Goal: Information Seeking & Learning: Learn about a topic

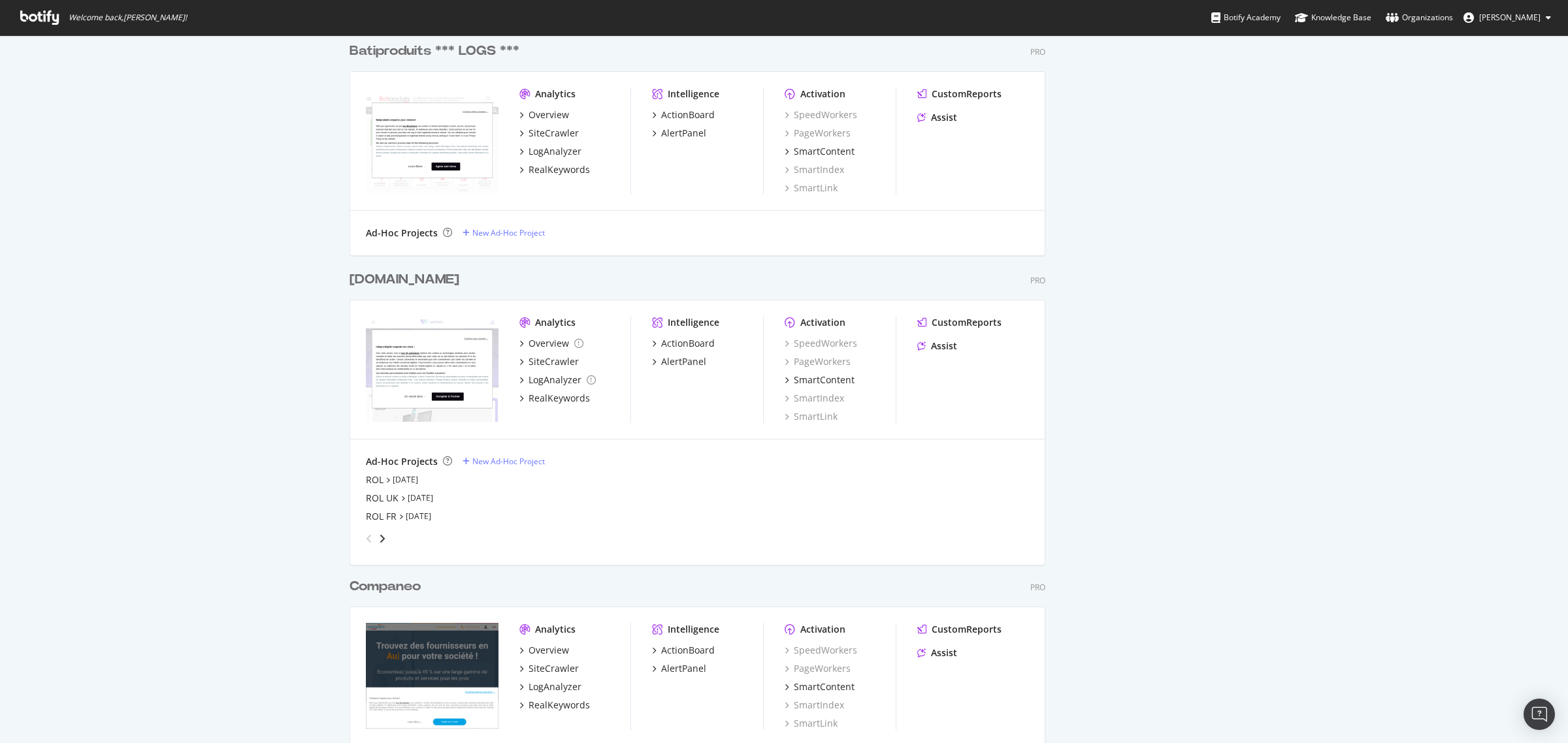
scroll to position [1240, 0]
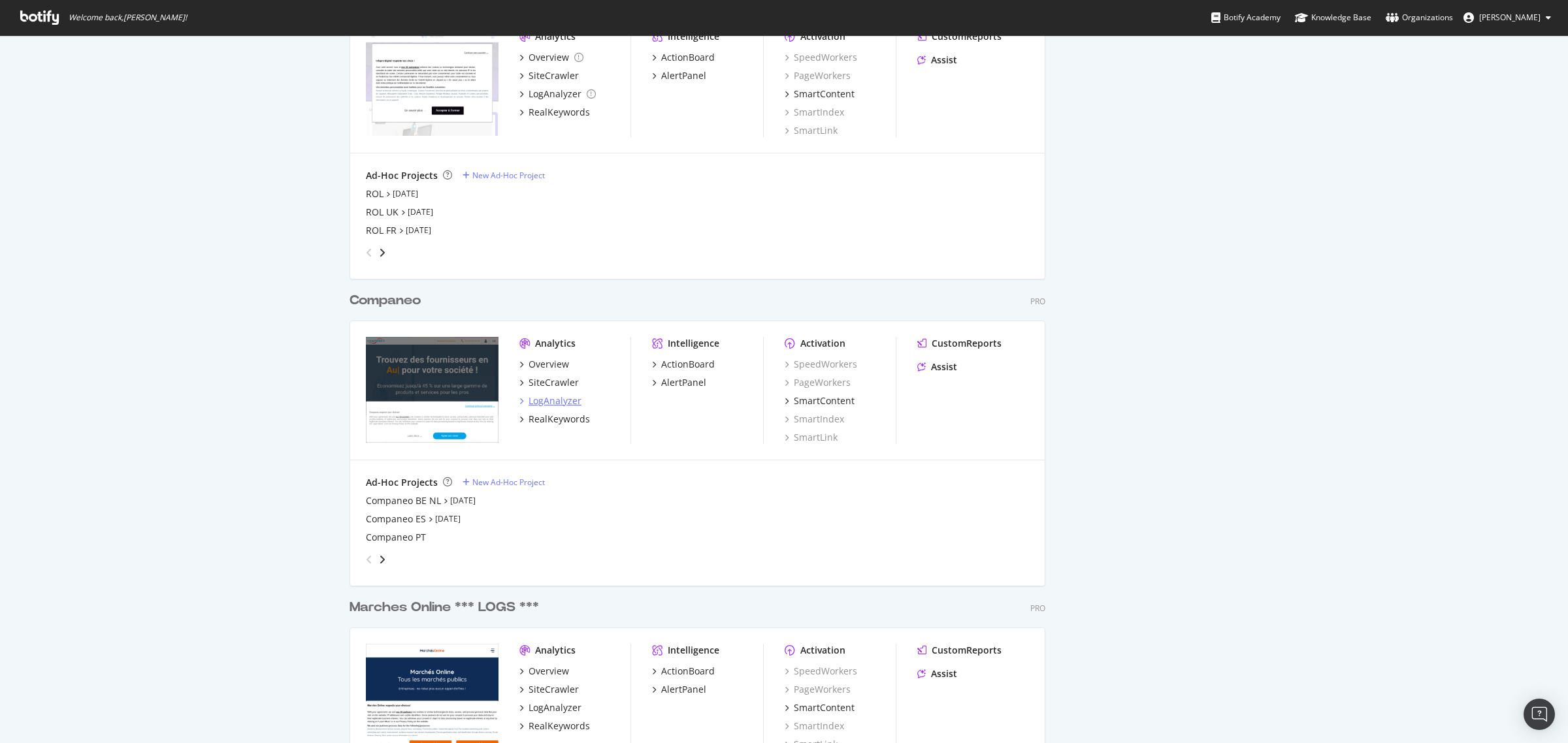
click at [566, 403] on div "LogAnalyzer" at bounding box center [555, 401] width 53 height 13
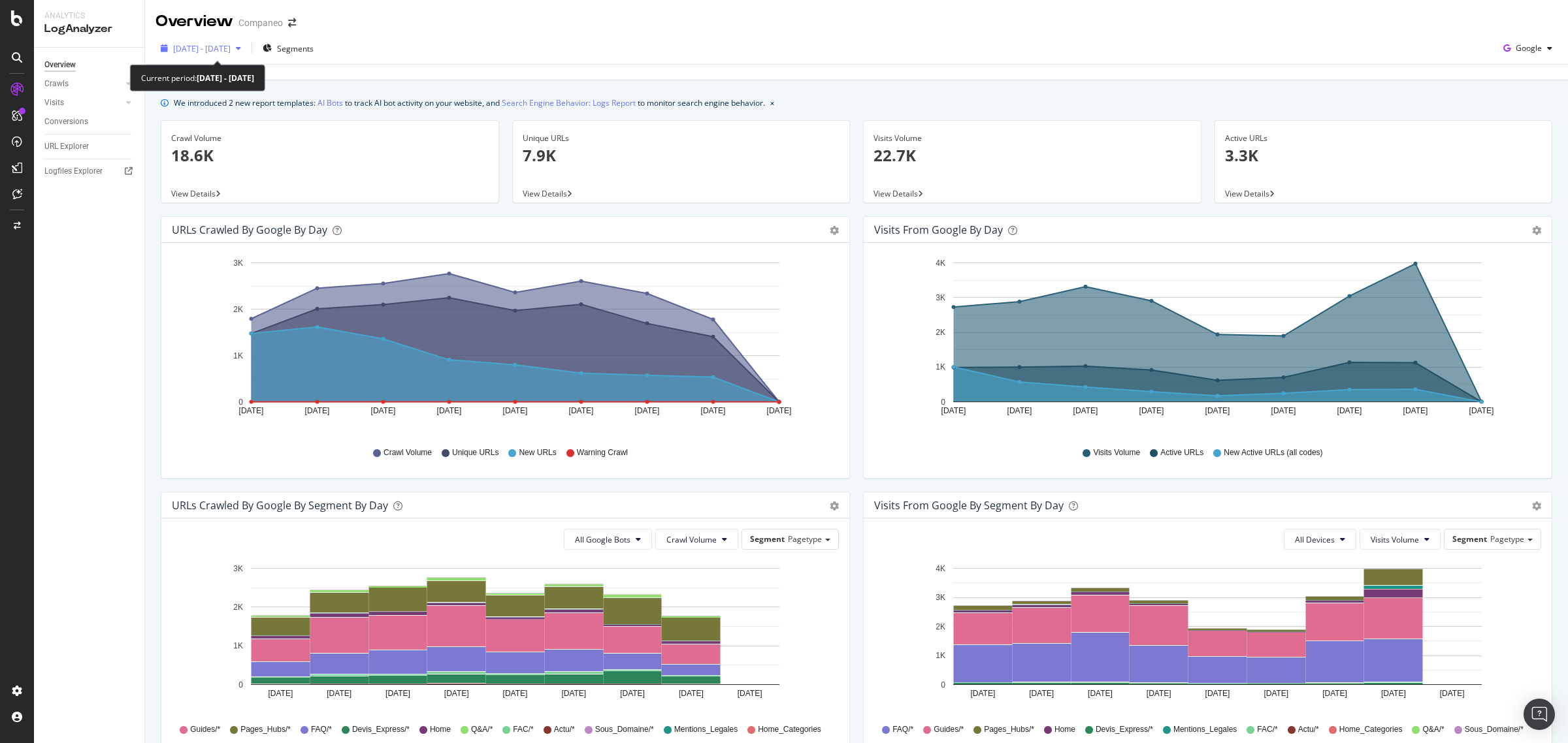
click at [231, 43] on span "[DATE] - [DATE]" at bounding box center [202, 49] width 57 height 11
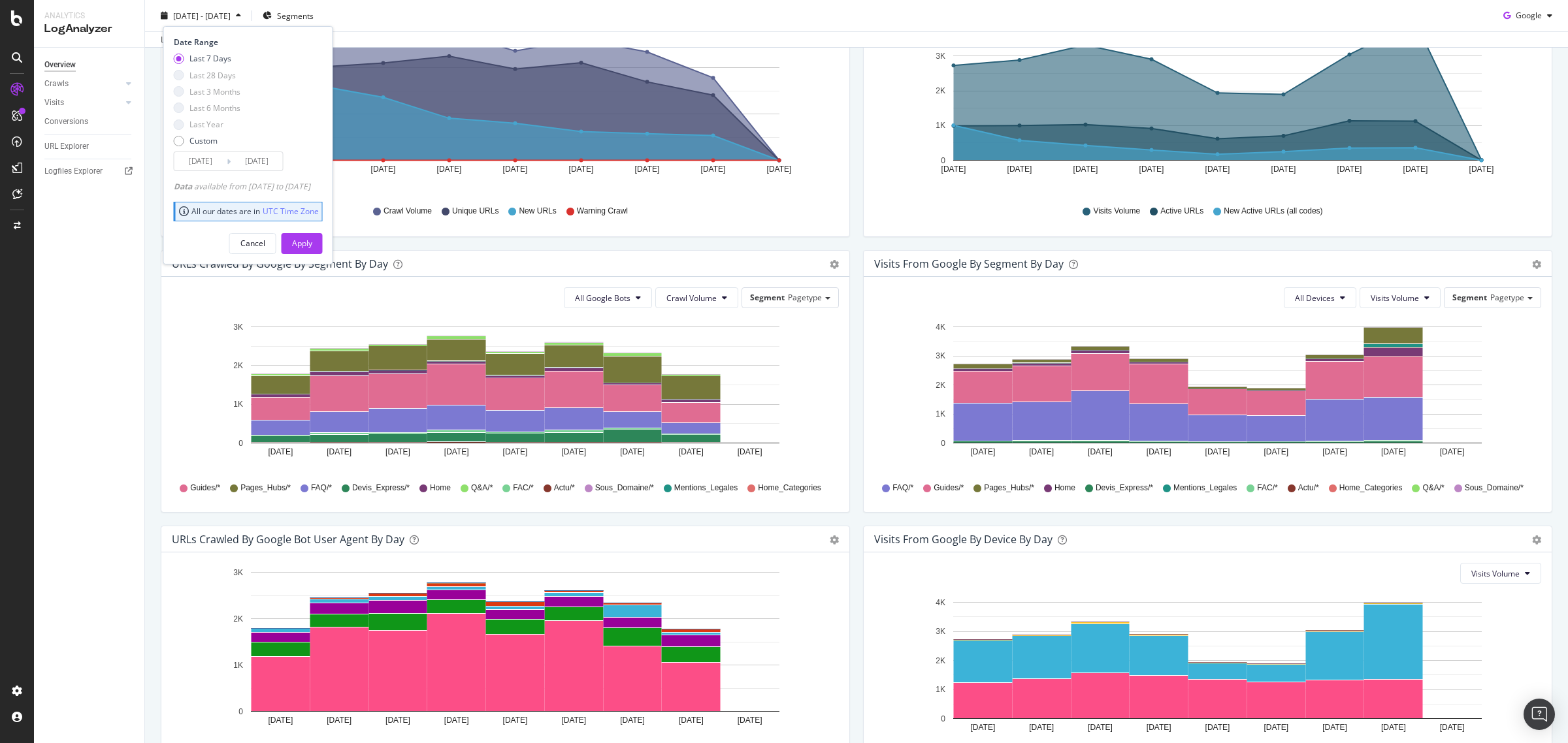
scroll to position [20, 0]
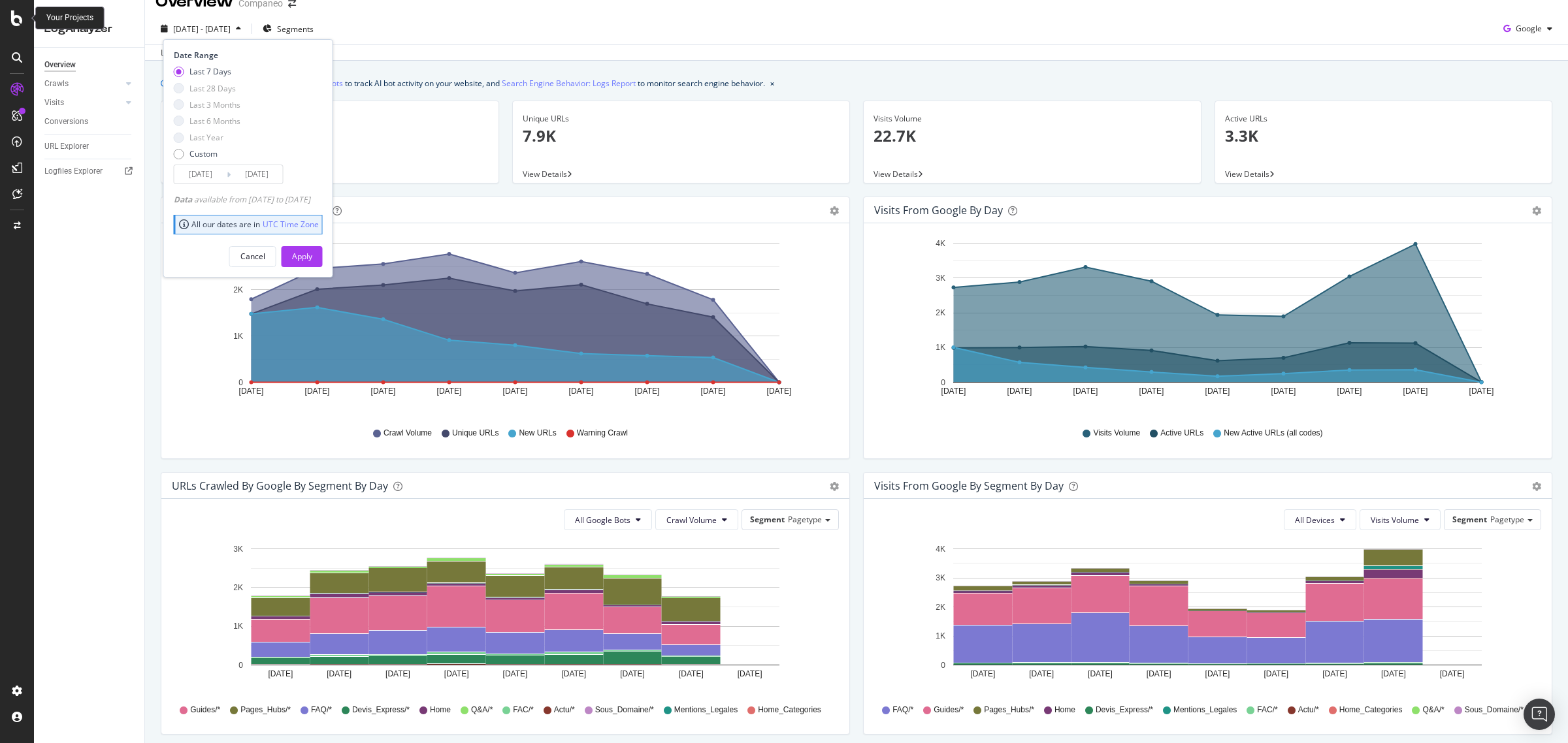
click at [18, 22] on icon at bounding box center [17, 18] width 12 height 15
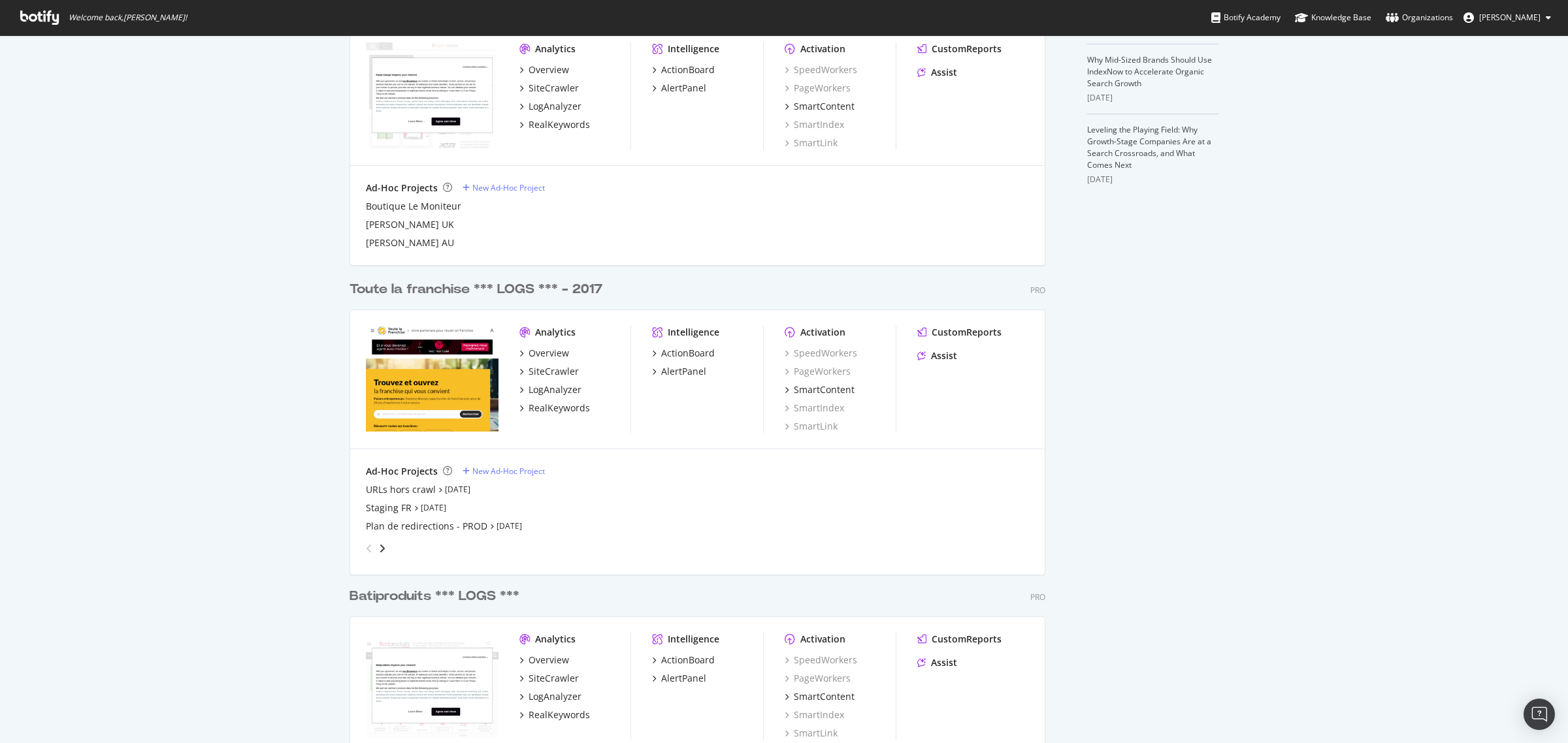
scroll to position [571, 0]
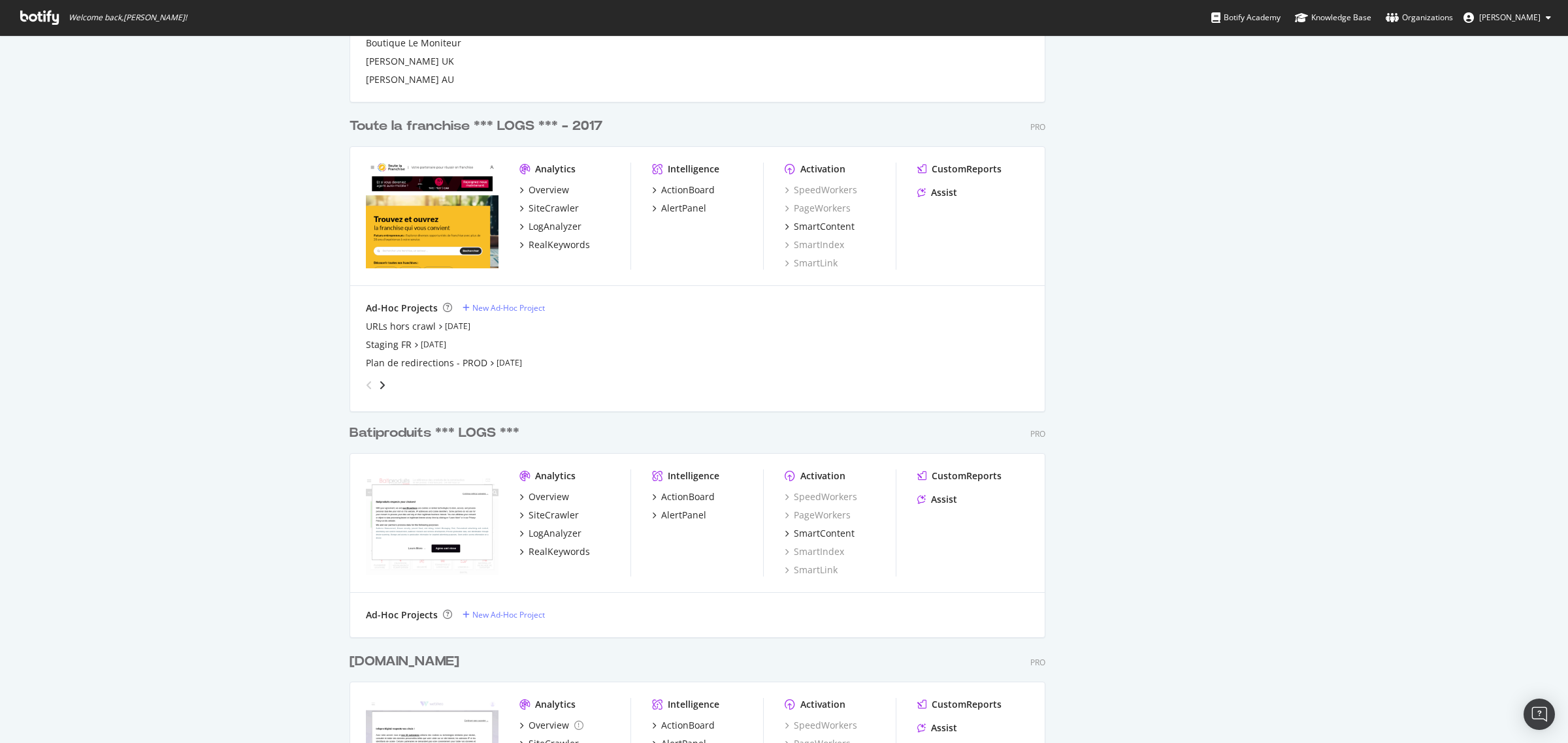
click at [532, 526] on div "Overview SiteCrawler LogAnalyzer RealKeywords" at bounding box center [575, 524] width 111 height 68
click at [528, 534] on div "LogAnalyzer" at bounding box center [555, 534] width 53 height 13
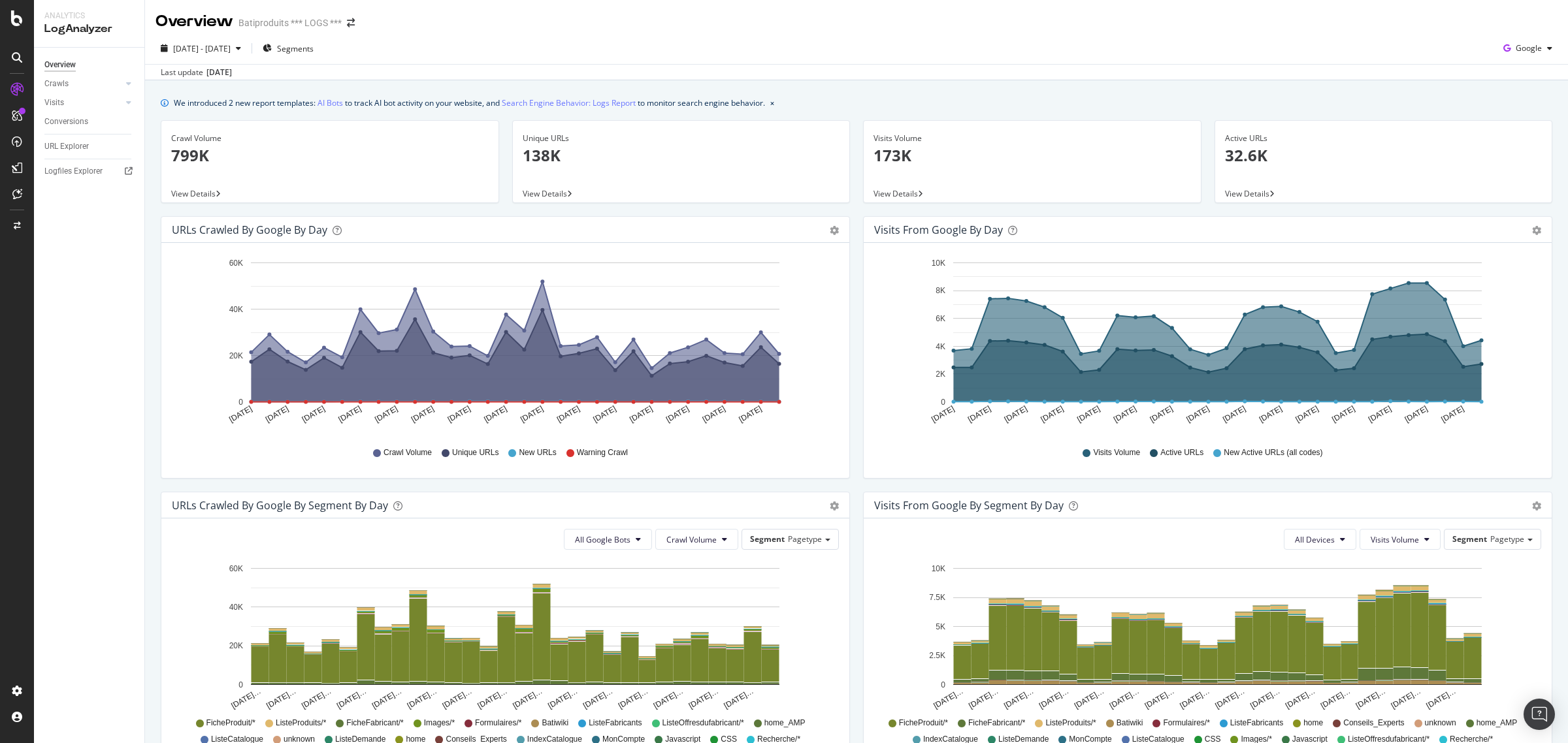
click at [239, 27] on div "Batiproduits *** LOGS ***" at bounding box center [289, 22] width 103 height 13
click at [233, 59] on button "[DATE] - [DATE]" at bounding box center [201, 48] width 91 height 21
click at [214, 88] on div "Last 7 Days" at bounding box center [210, 91] width 42 height 11
type input "[DATE]"
click at [312, 275] on div "Apply" at bounding box center [302, 276] width 20 height 11
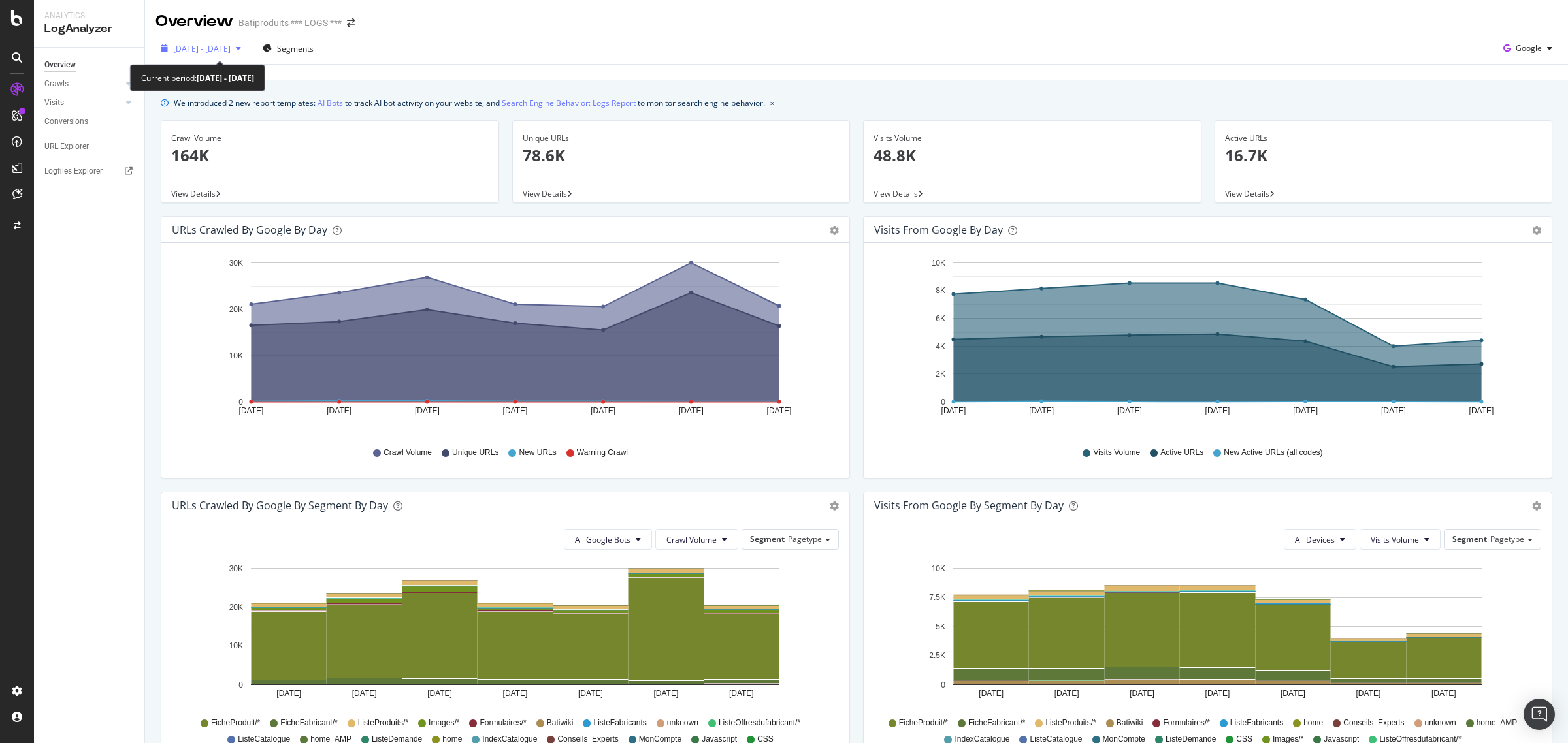
click at [231, 48] on span "[DATE] - [DATE]" at bounding box center [202, 49] width 57 height 11
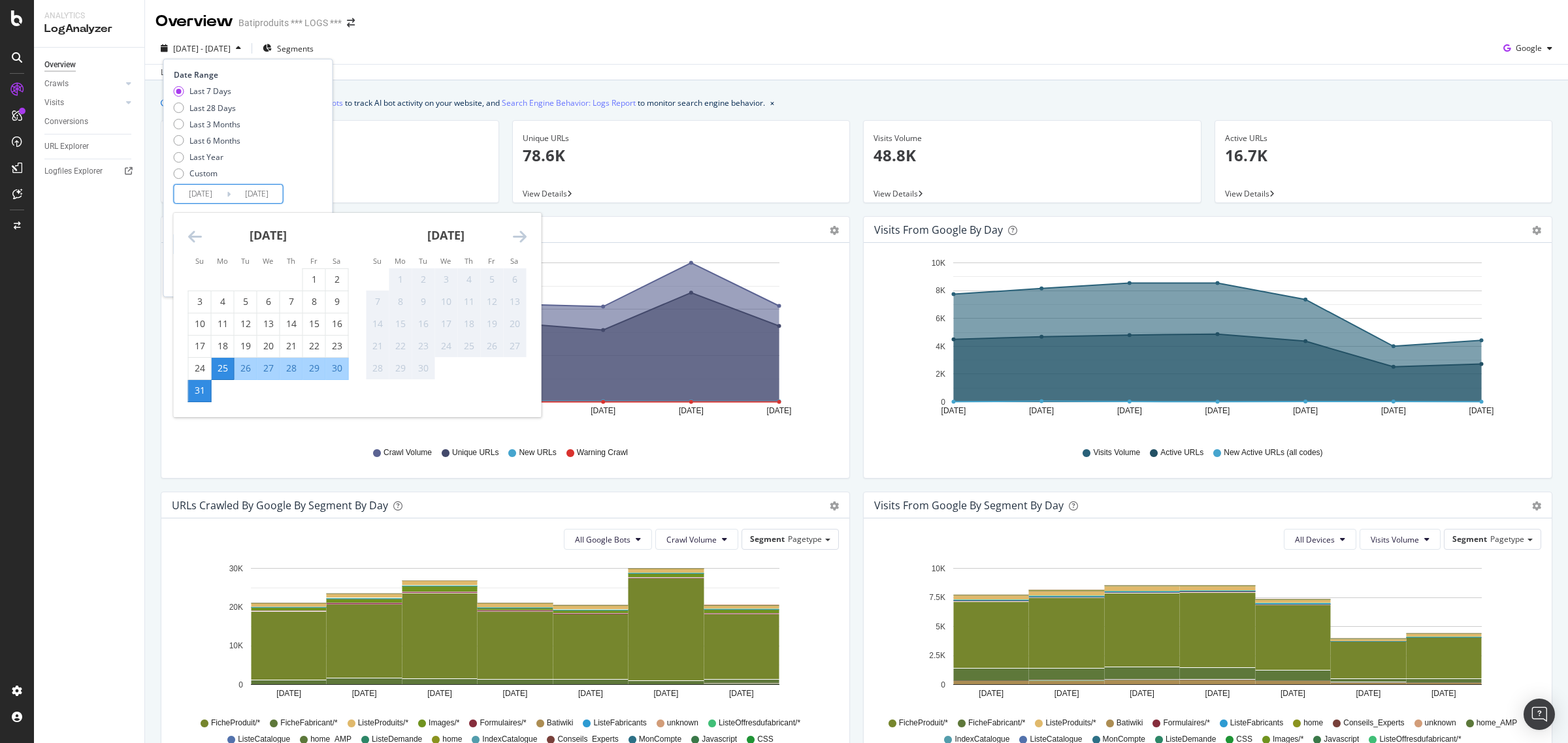
click at [218, 197] on input "[DATE]" at bounding box center [200, 194] width 53 height 18
click at [525, 230] on icon "Move forward to switch to the next month." at bounding box center [520, 236] width 14 height 15
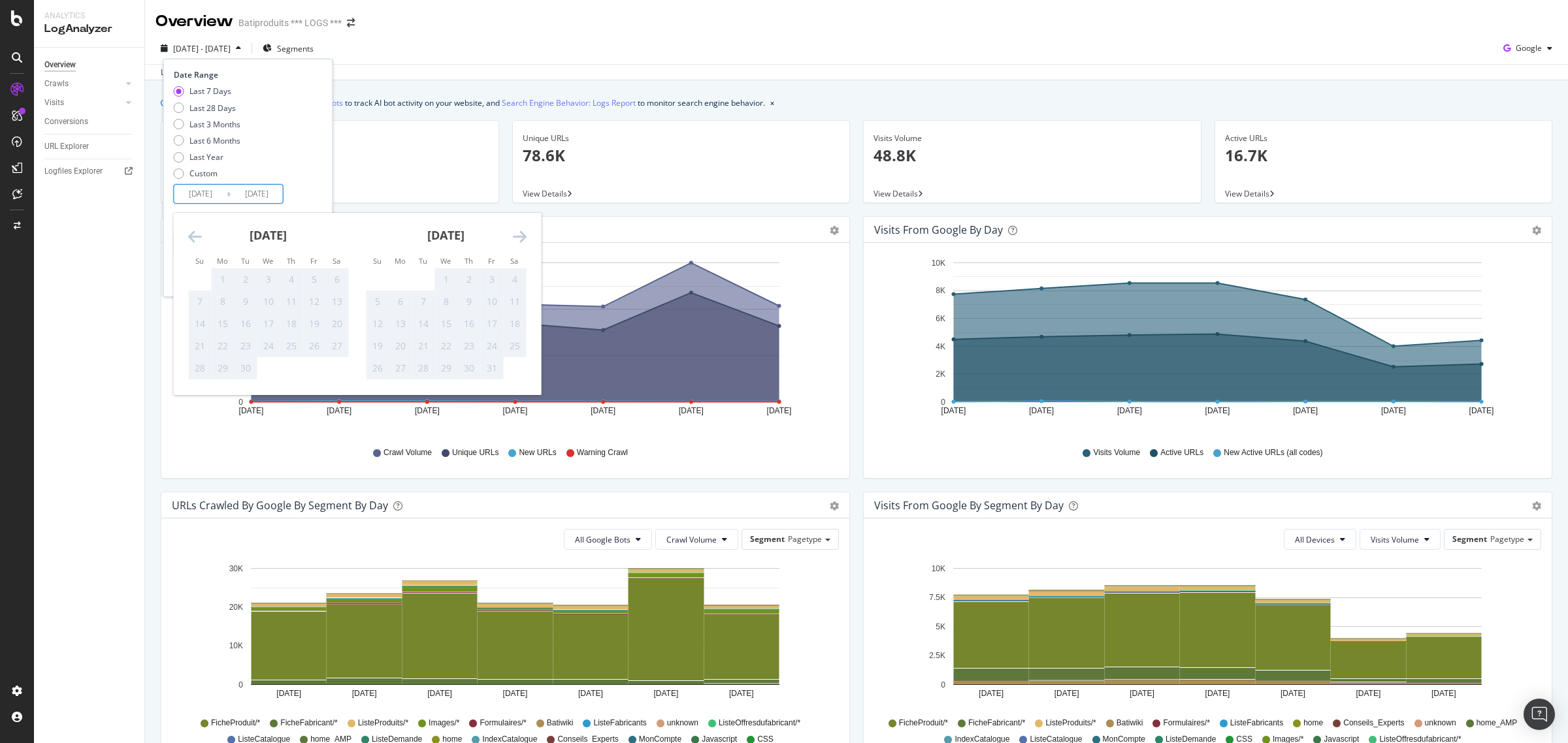
click at [195, 237] on icon "Move backward to switch to the previous month." at bounding box center [195, 236] width 14 height 15
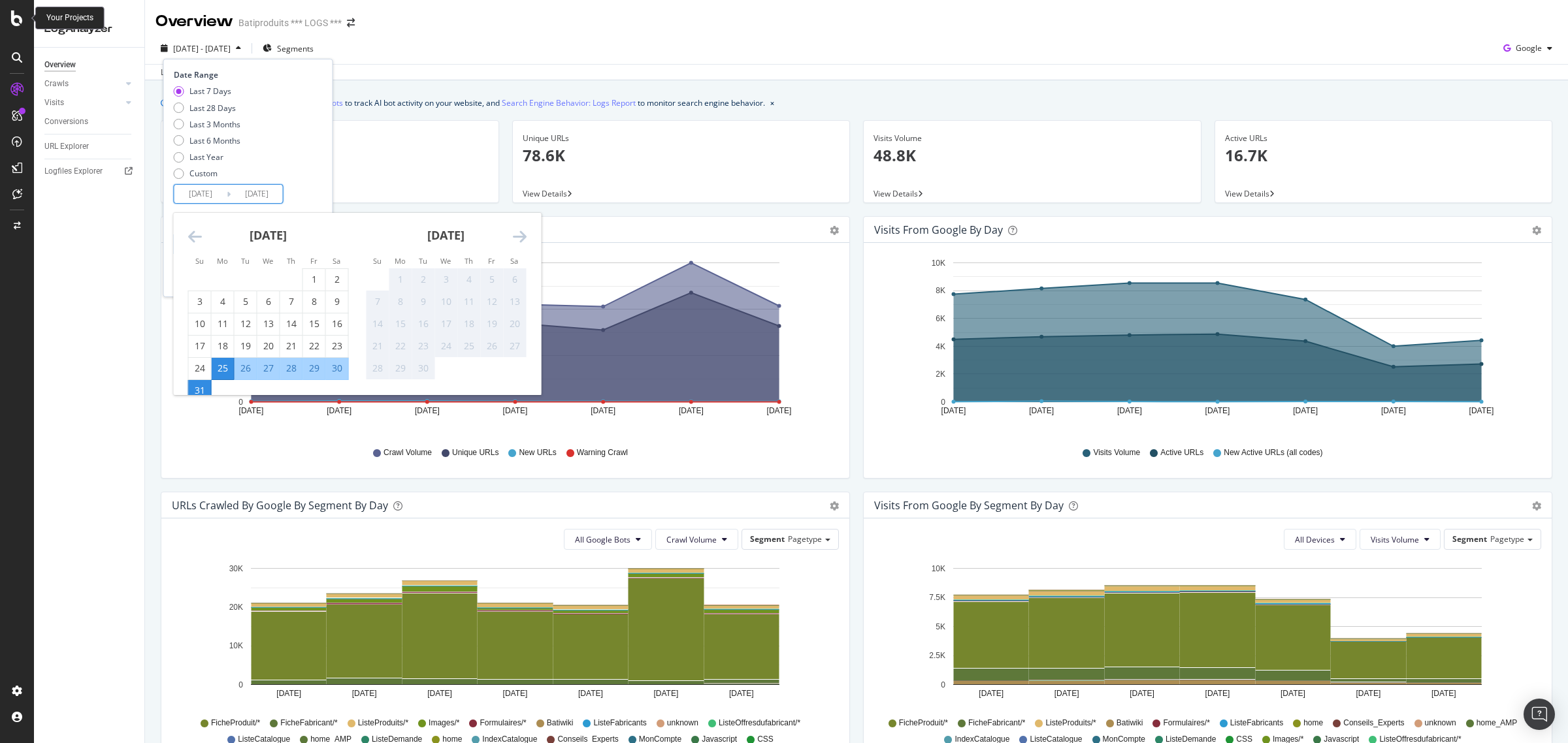
click at [12, 18] on icon at bounding box center [17, 18] width 12 height 15
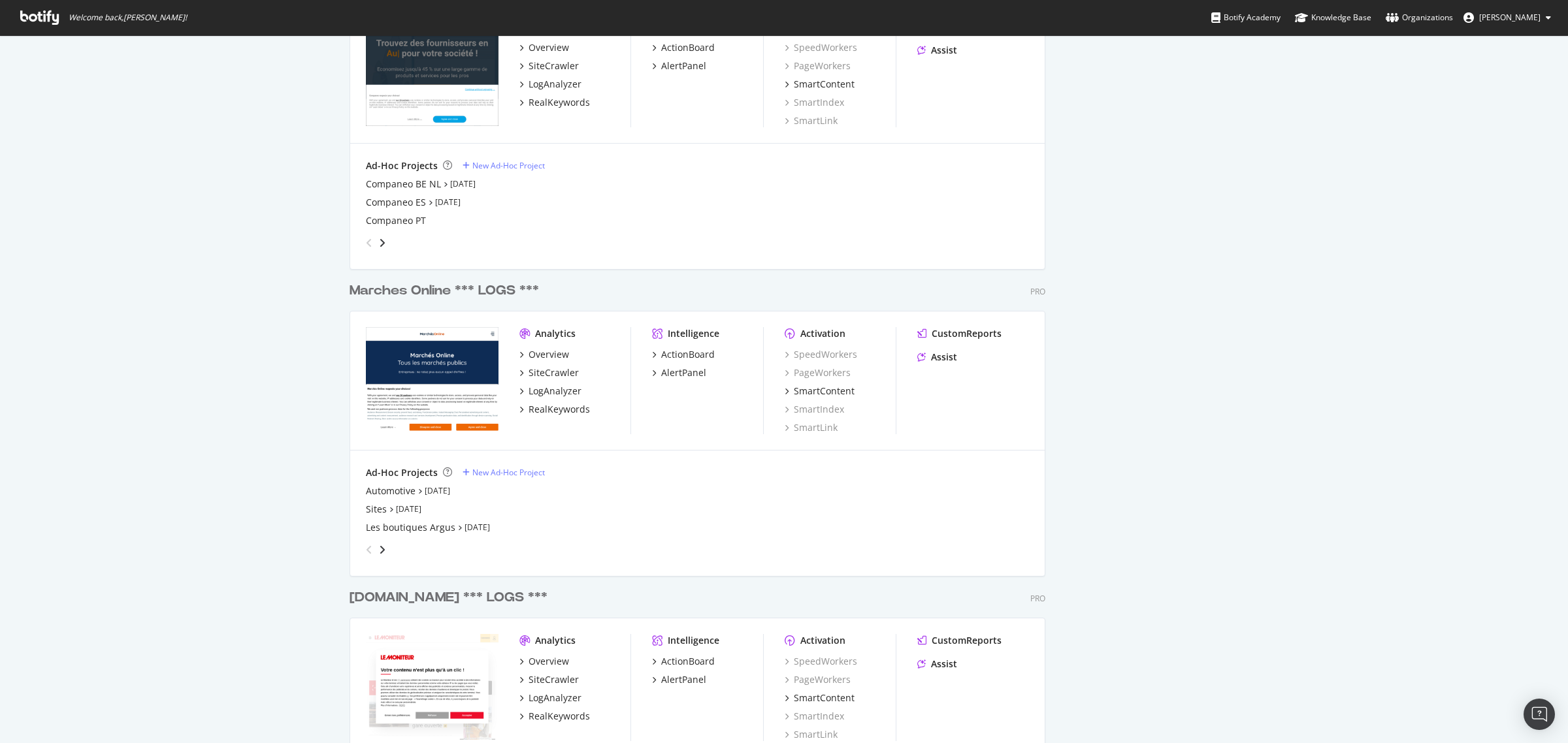
scroll to position [1877, 0]
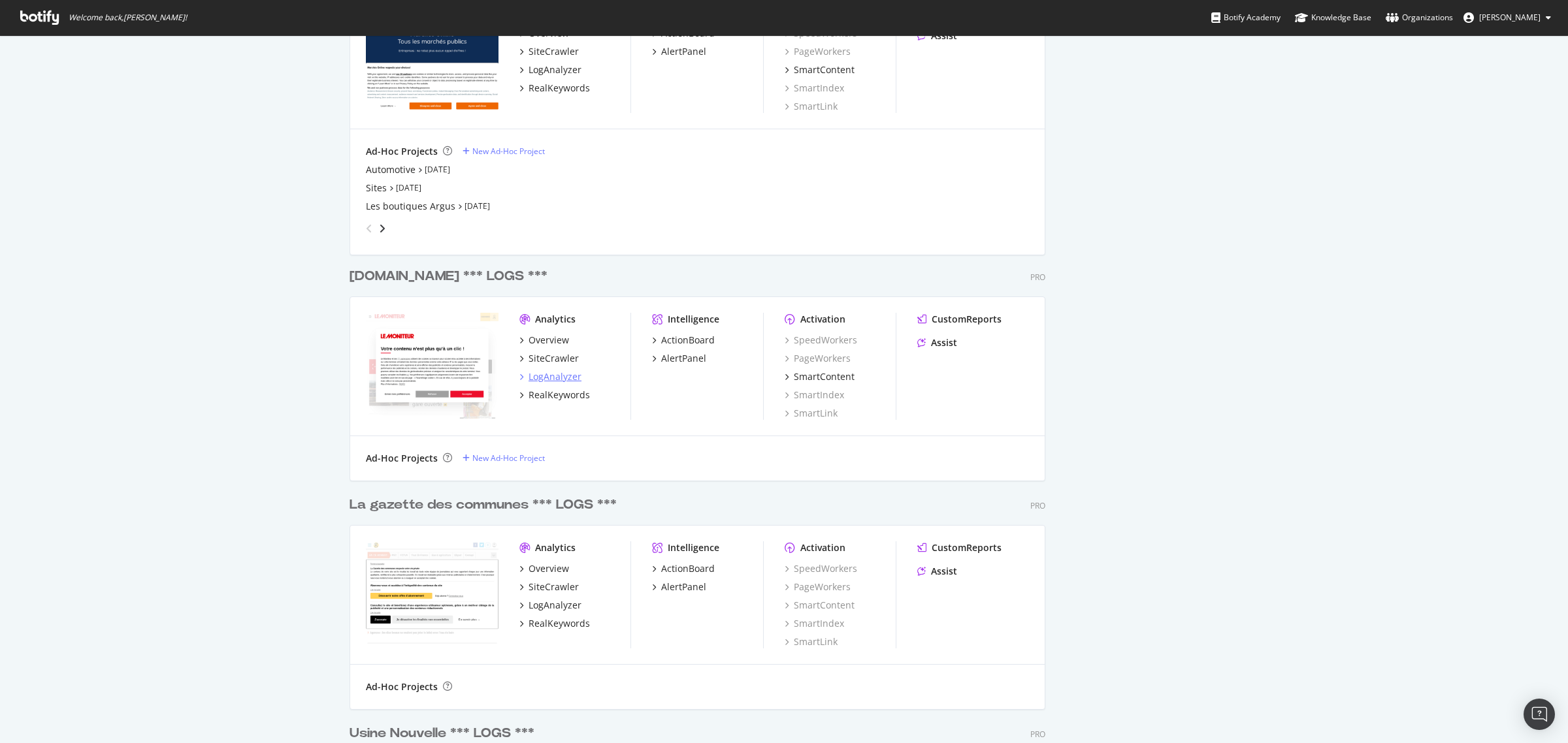
click at [547, 373] on div "LogAnalyzer" at bounding box center [555, 377] width 53 height 13
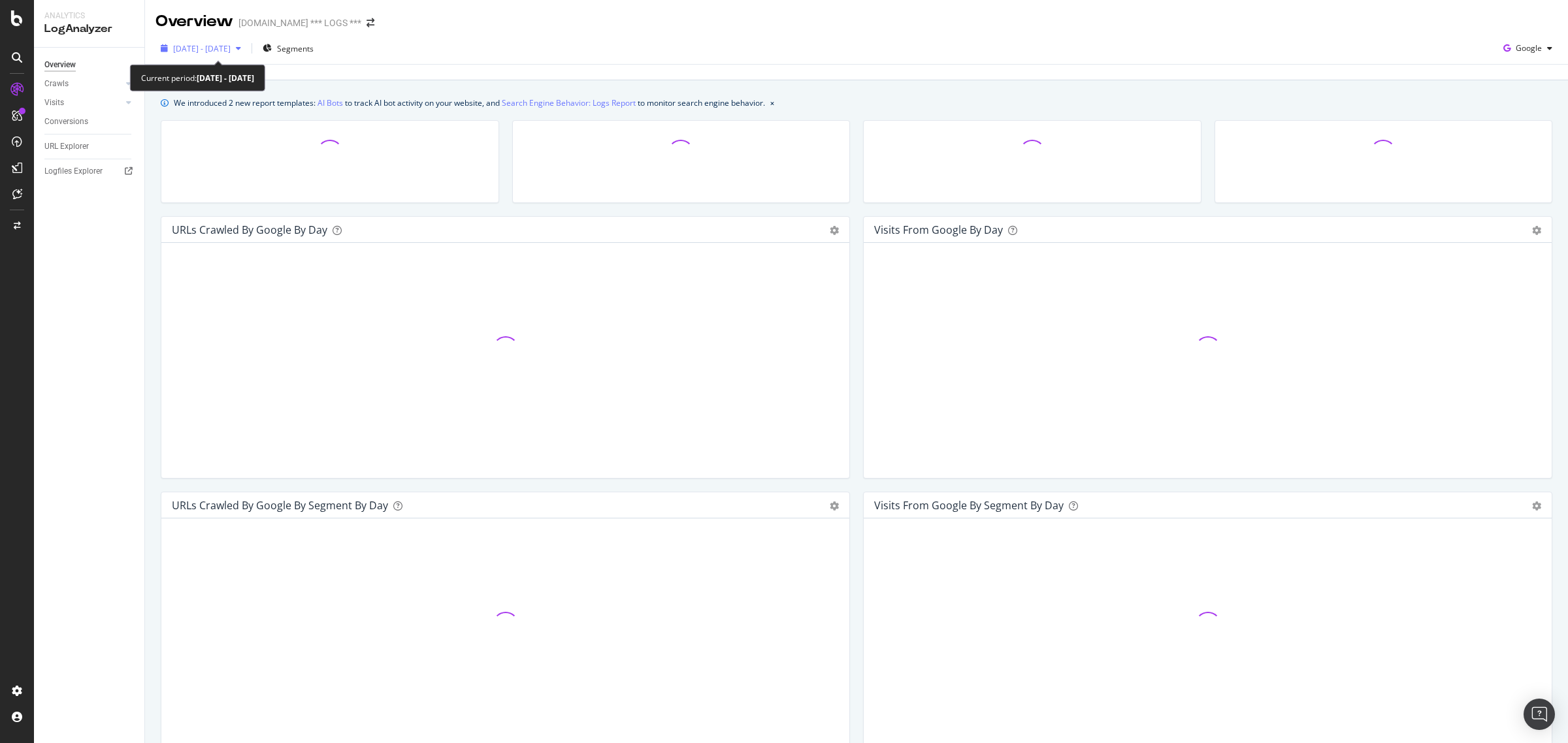
click at [194, 43] on span "[DATE] - [DATE]" at bounding box center [202, 49] width 57 height 11
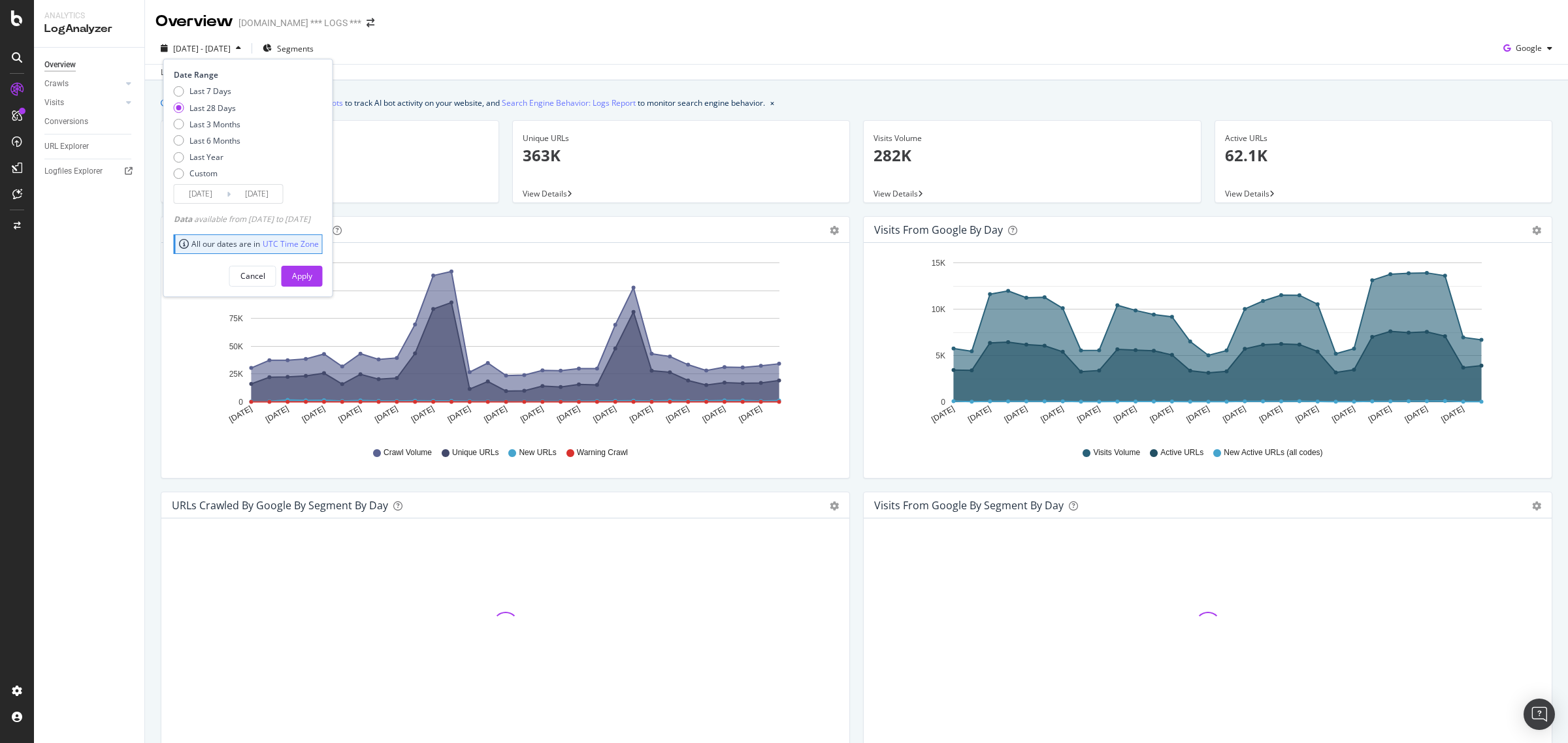
click at [256, 199] on input "[DATE]" at bounding box center [256, 194] width 53 height 18
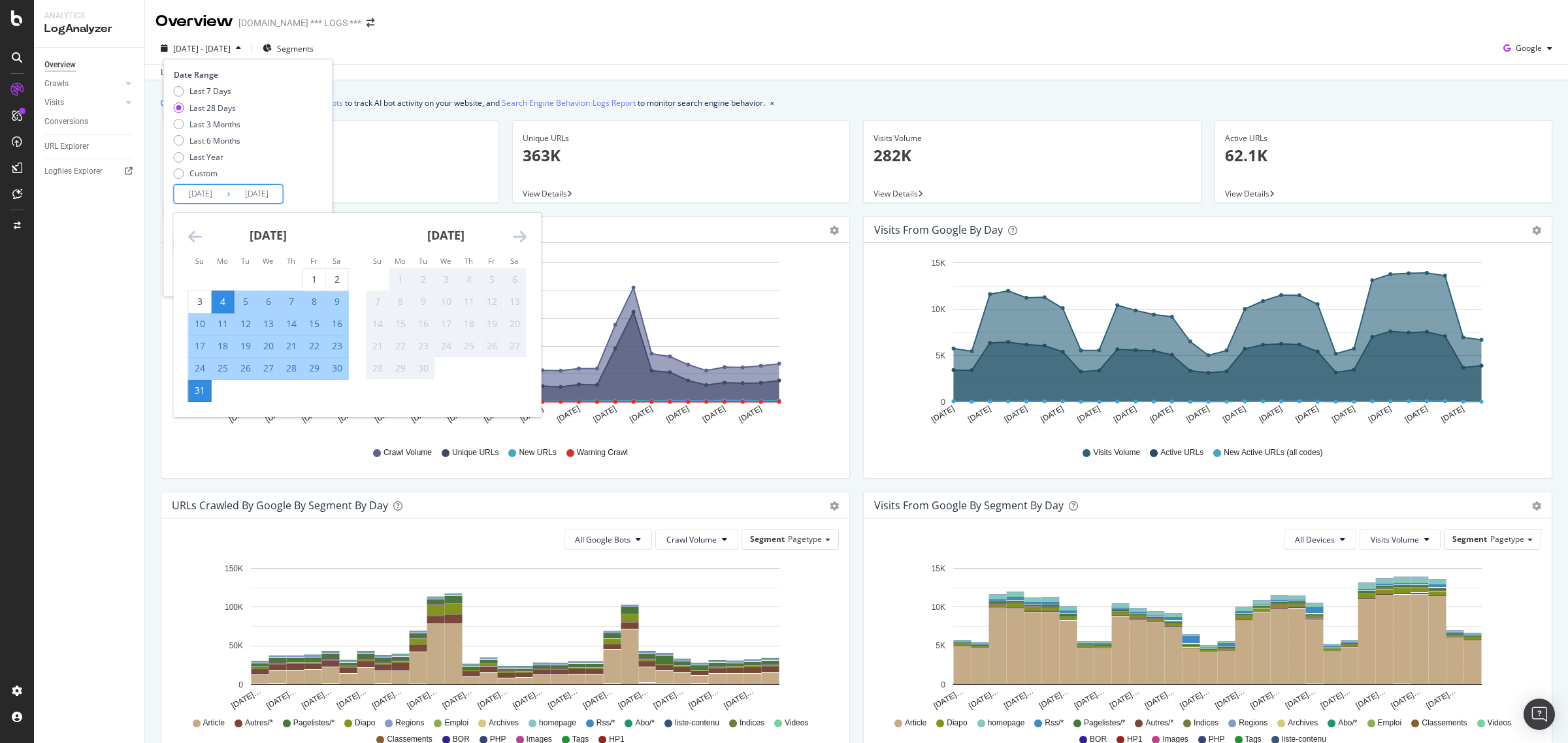
click at [82, 235] on div "Overview Crawls Daily Distribution Segments Distribution HTTP Codes Resources V…" at bounding box center [89, 395] width 111 height 695
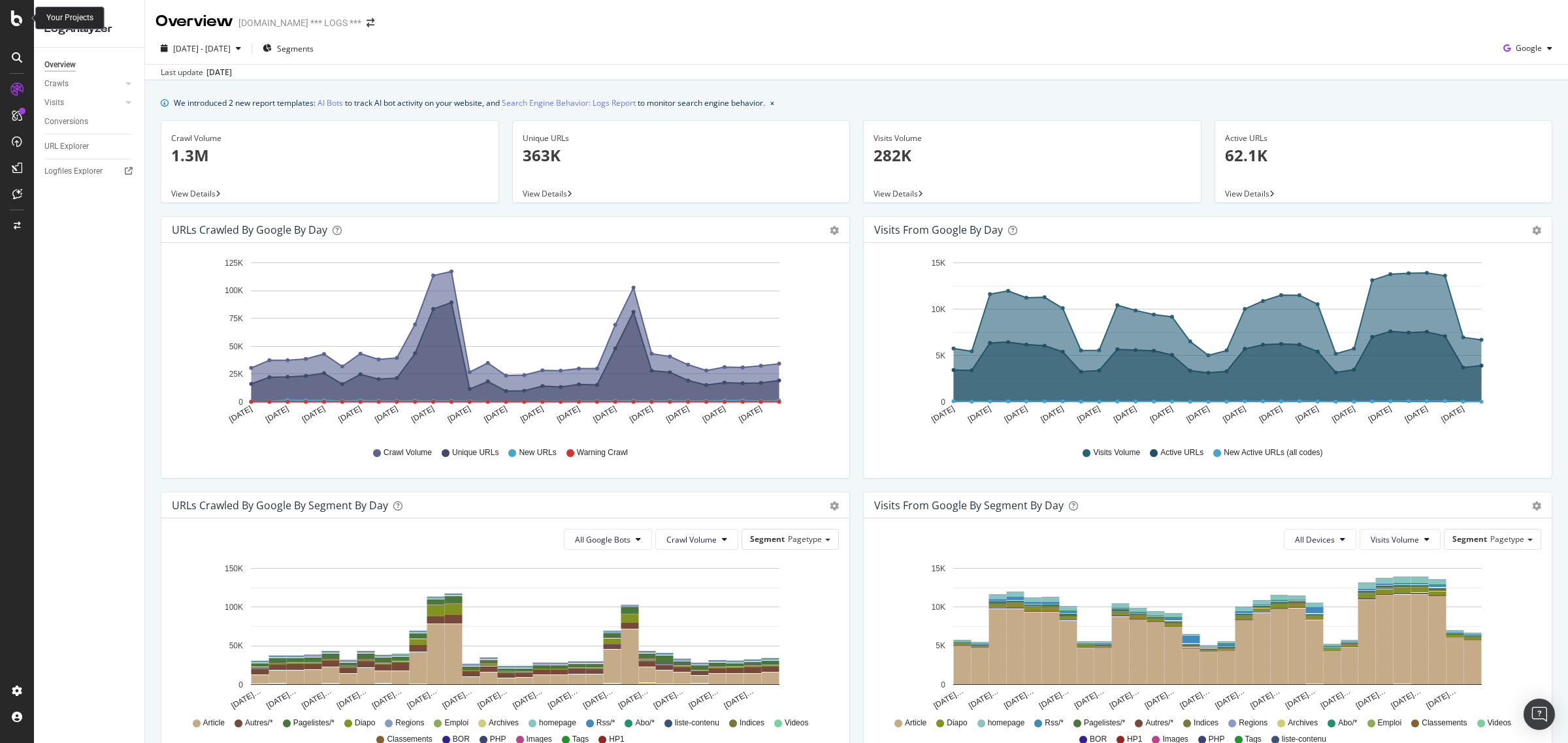
click at [6, 20] on div at bounding box center [17, 18] width 32 height 15
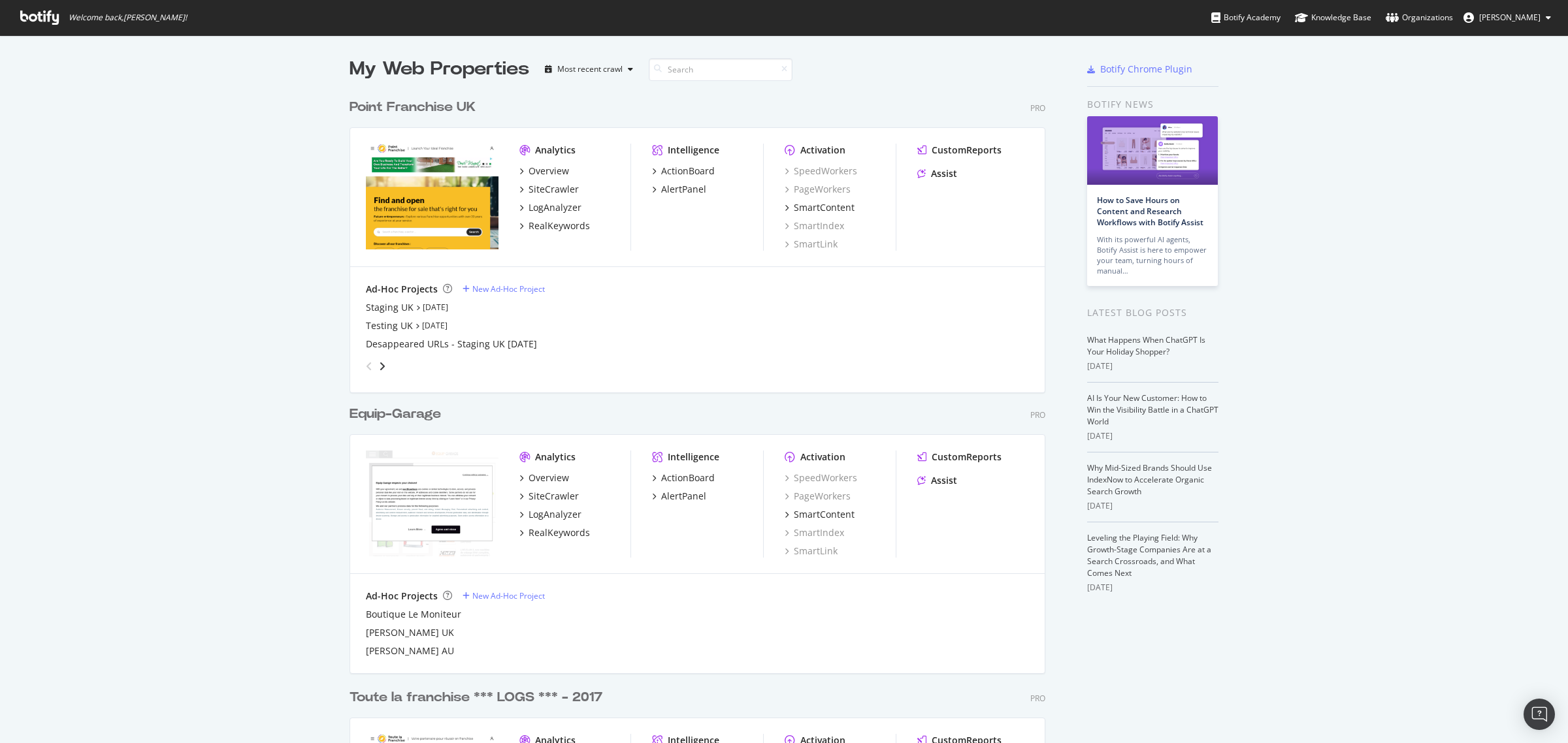
scroll to position [731, 1543]
click at [532, 204] on div "LogAnalyzer" at bounding box center [555, 207] width 53 height 13
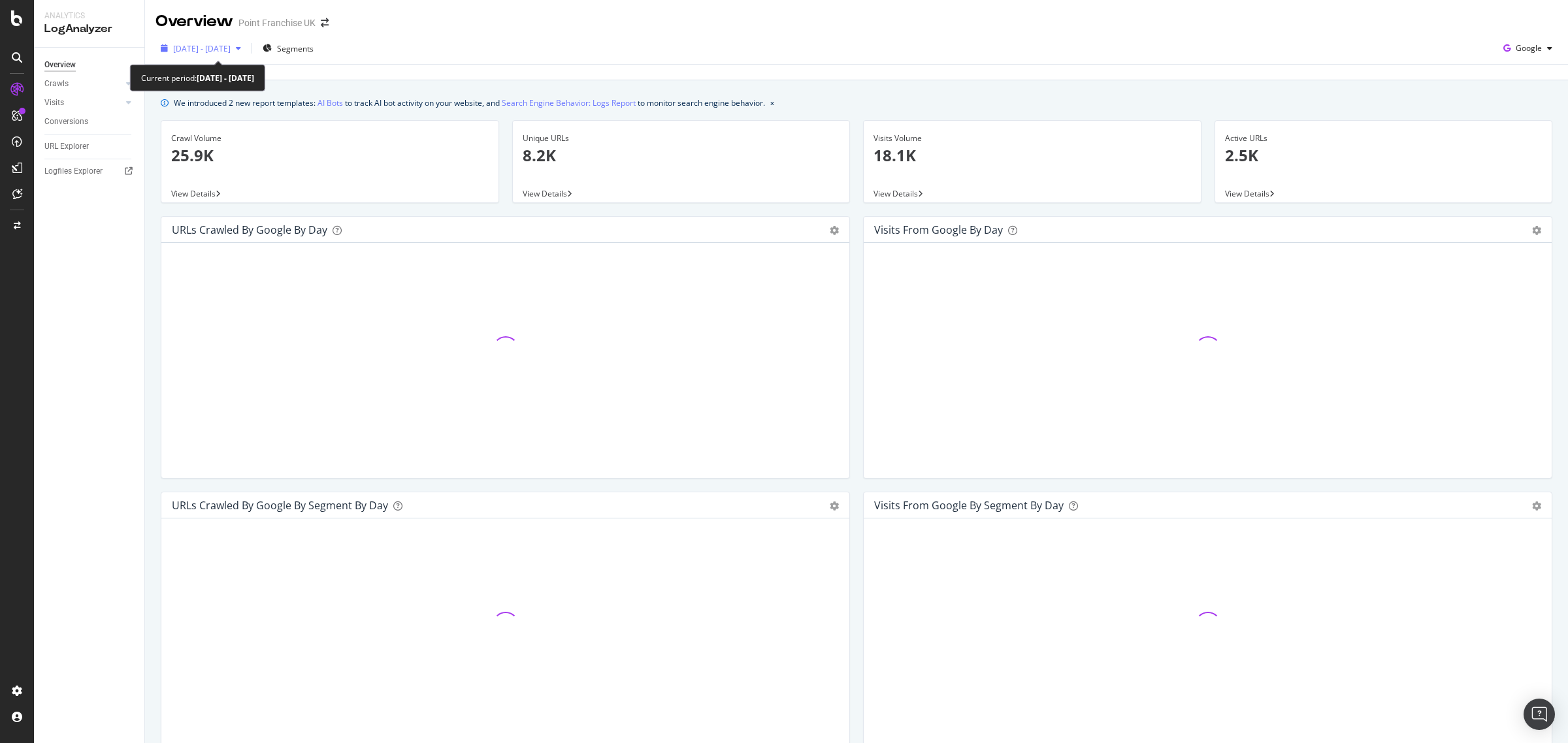
click at [231, 50] on span "[DATE] - [DATE]" at bounding box center [202, 49] width 57 height 11
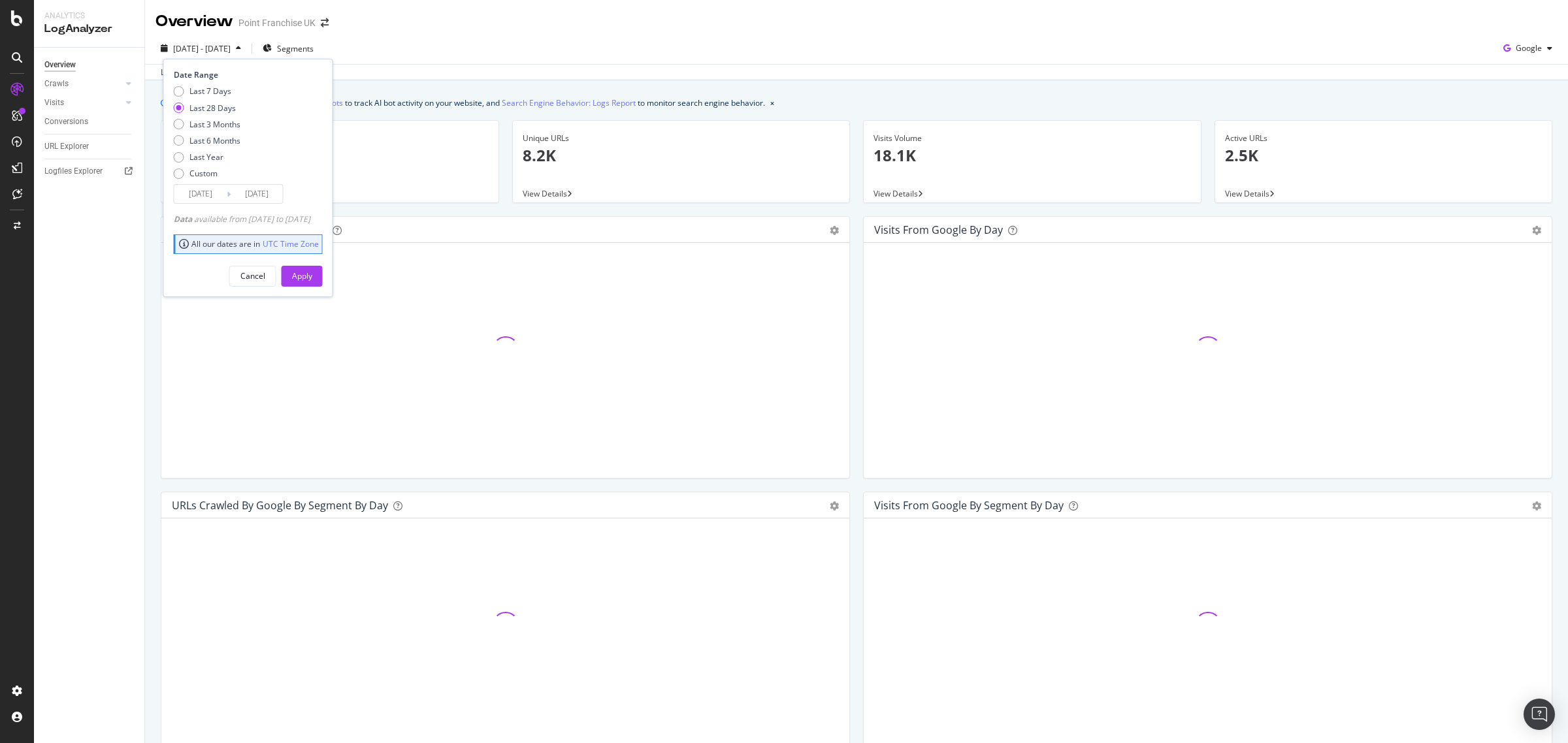
click at [238, 193] on input "[DATE]" at bounding box center [256, 194] width 53 height 18
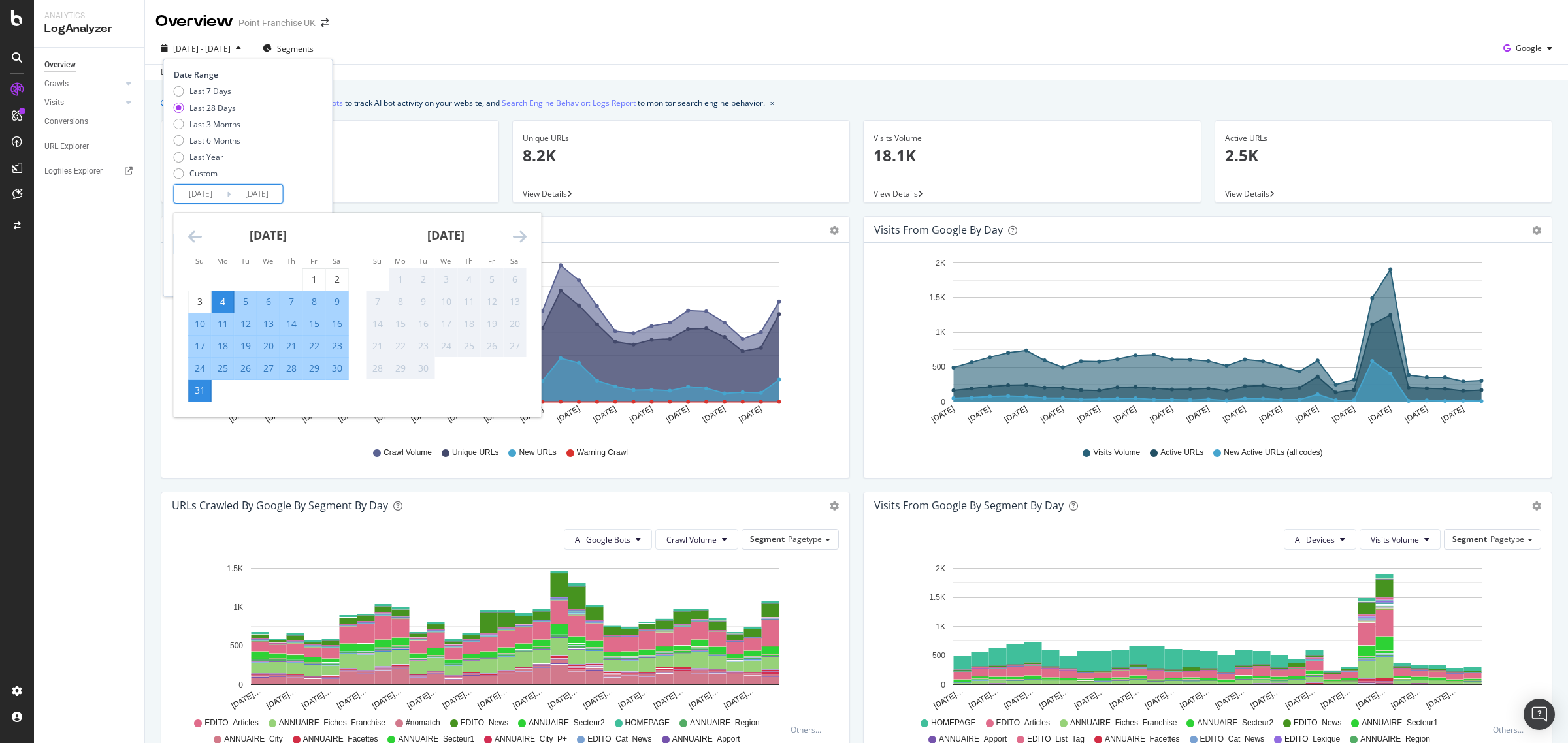
click at [400, 271] on div "1" at bounding box center [401, 279] width 22 height 22
click at [790, 77] on div "Last update [DATE]" at bounding box center [856, 71] width 1423 height 15
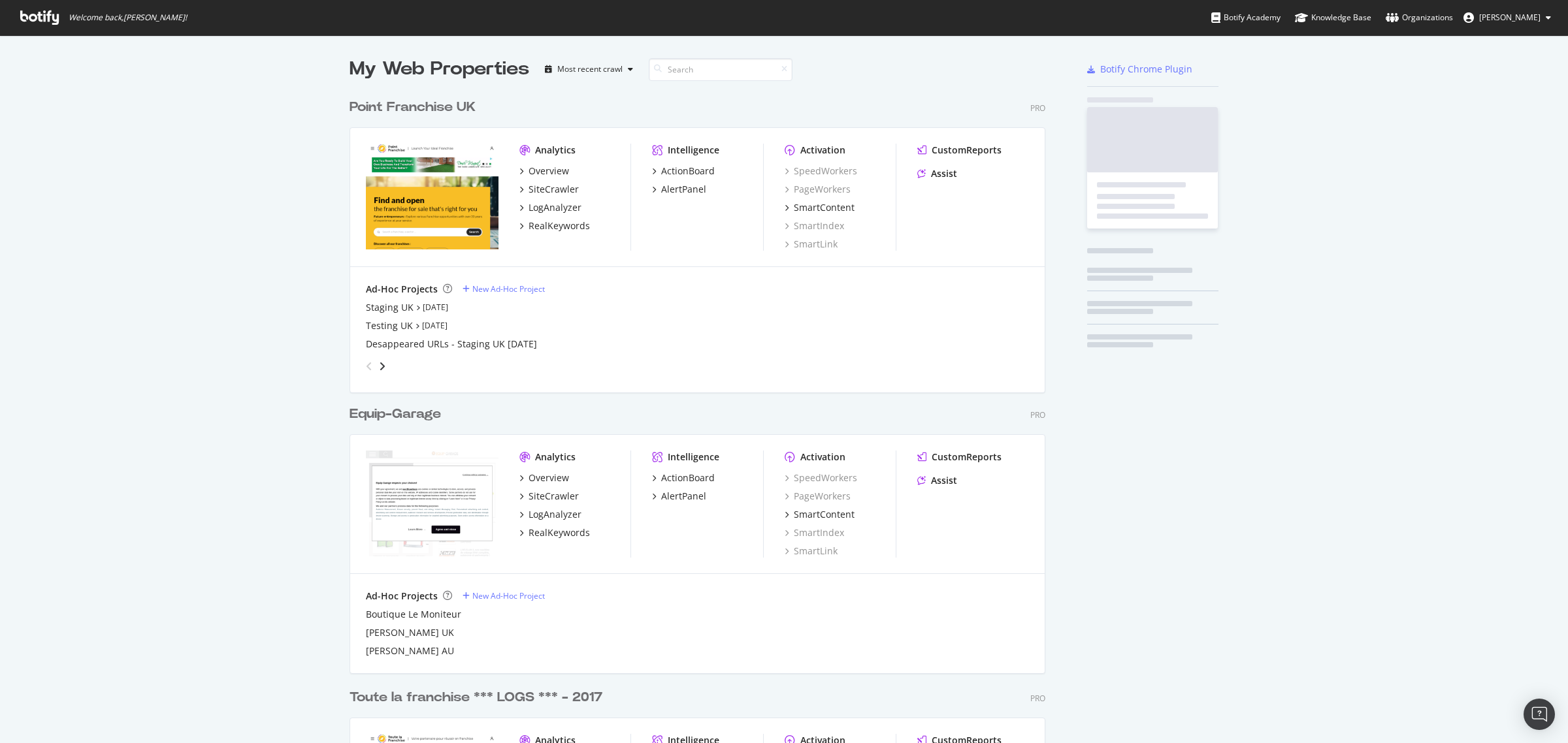
scroll to position [731, 1543]
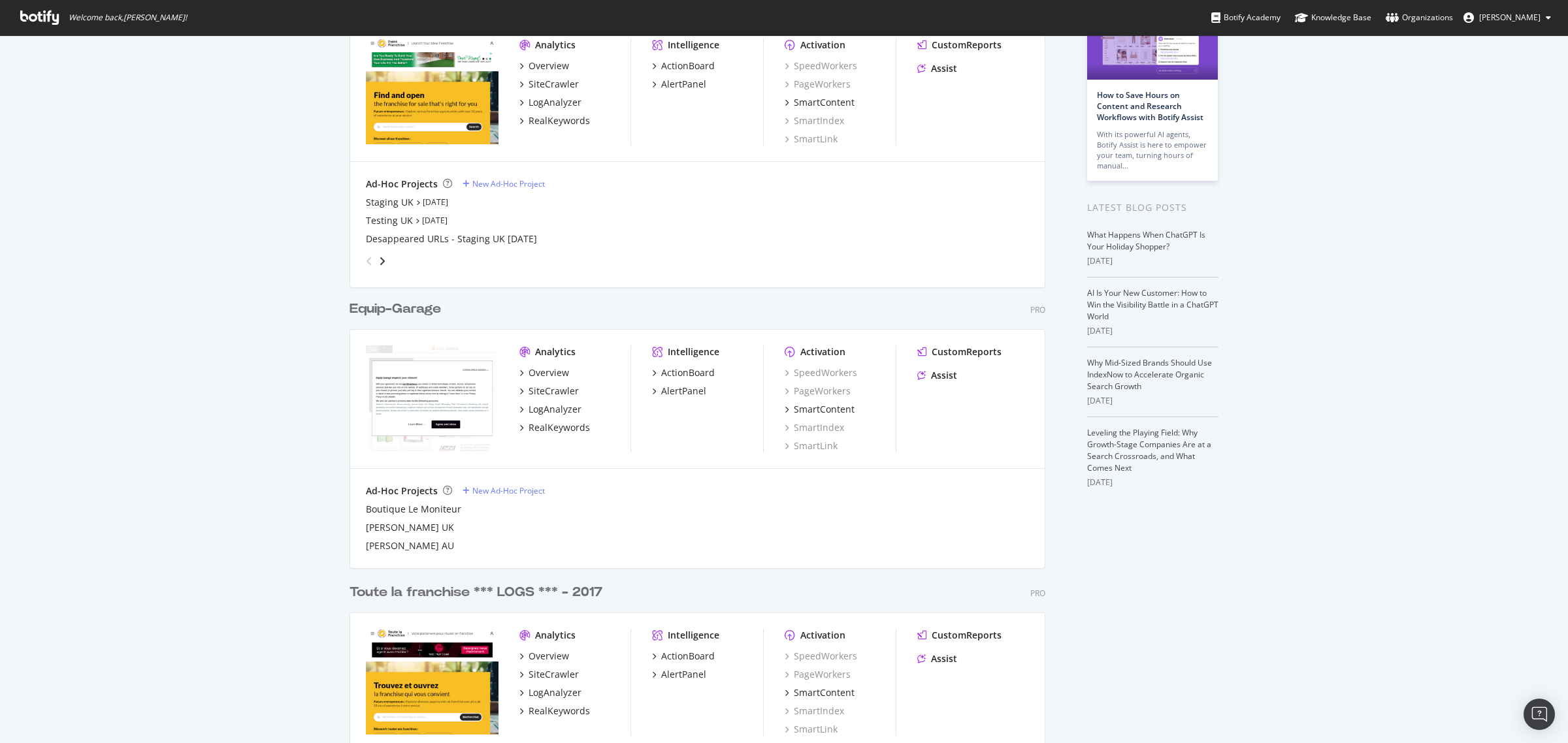
drag, startPoint x: 168, startPoint y: 396, endPoint x: 239, endPoint y: 395, distance: 71.0
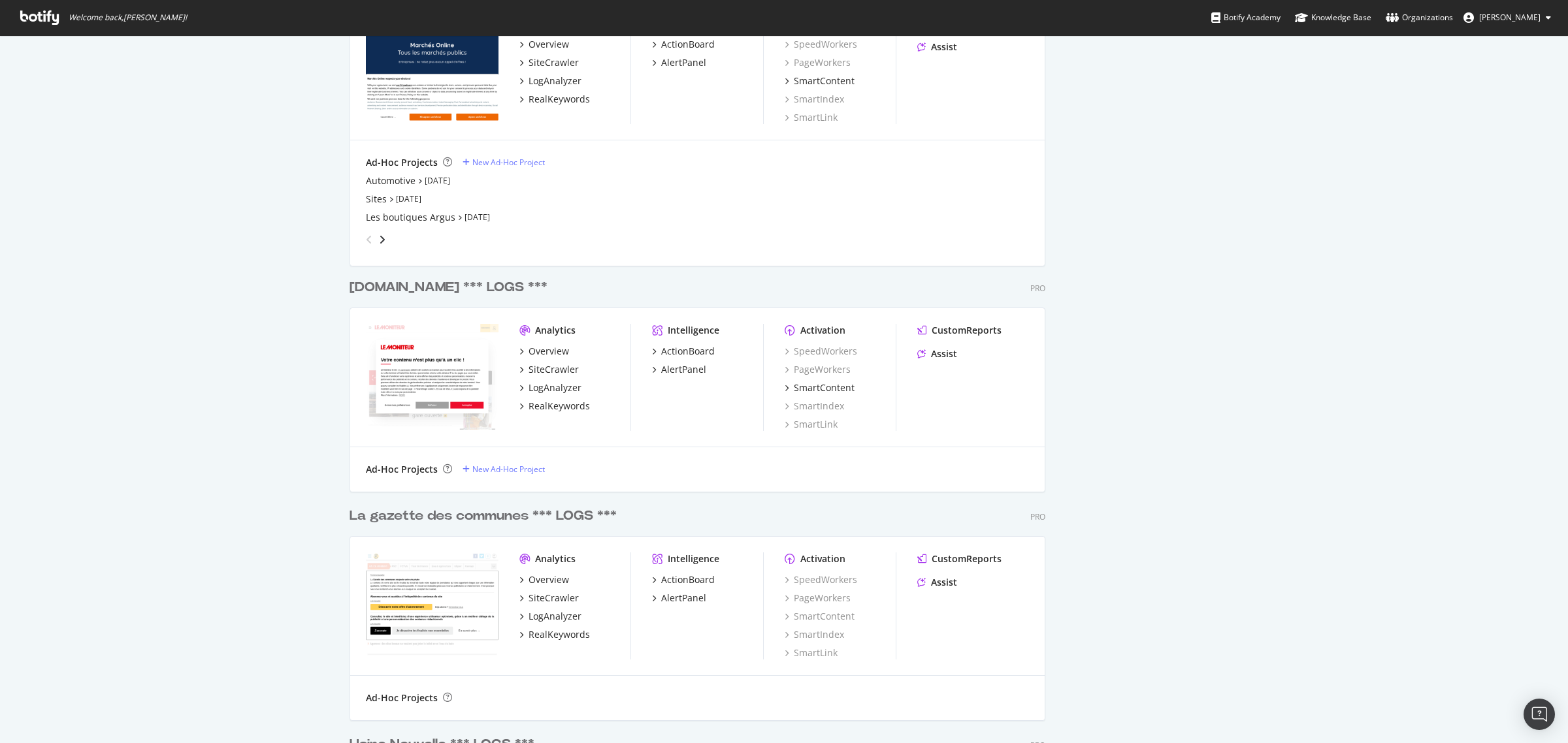
scroll to position [1622, 0]
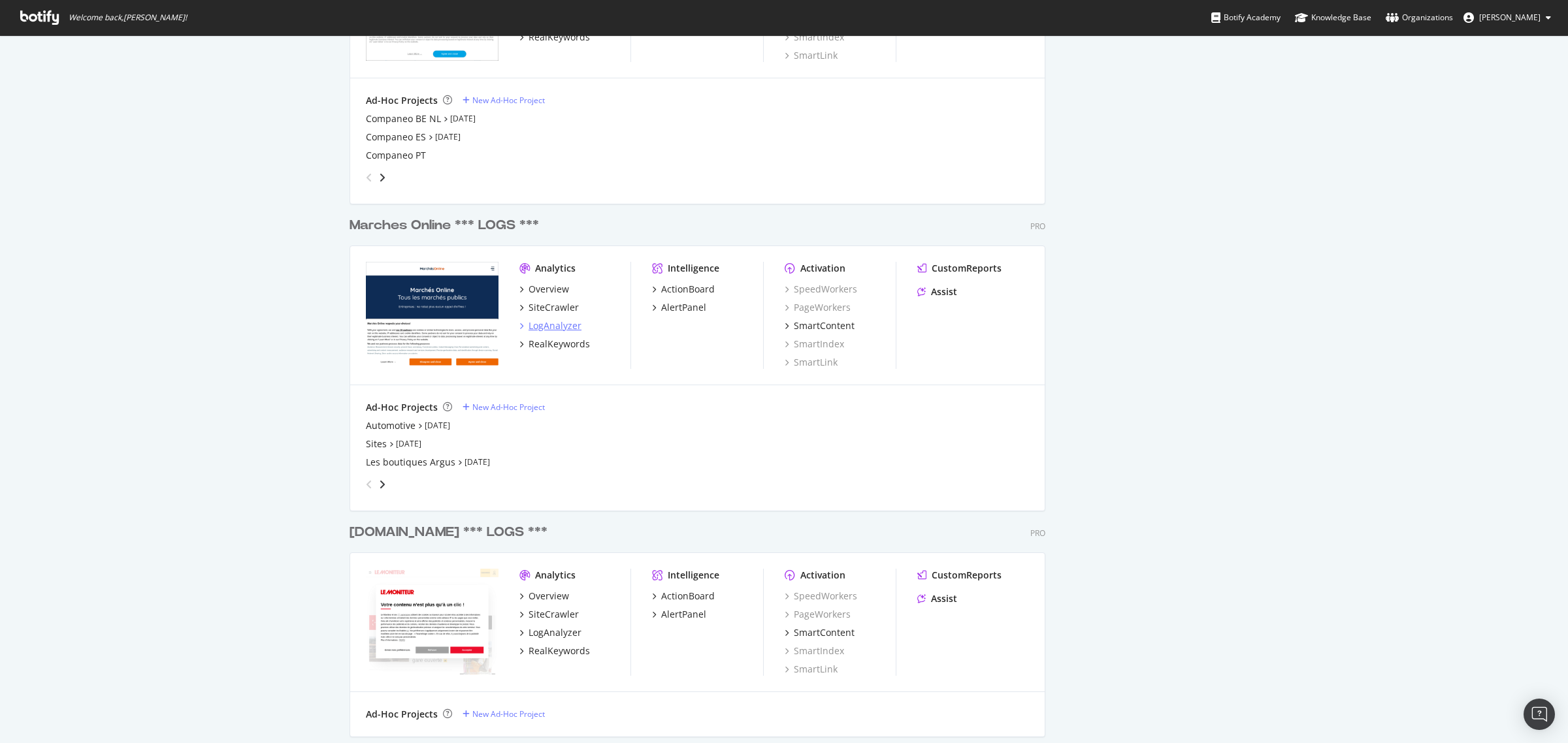
click at [550, 331] on div "LogAnalyzer" at bounding box center [555, 326] width 53 height 13
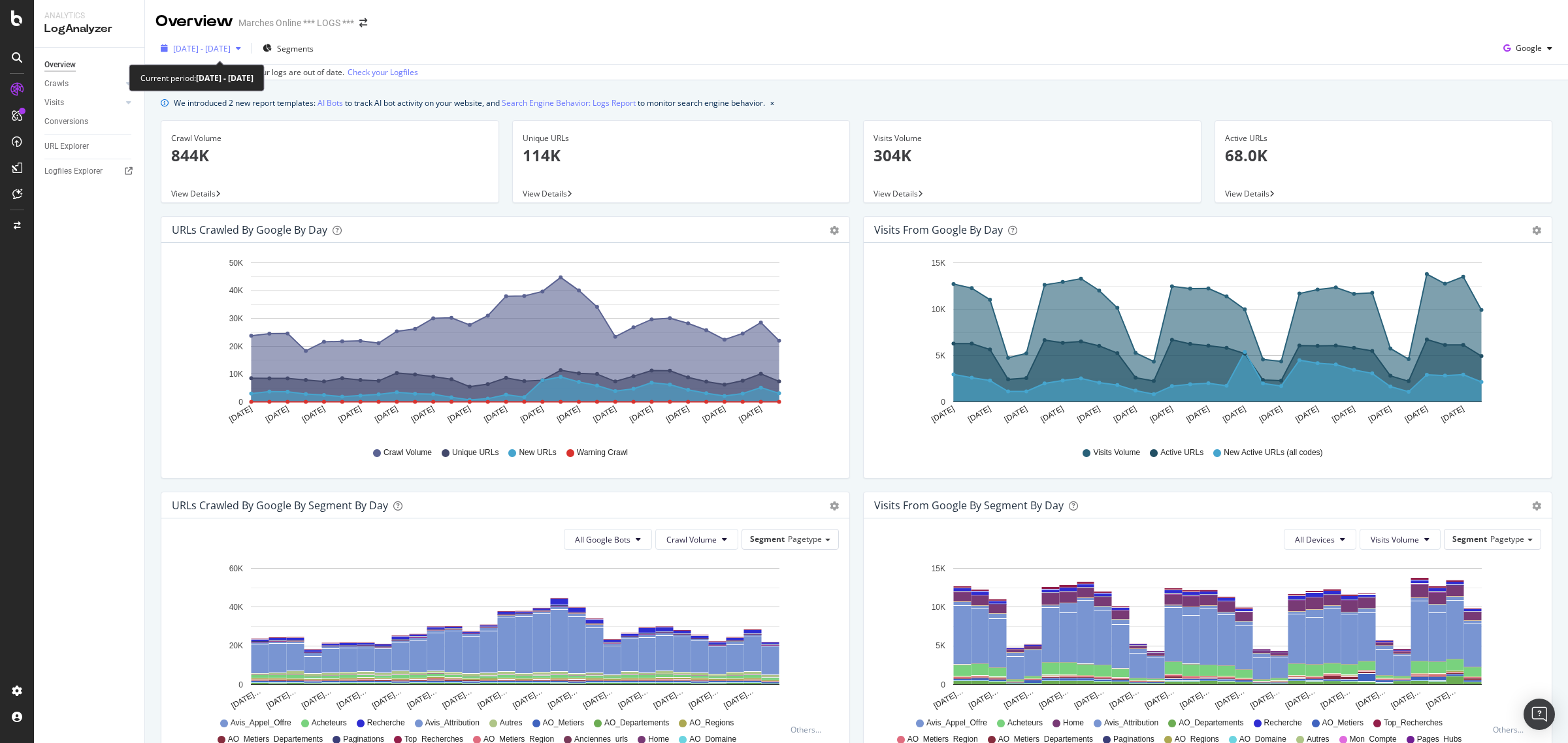
click at [190, 40] on div "[DATE] - [DATE]" at bounding box center [201, 48] width 91 height 20
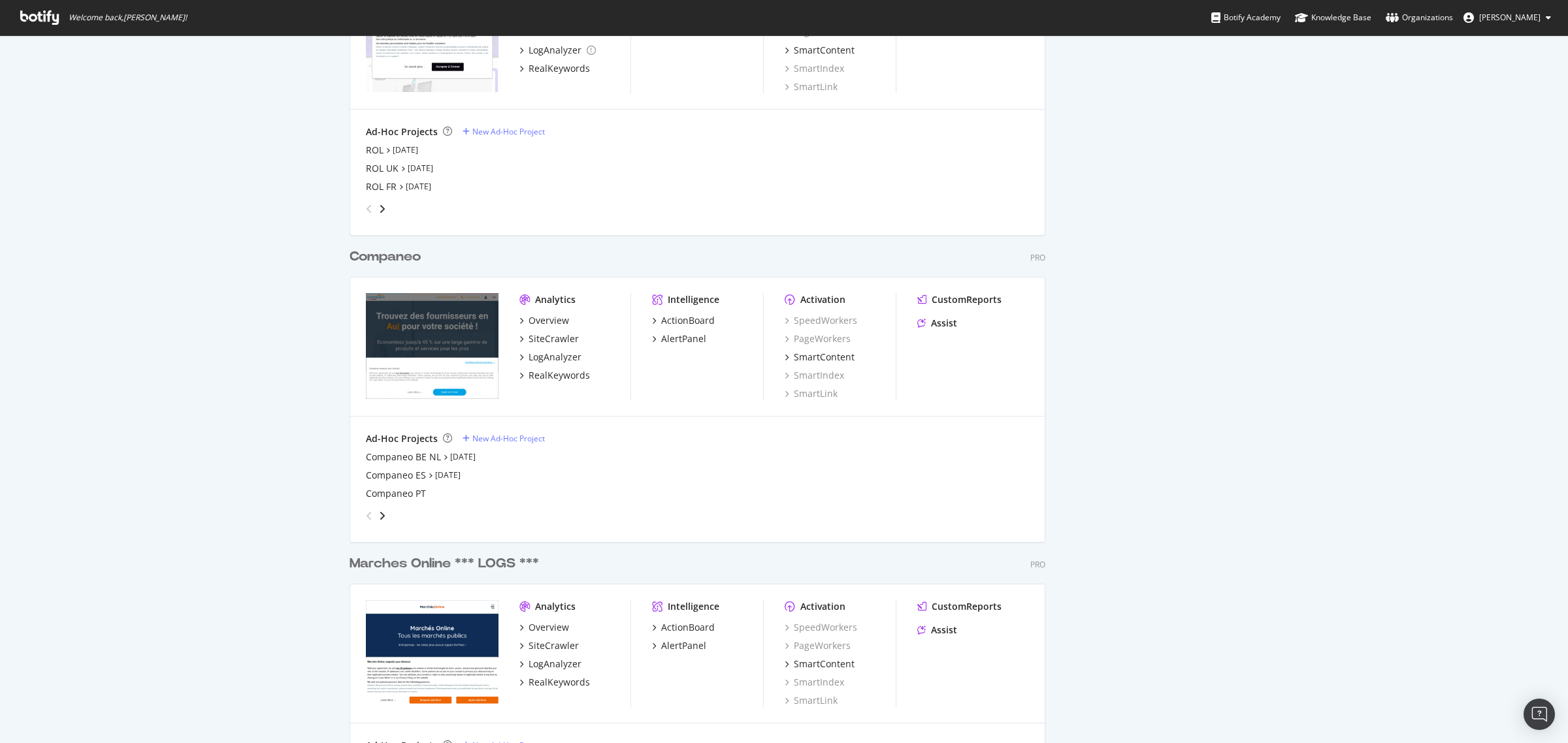
scroll to position [1306, 0]
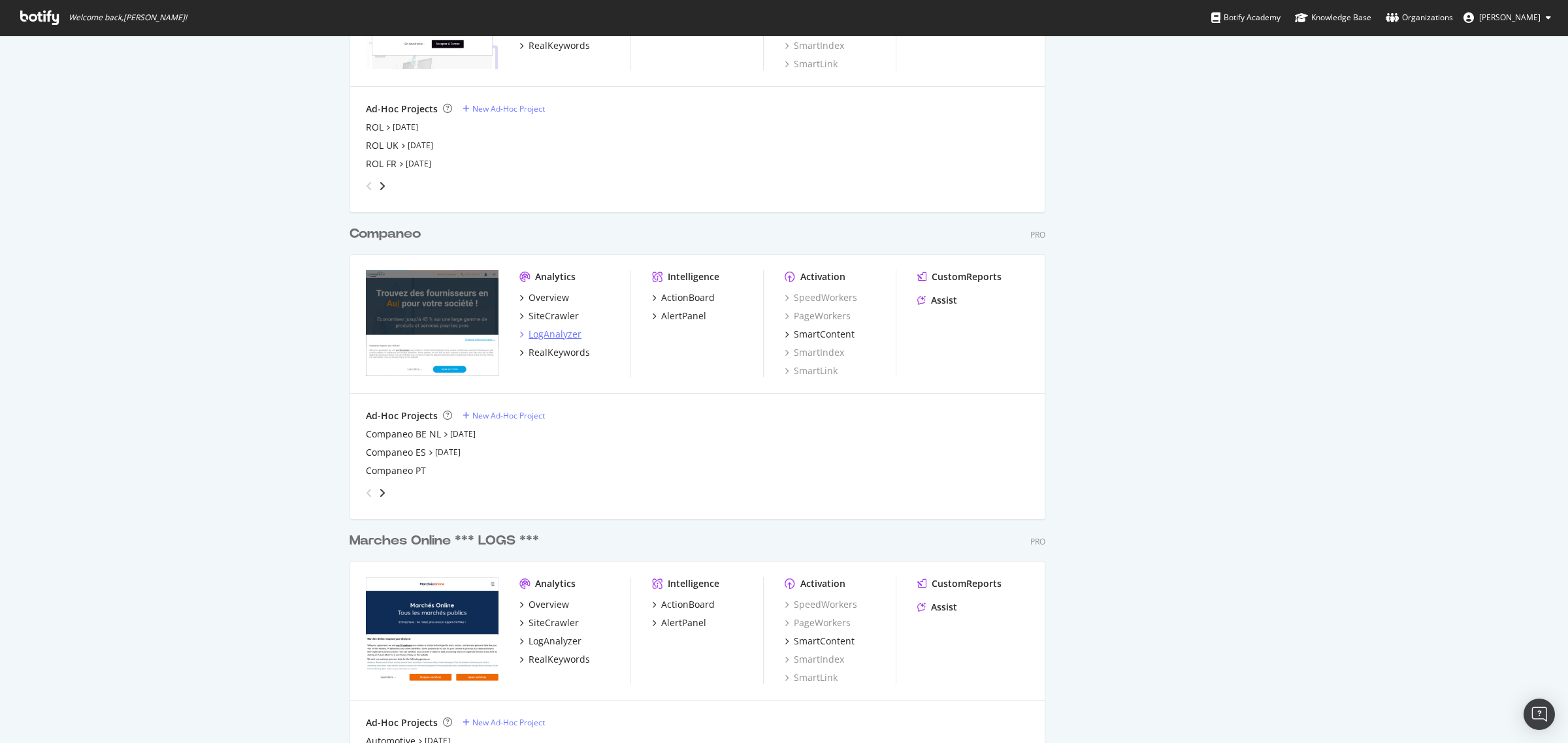
click at [543, 336] on div "LogAnalyzer" at bounding box center [555, 334] width 53 height 13
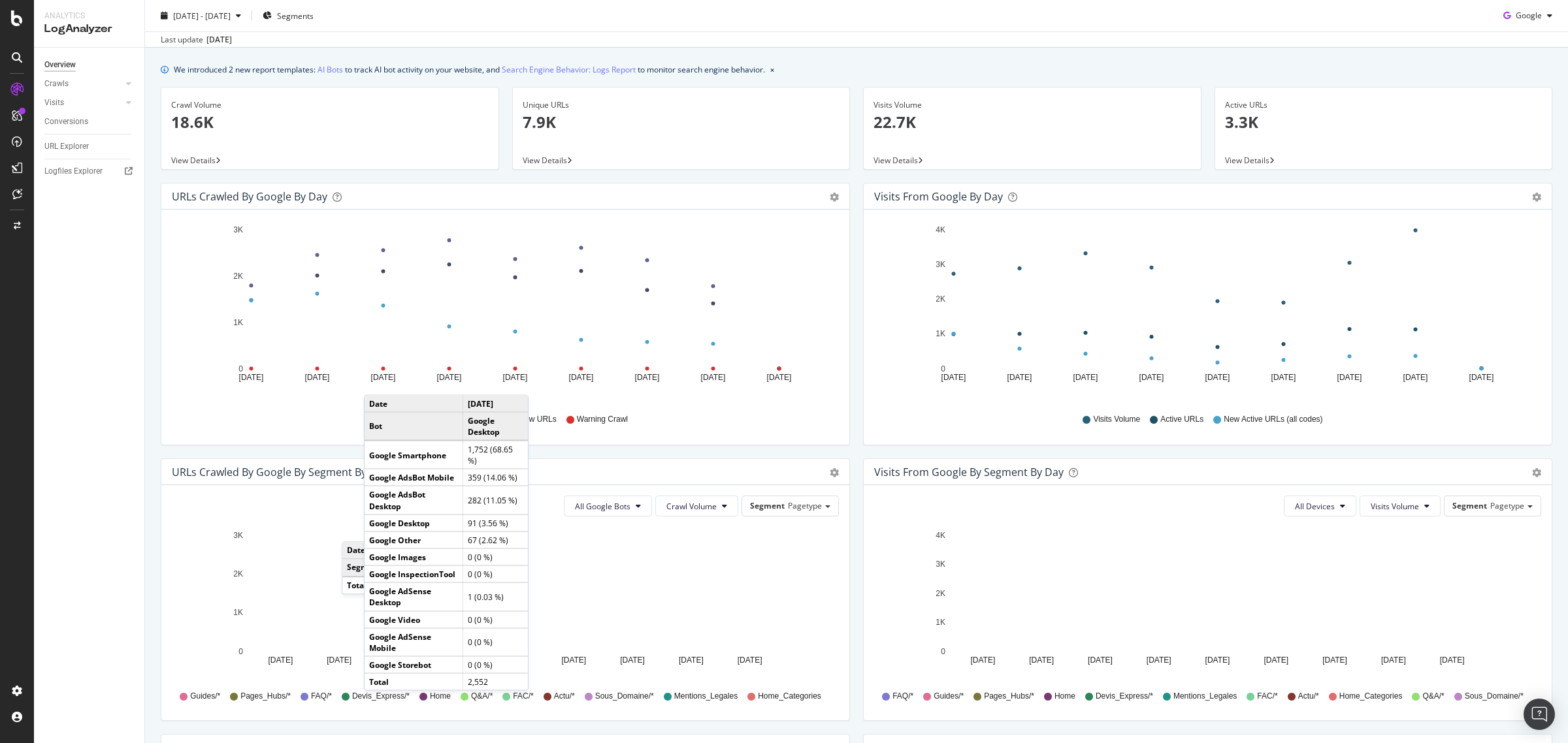
scroll to position [20, 0]
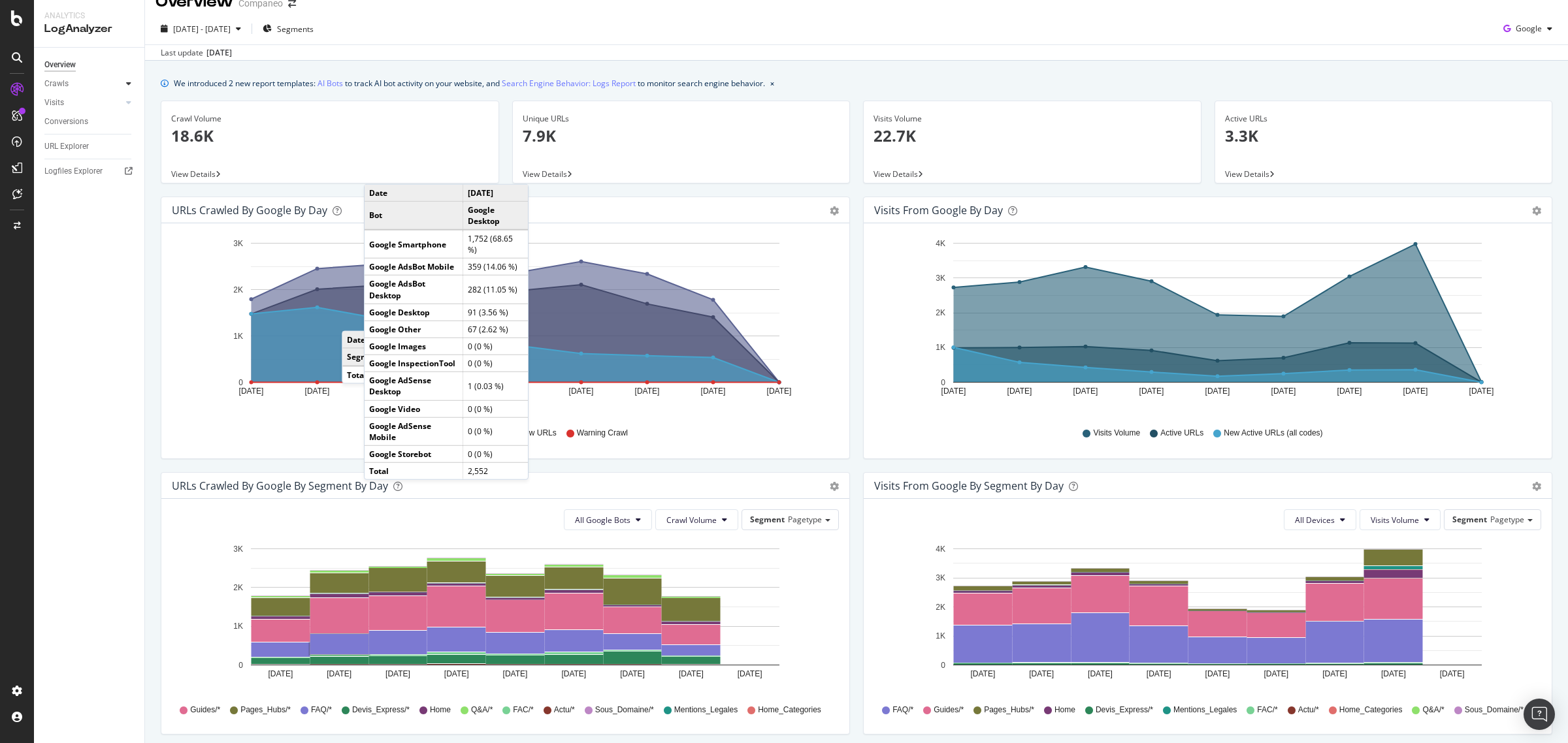
click at [124, 83] on div at bounding box center [128, 83] width 13 height 13
click at [93, 96] on div "Daily Distribution" at bounding box center [81, 103] width 61 height 14
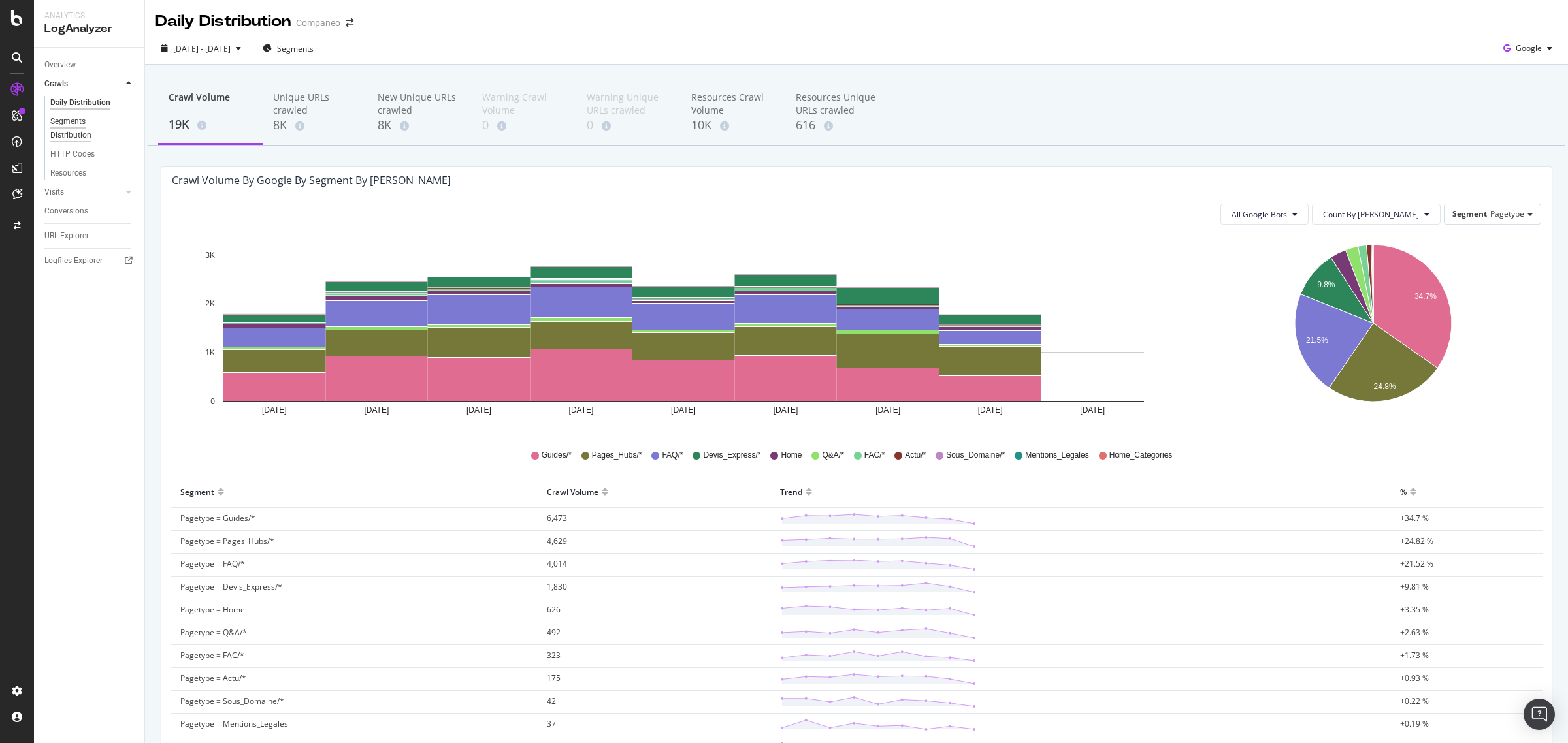
click at [78, 129] on div "Segments Distribution" at bounding box center [87, 128] width 73 height 27
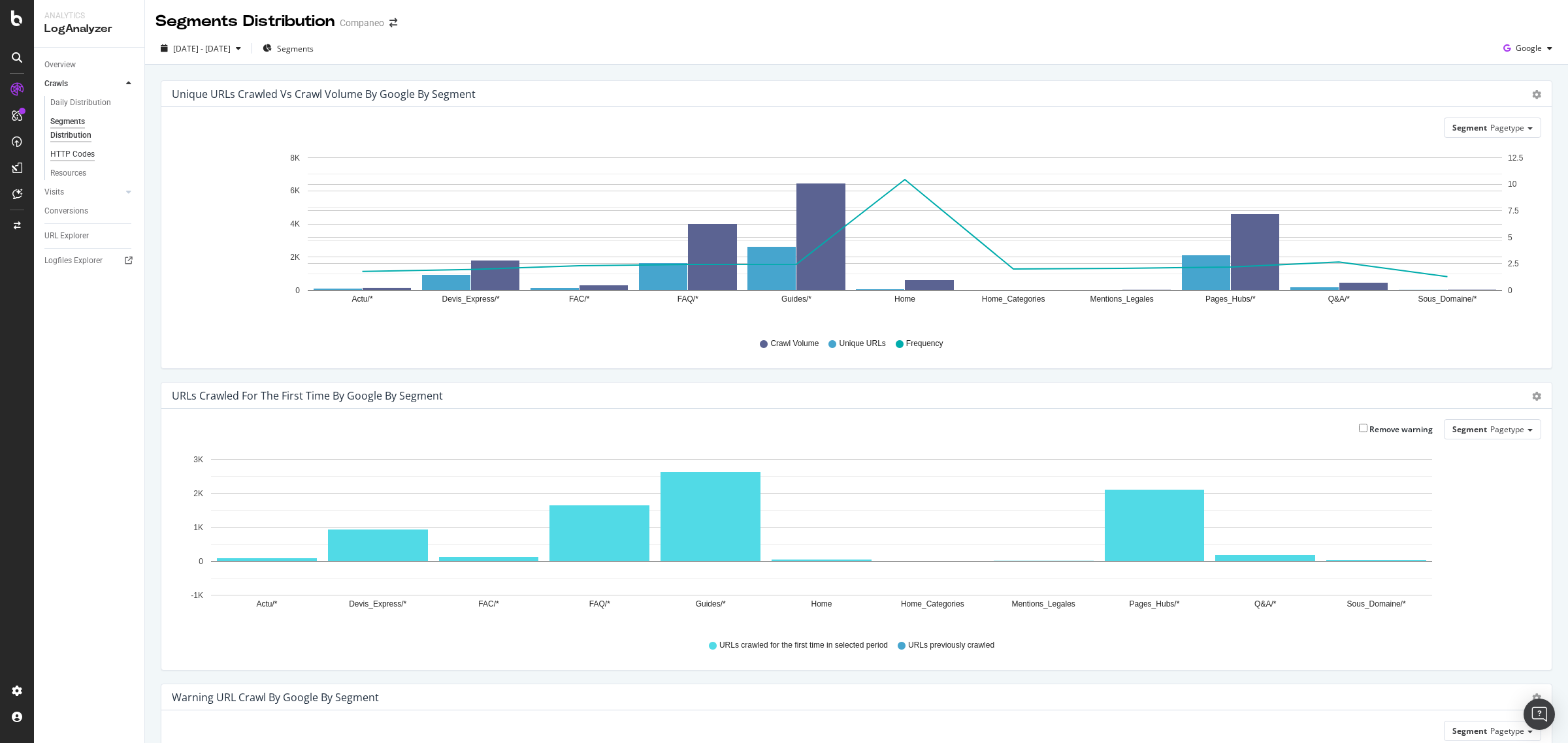
click at [60, 154] on div "HTTP Codes" at bounding box center [72, 155] width 44 height 14
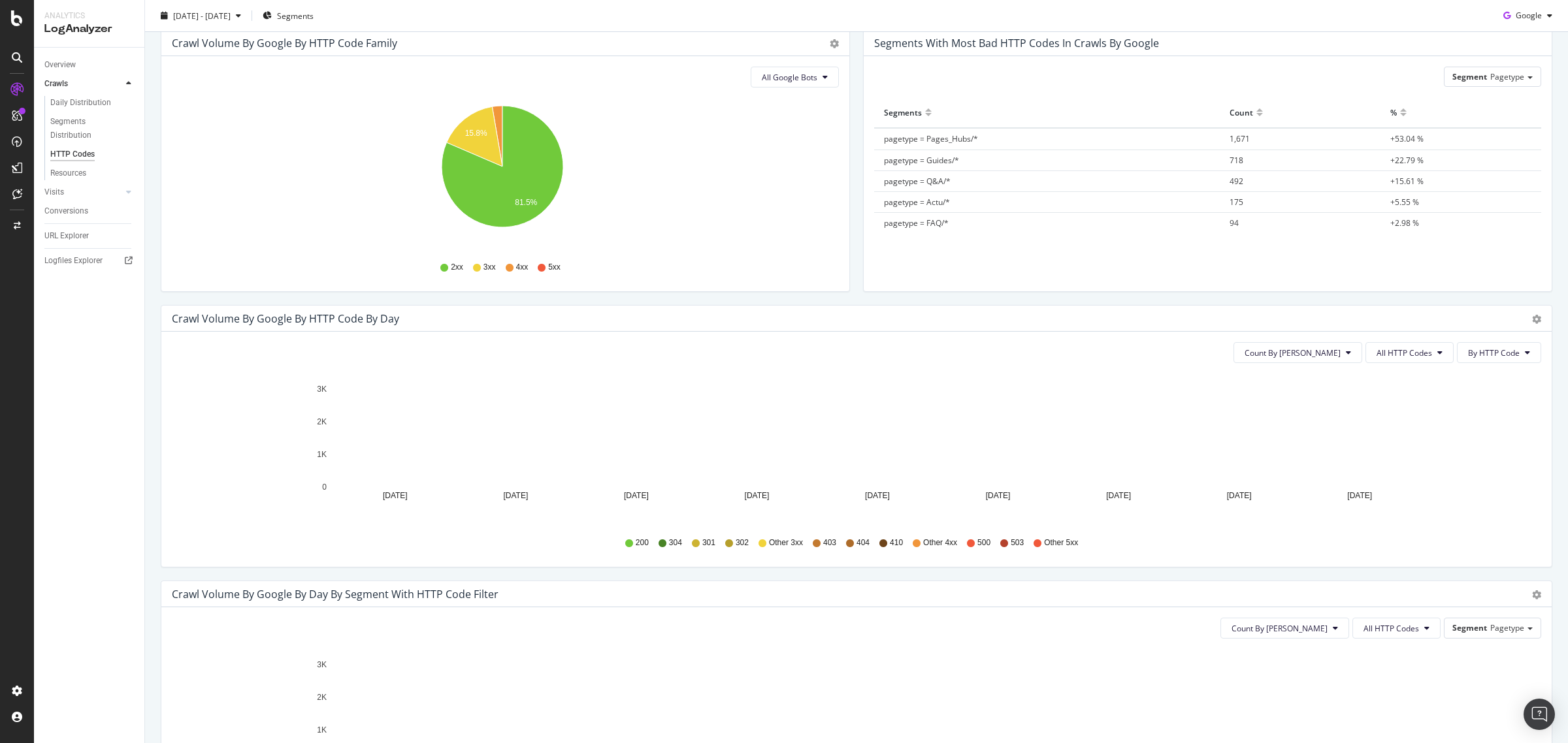
scroll to position [118, 0]
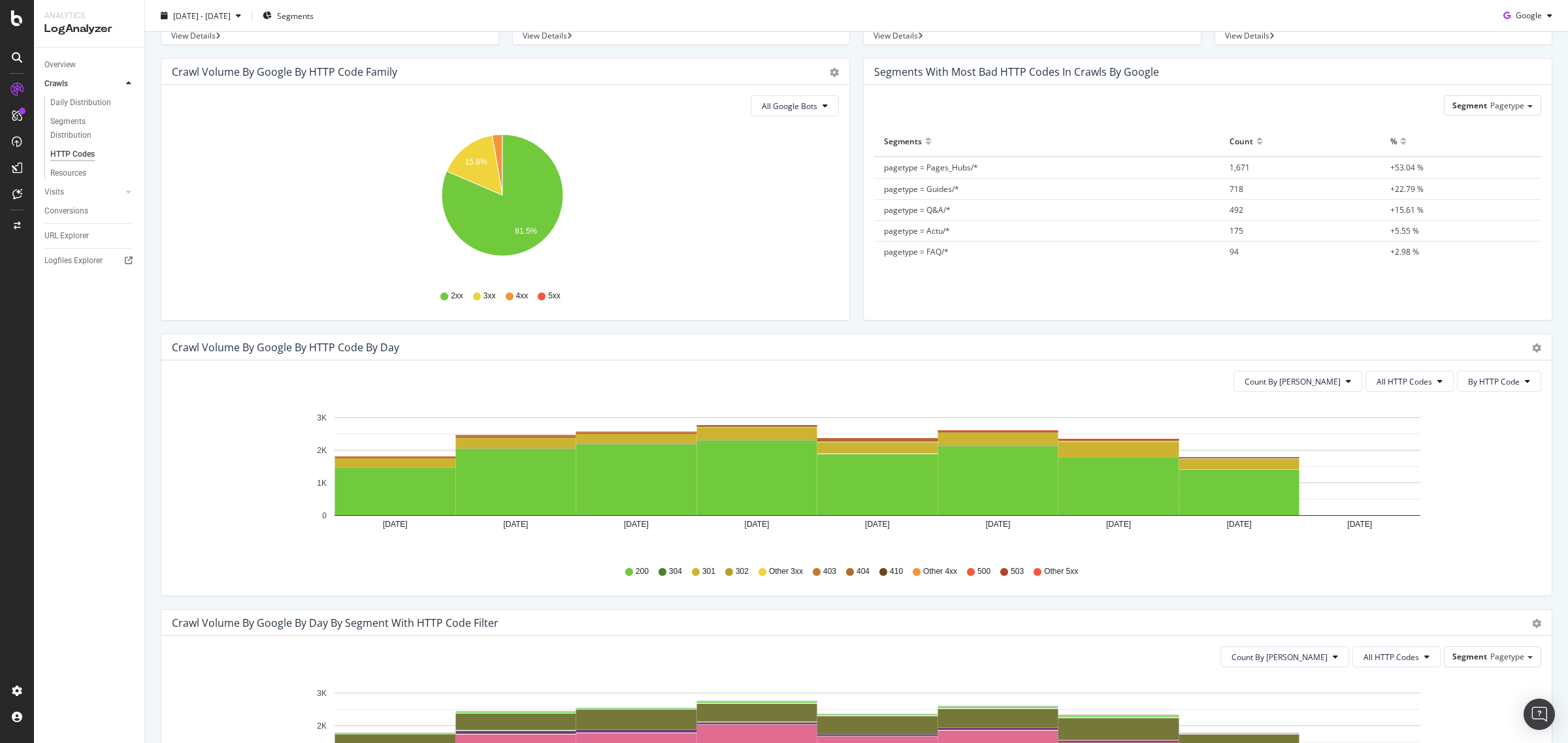
click at [792, 95] on div "All Google Bots Hold CTRL while clicking to filter the report. 15.8% 81.5% HTTP…" at bounding box center [505, 202] width 688 height 235
click at [784, 106] on span "All Google Bots" at bounding box center [789, 106] width 55 height 11
click at [774, 116] on button "All Google Bots" at bounding box center [795, 106] width 88 height 21
click at [467, 155] on icon "A chart." at bounding box center [474, 166] width 55 height 60
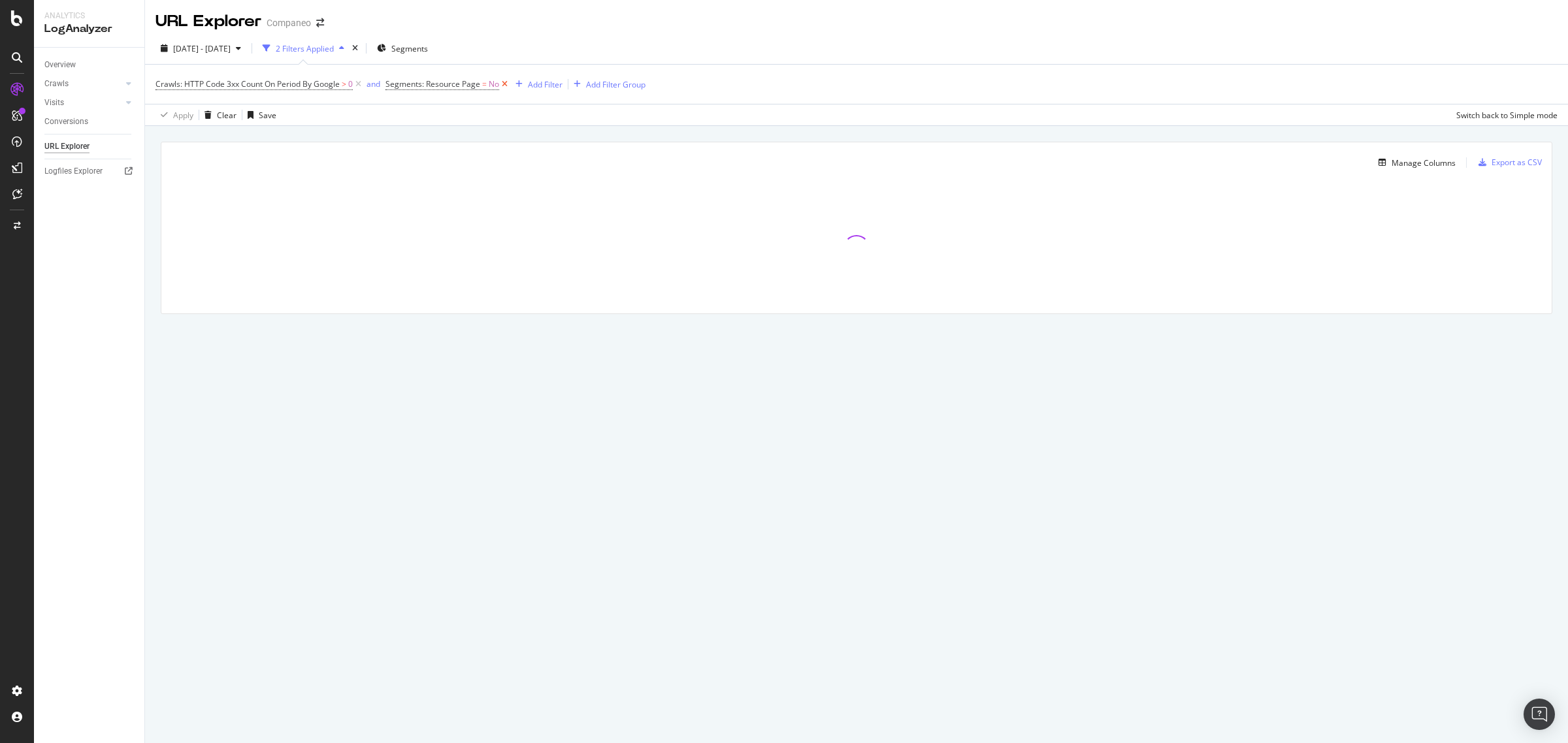
click at [507, 85] on icon at bounding box center [504, 84] width 11 height 13
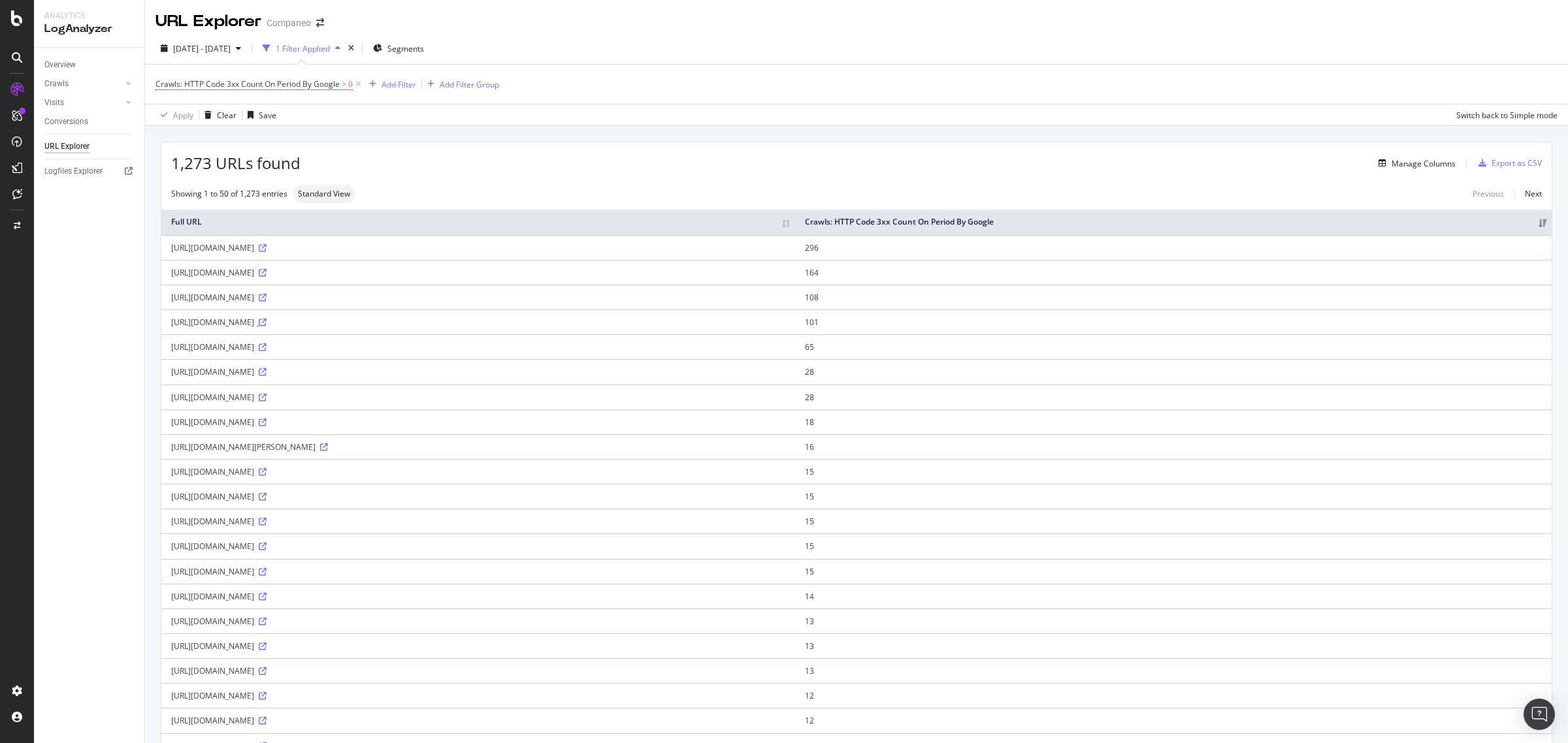
click at [266, 325] on icon at bounding box center [262, 322] width 8 height 8
click at [266, 350] on icon at bounding box center [262, 347] width 8 height 8
click at [266, 374] on icon at bounding box center [262, 372] width 8 height 8
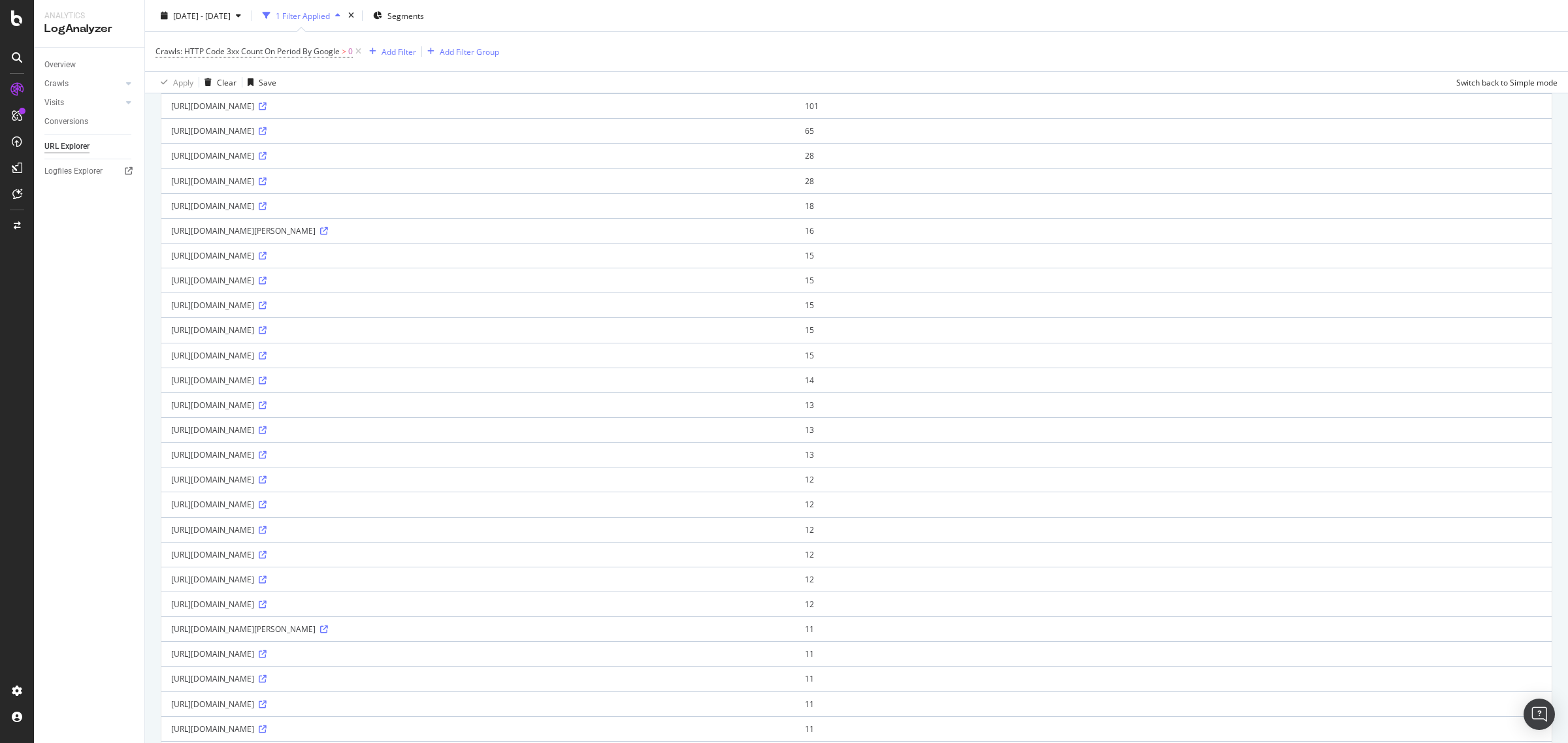
scroll to position [245, 0]
click at [266, 505] on icon at bounding box center [262, 501] width 8 height 8
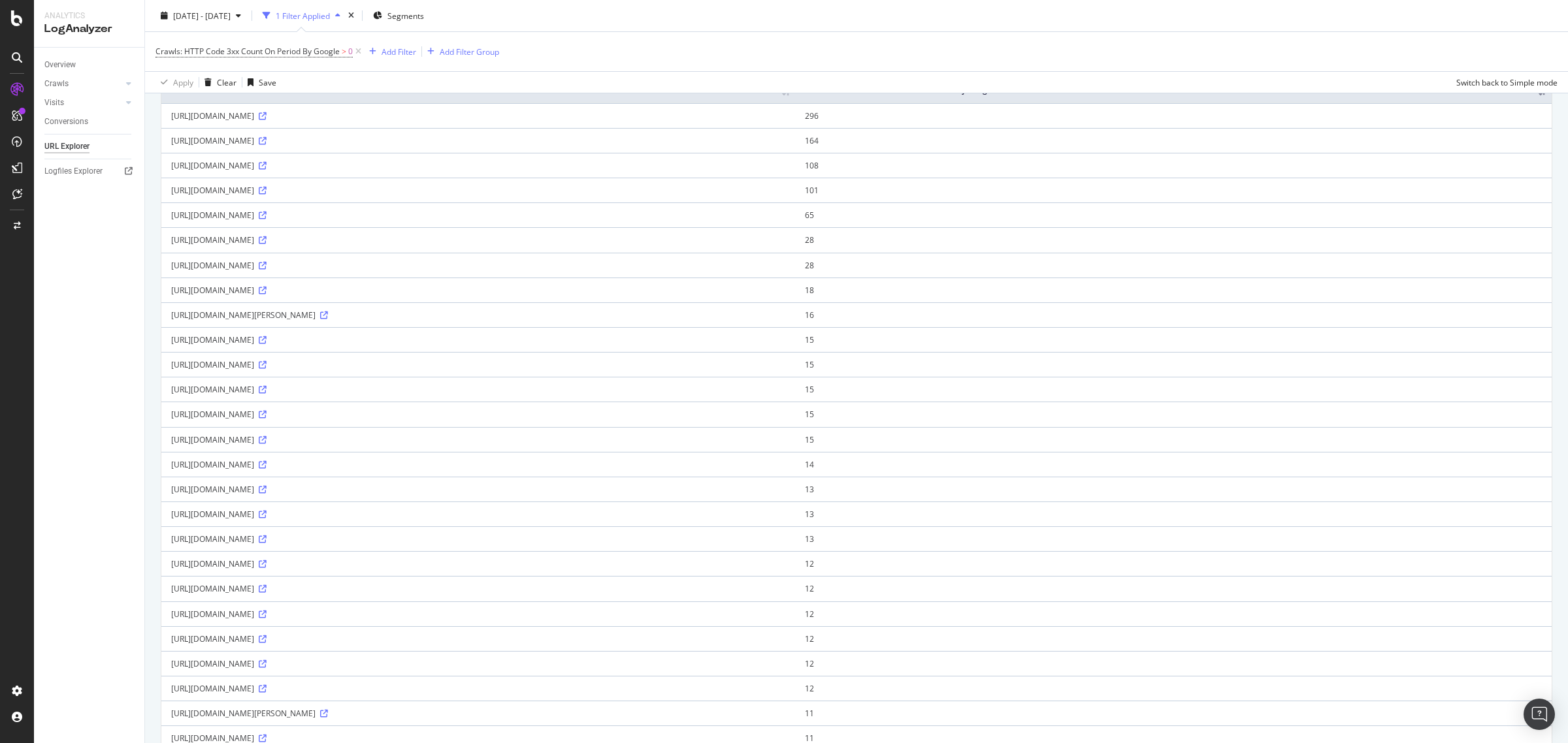
scroll to position [5, 0]
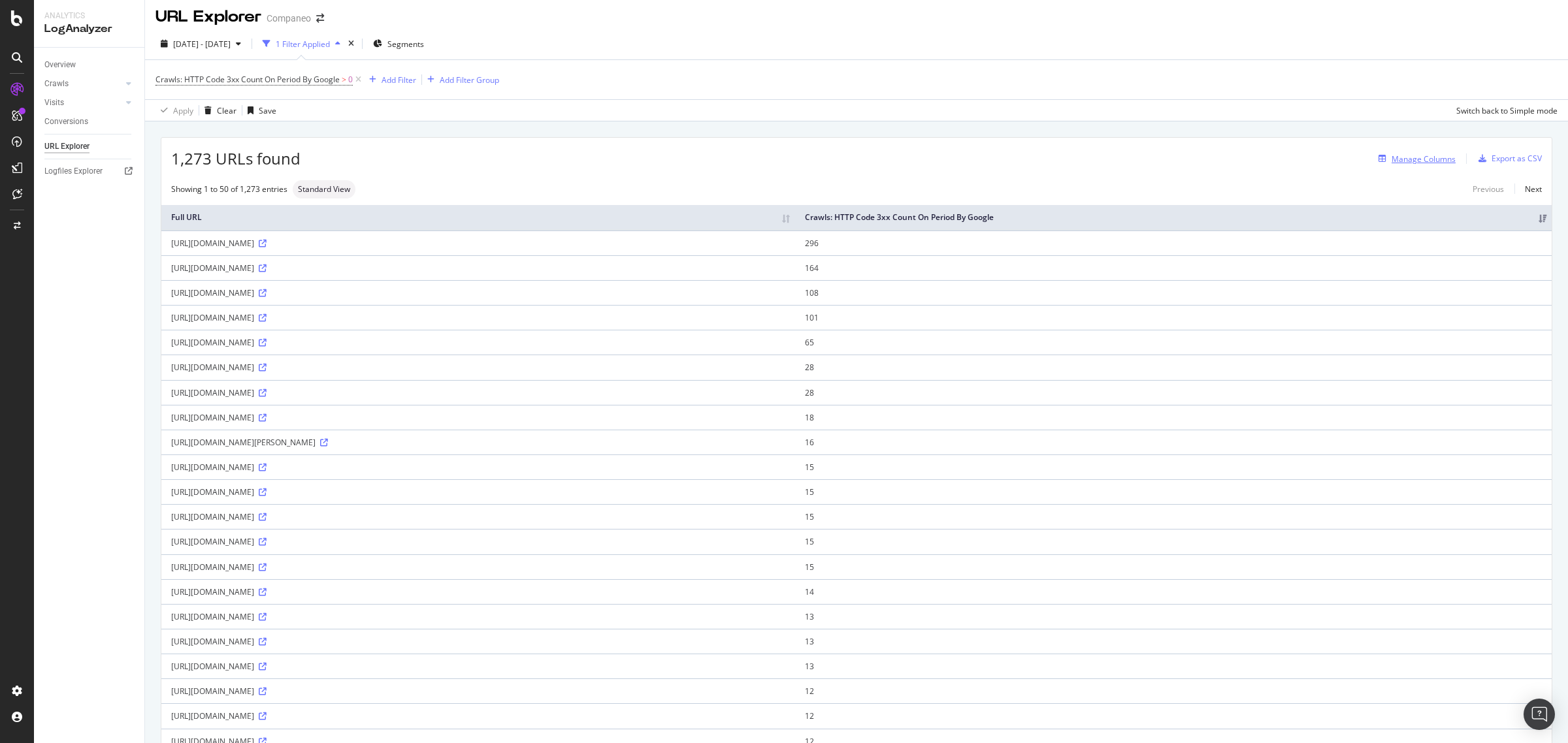
click at [1422, 160] on div "Manage Columns" at bounding box center [1423, 159] width 64 height 11
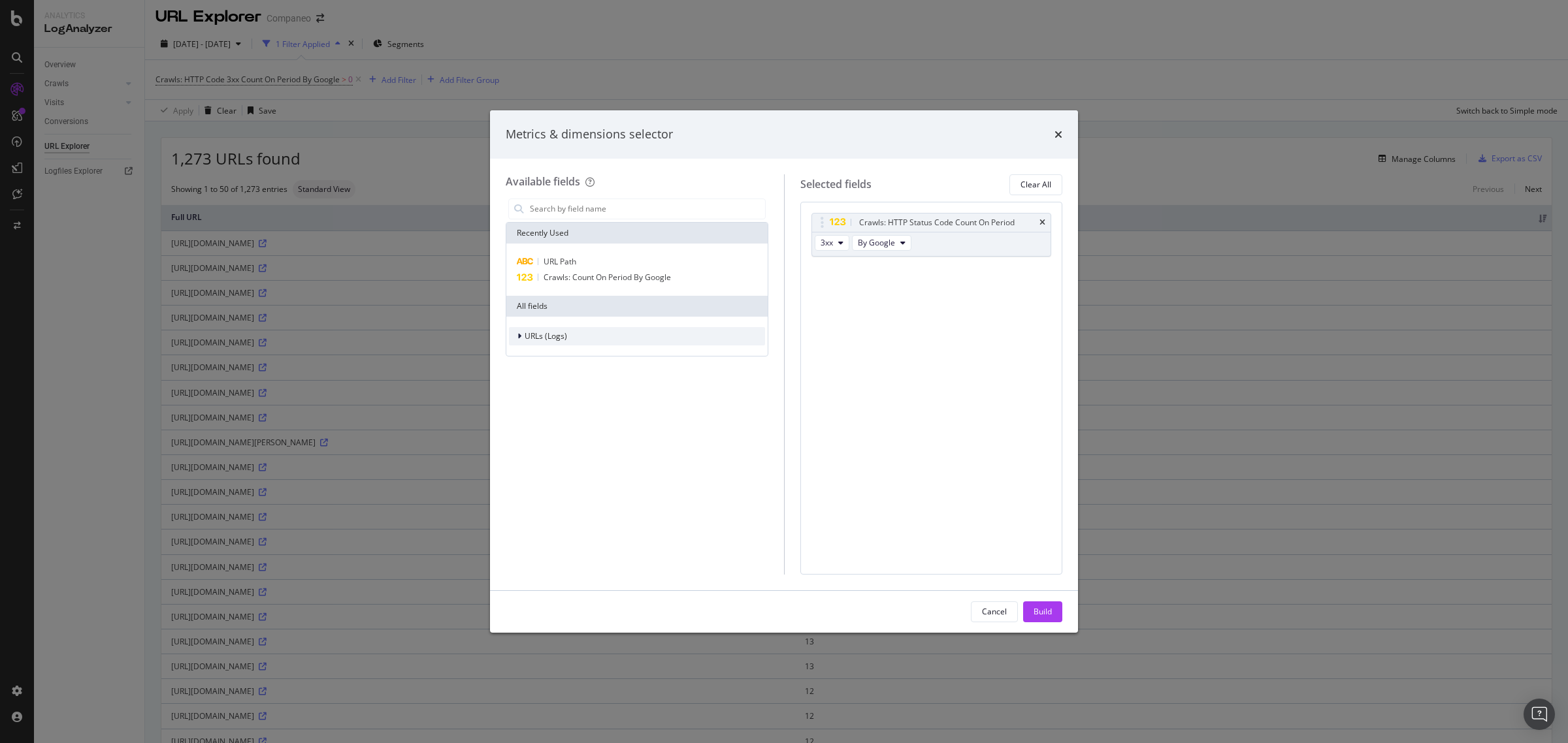
click at [531, 333] on span "URLs (Logs)" at bounding box center [546, 336] width 43 height 11
click at [538, 354] on span "URL Scheme" at bounding box center [555, 354] width 46 height 11
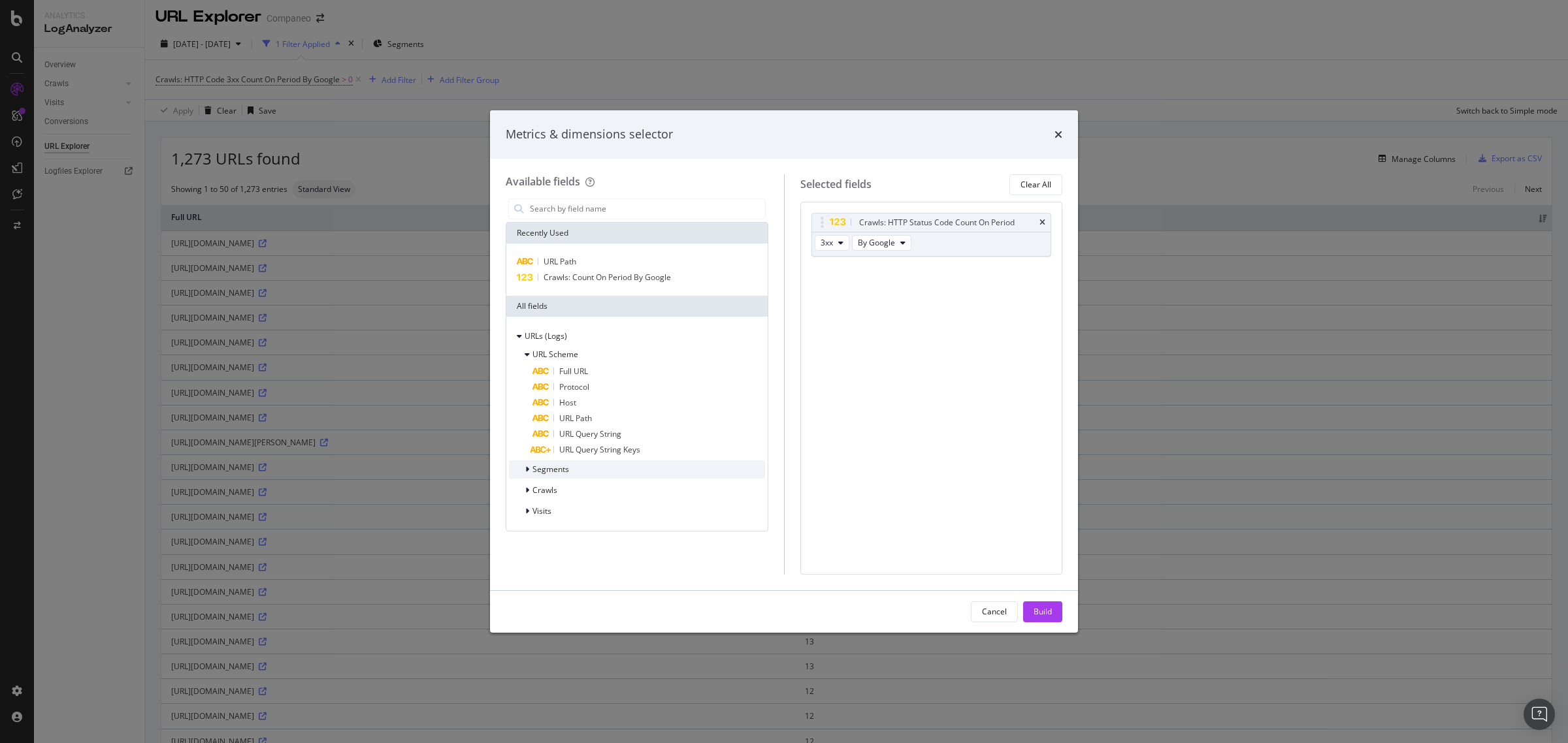
click at [559, 469] on span "Segments" at bounding box center [551, 469] width 36 height 11
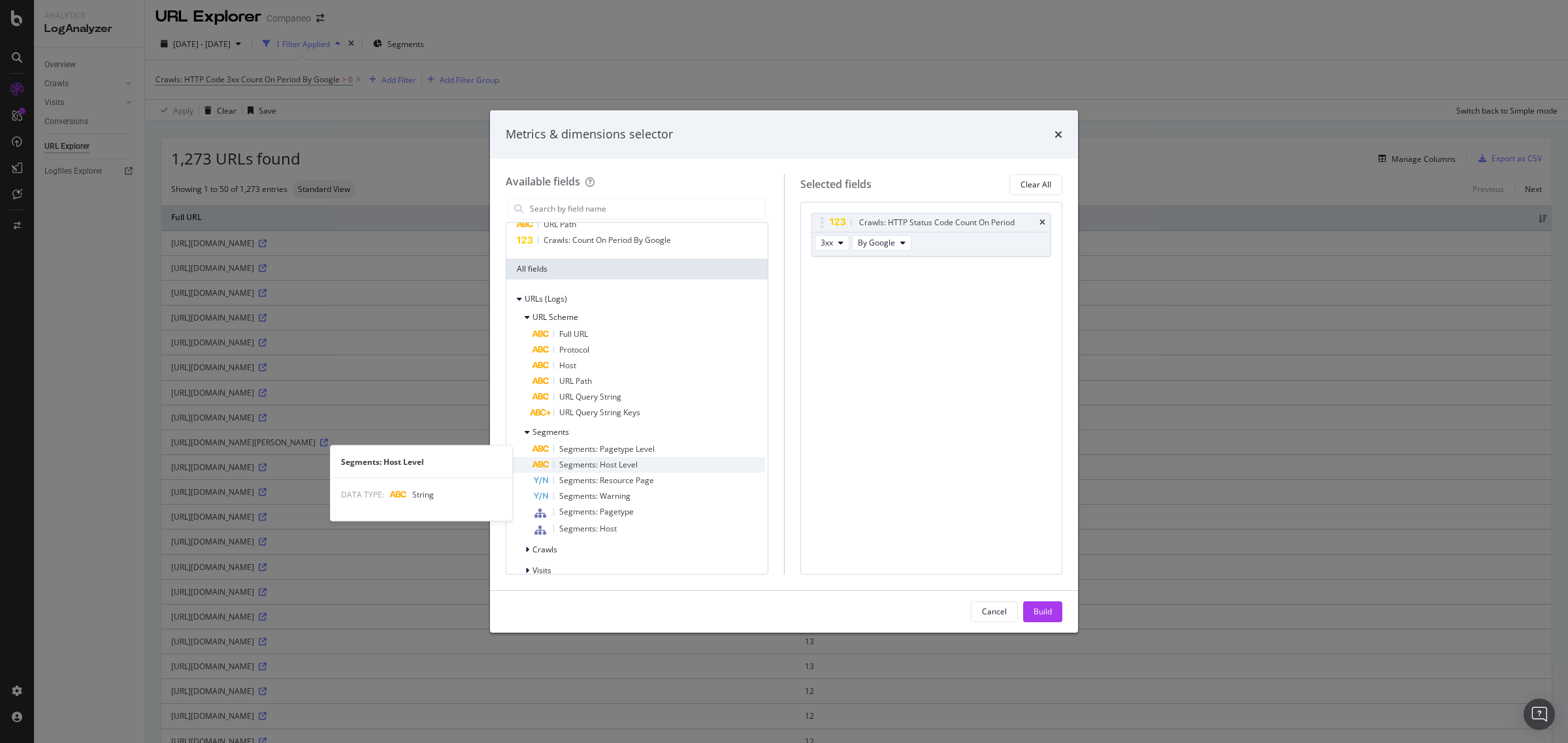
scroll to position [53, 0]
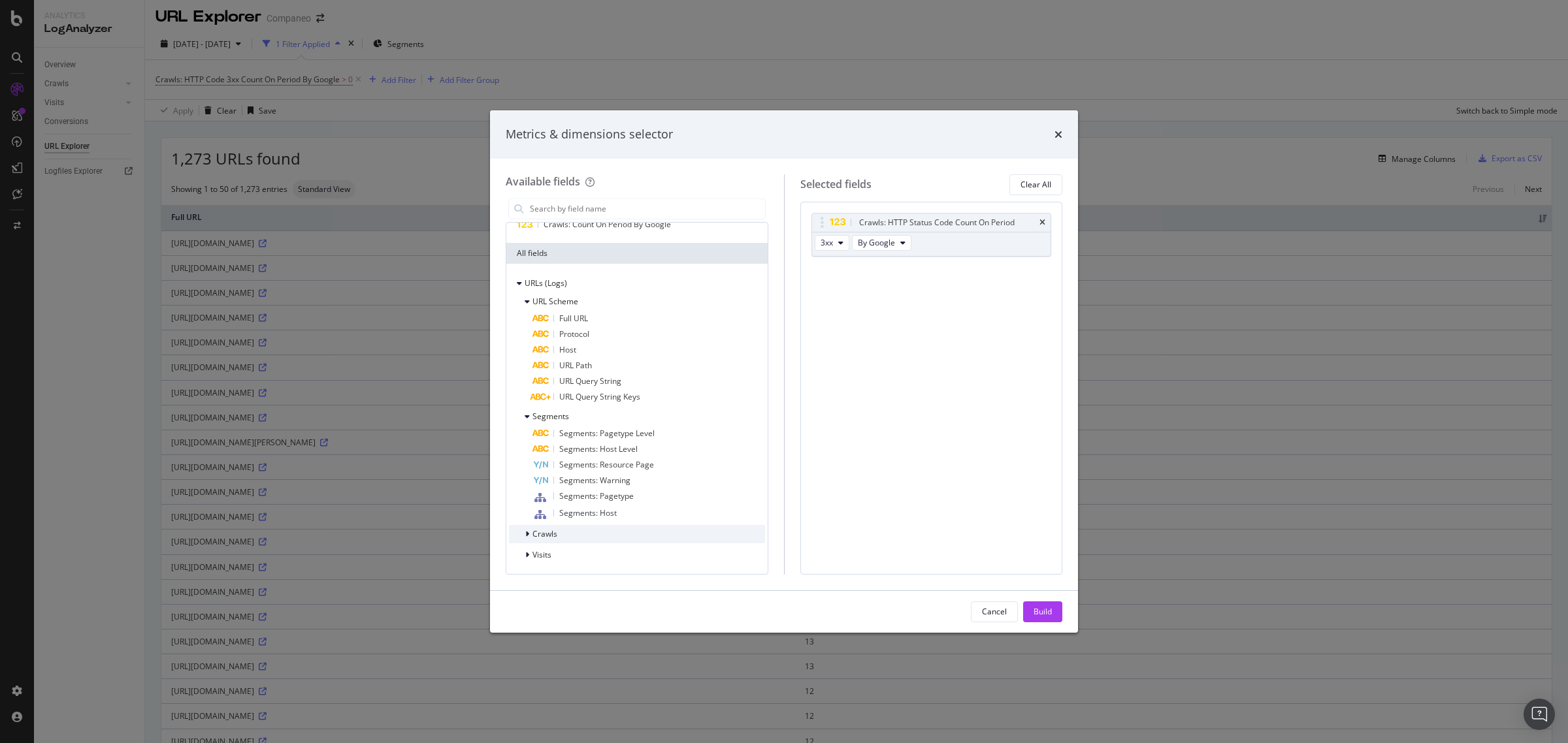
click at [547, 528] on span "Crawls" at bounding box center [544, 534] width 25 height 11
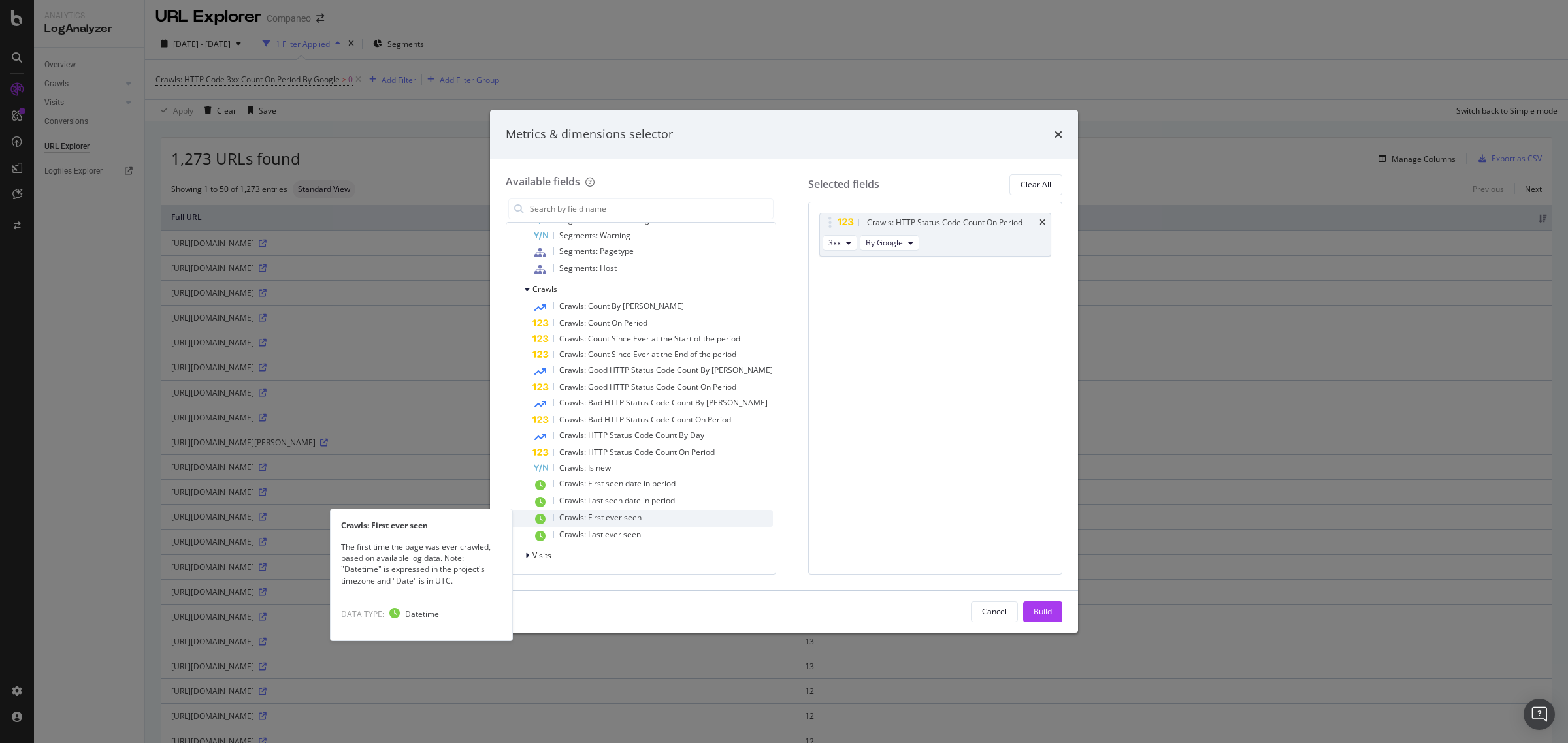
scroll to position [298, 0]
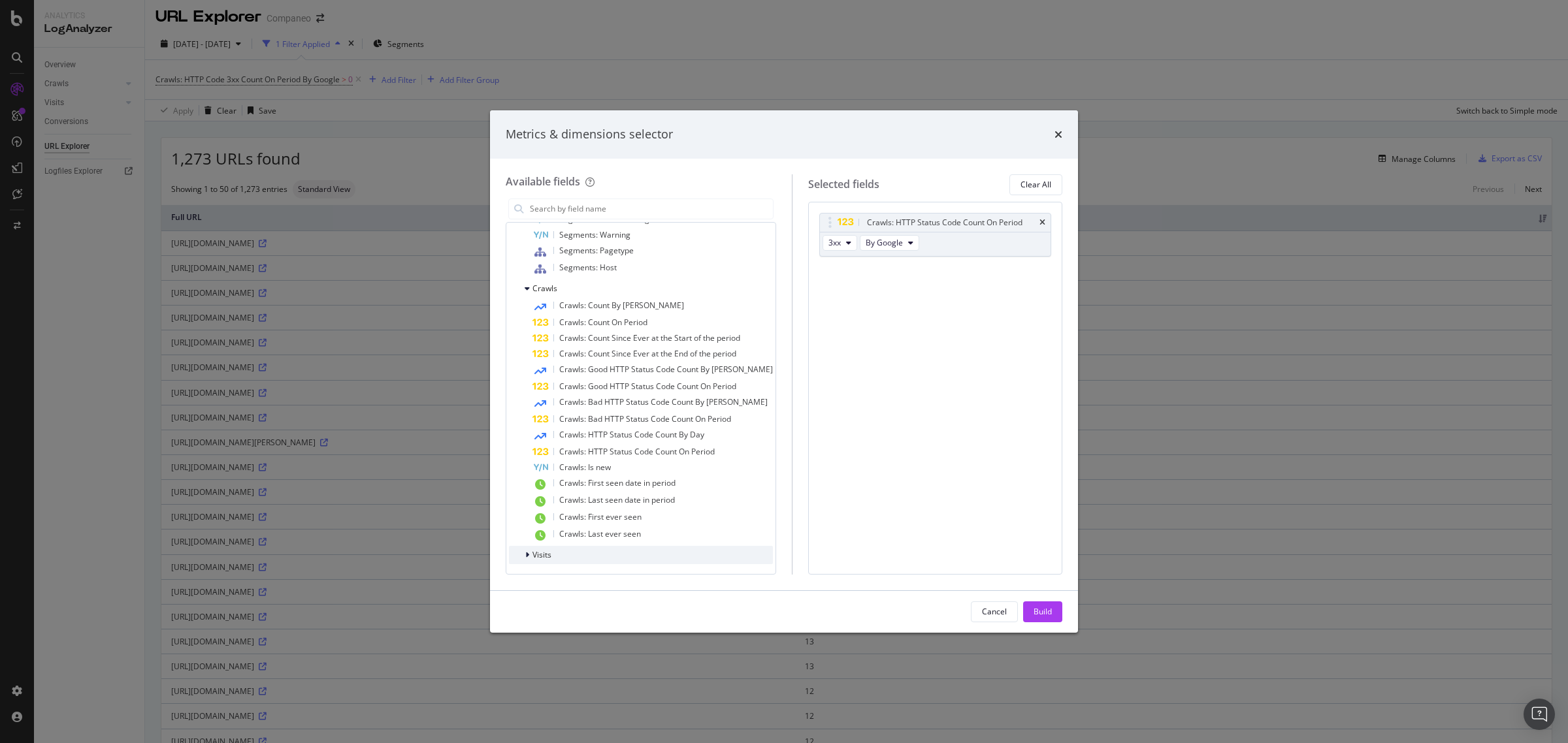
click at [544, 555] on span "Visits" at bounding box center [542, 555] width 19 height 11
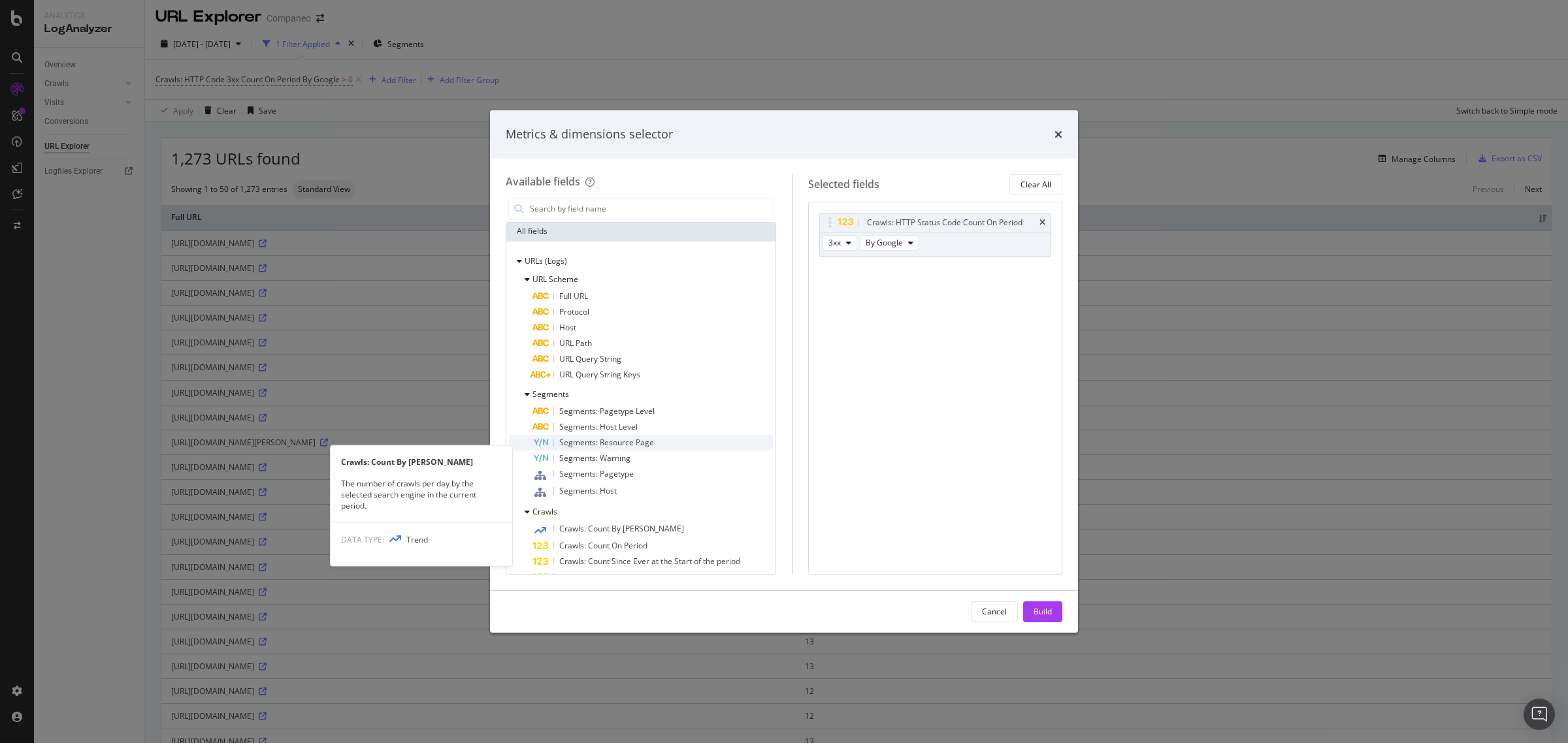
scroll to position [0, 0]
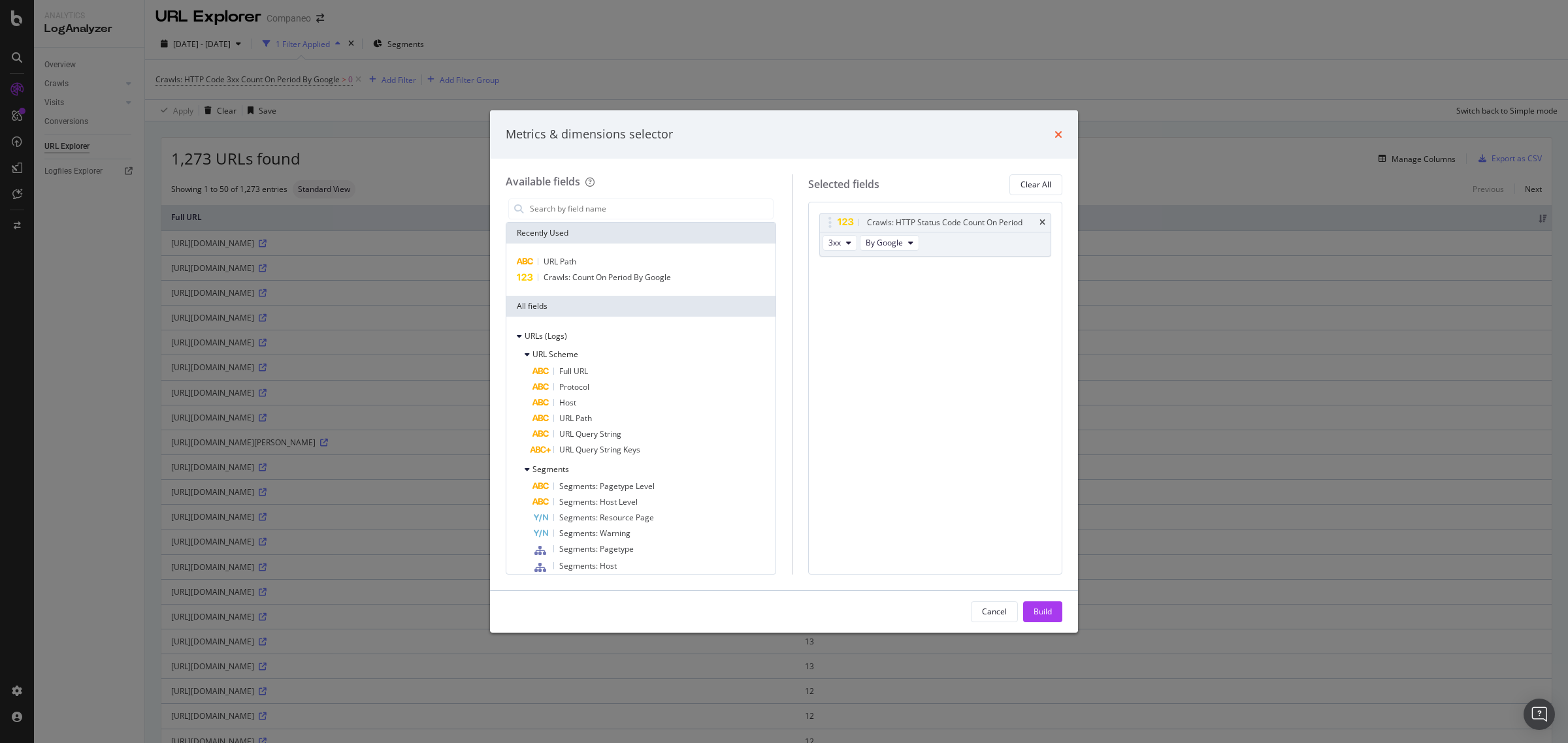
click at [1057, 131] on icon "times" at bounding box center [1058, 134] width 8 height 11
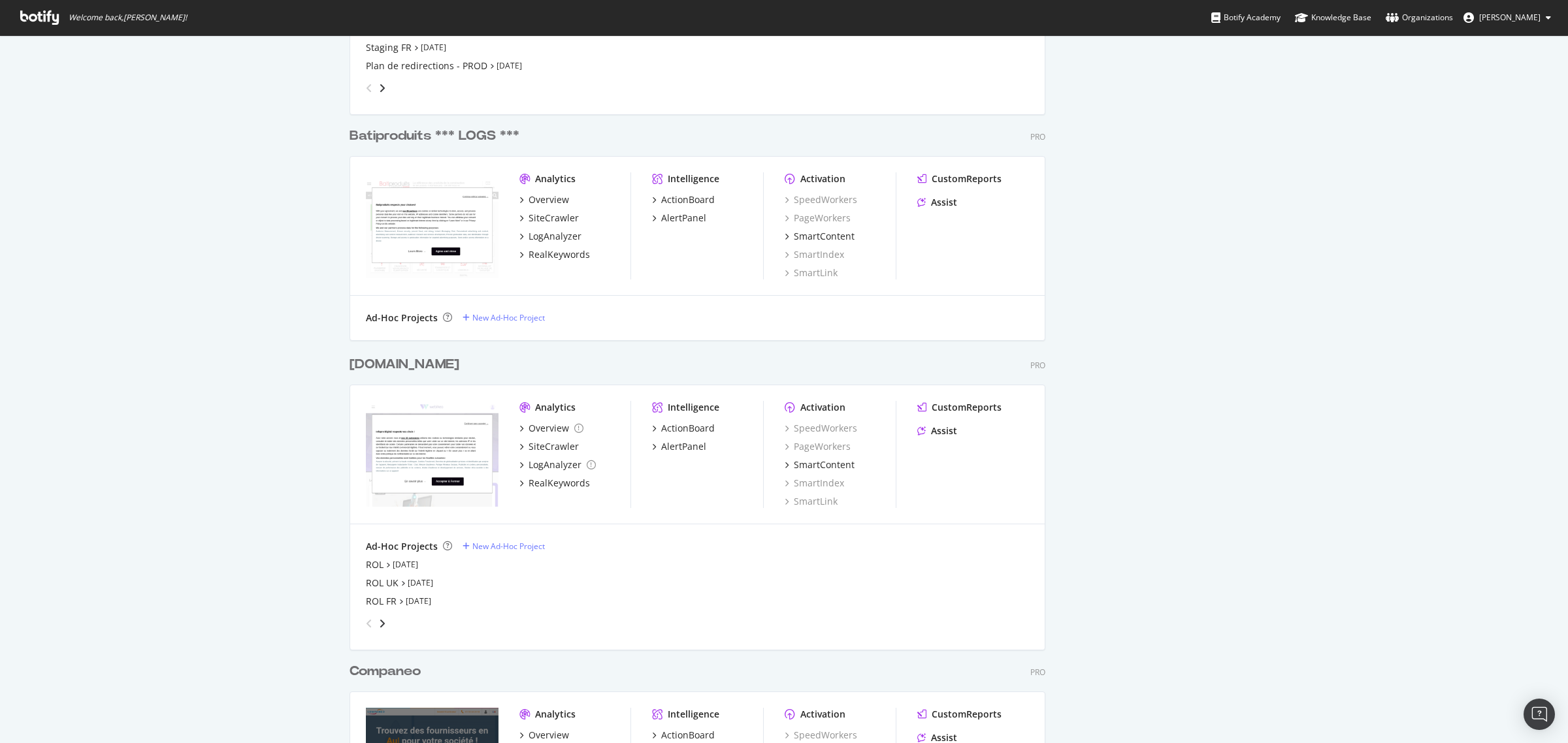
scroll to position [864, 0]
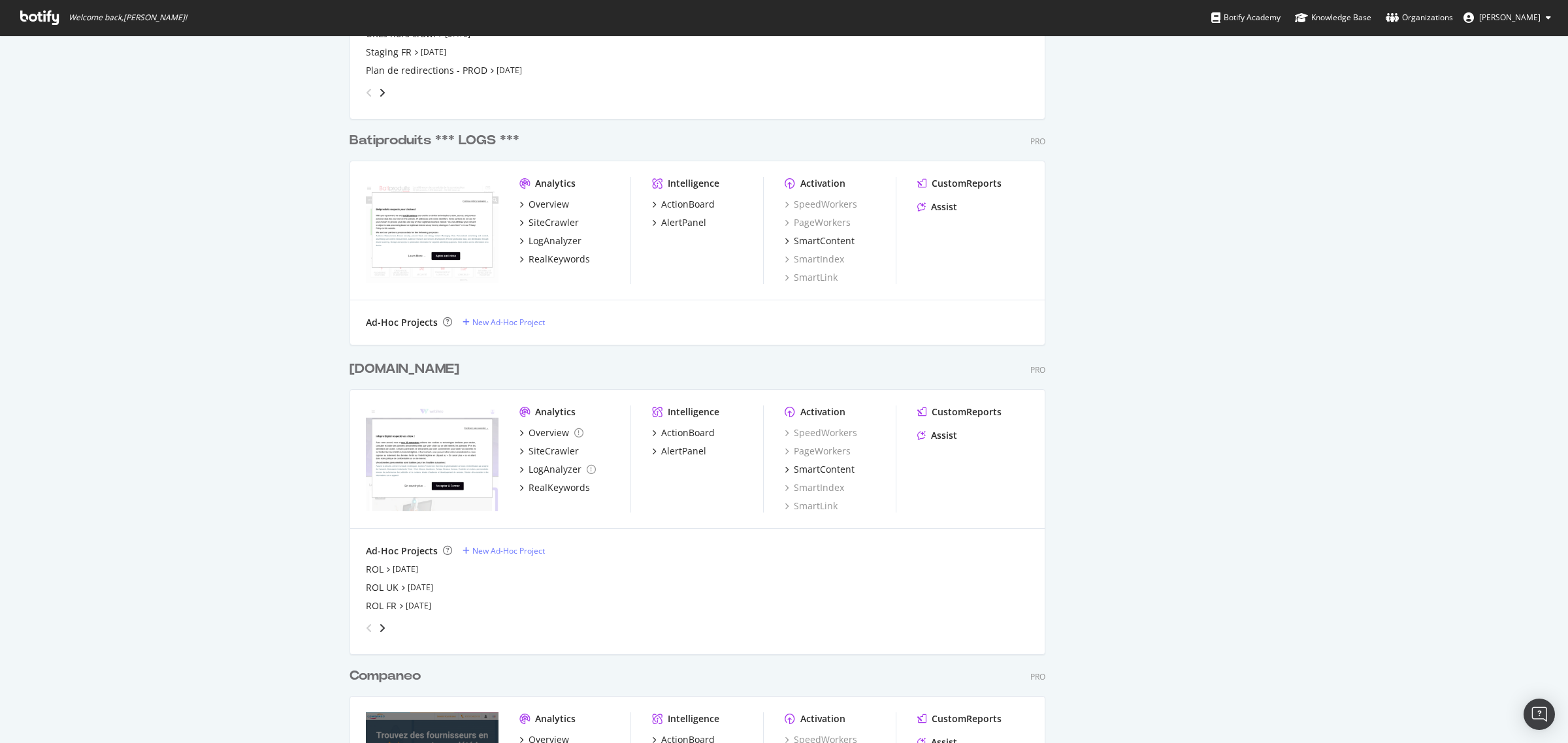
drag, startPoint x: 1543, startPoint y: 324, endPoint x: 1539, endPoint y: 417, distance: 93.1
click at [1539, 417] on div "My Web Properties Most recent crawl Point Franchise UK Pro Analytics Overview S…" at bounding box center [784, 704] width 1568 height 3065
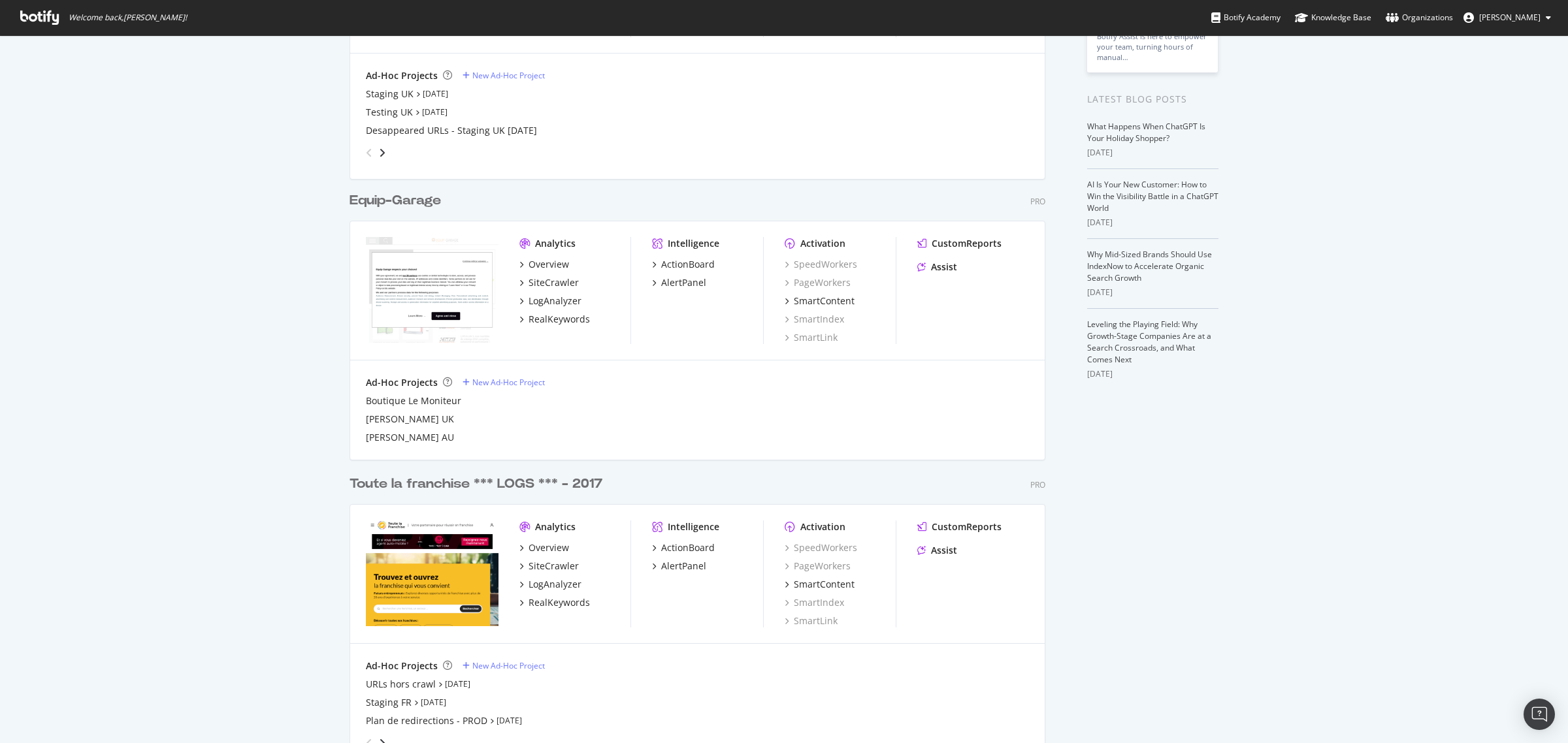
click at [1555, 305] on div "Welcome back, Quentin Arnold ! Botify Academy Knowledge Base Organizations Quen…" at bounding box center [784, 371] width 1568 height 743
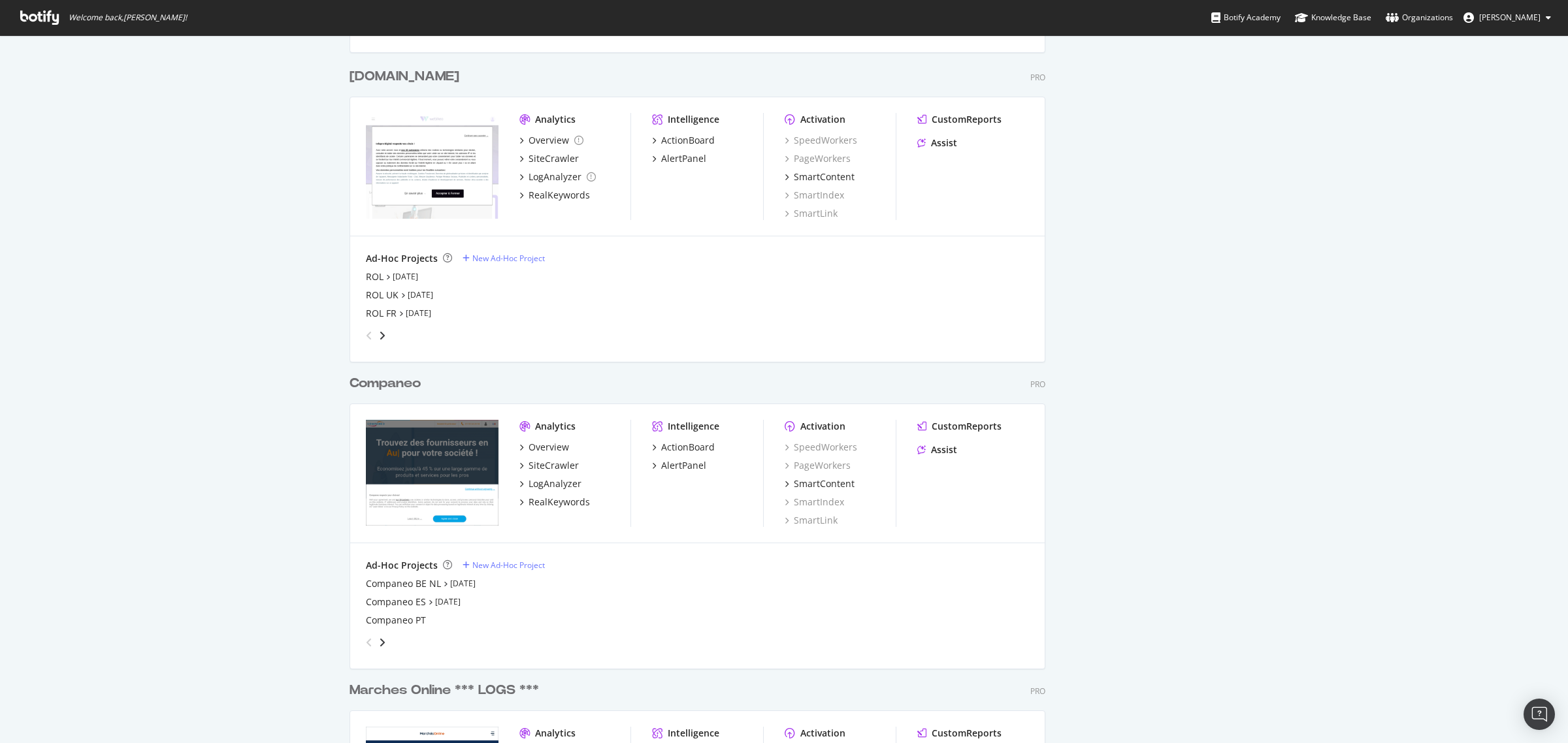
scroll to position [1160, 0]
click at [532, 481] on div "LogAnalyzer" at bounding box center [555, 480] width 53 height 13
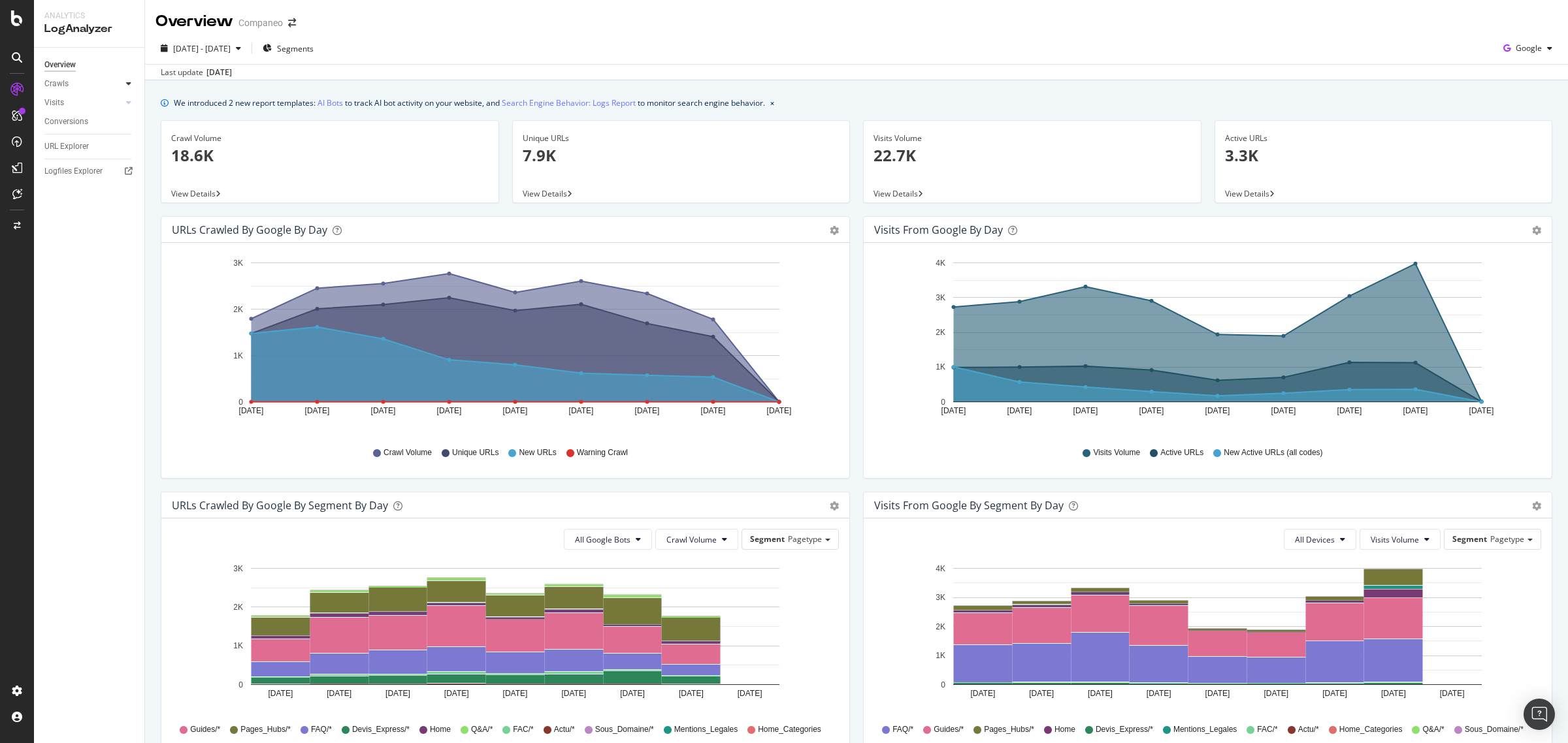
click at [126, 78] on div at bounding box center [128, 83] width 13 height 13
click at [132, 190] on div at bounding box center [128, 192] width 13 height 13
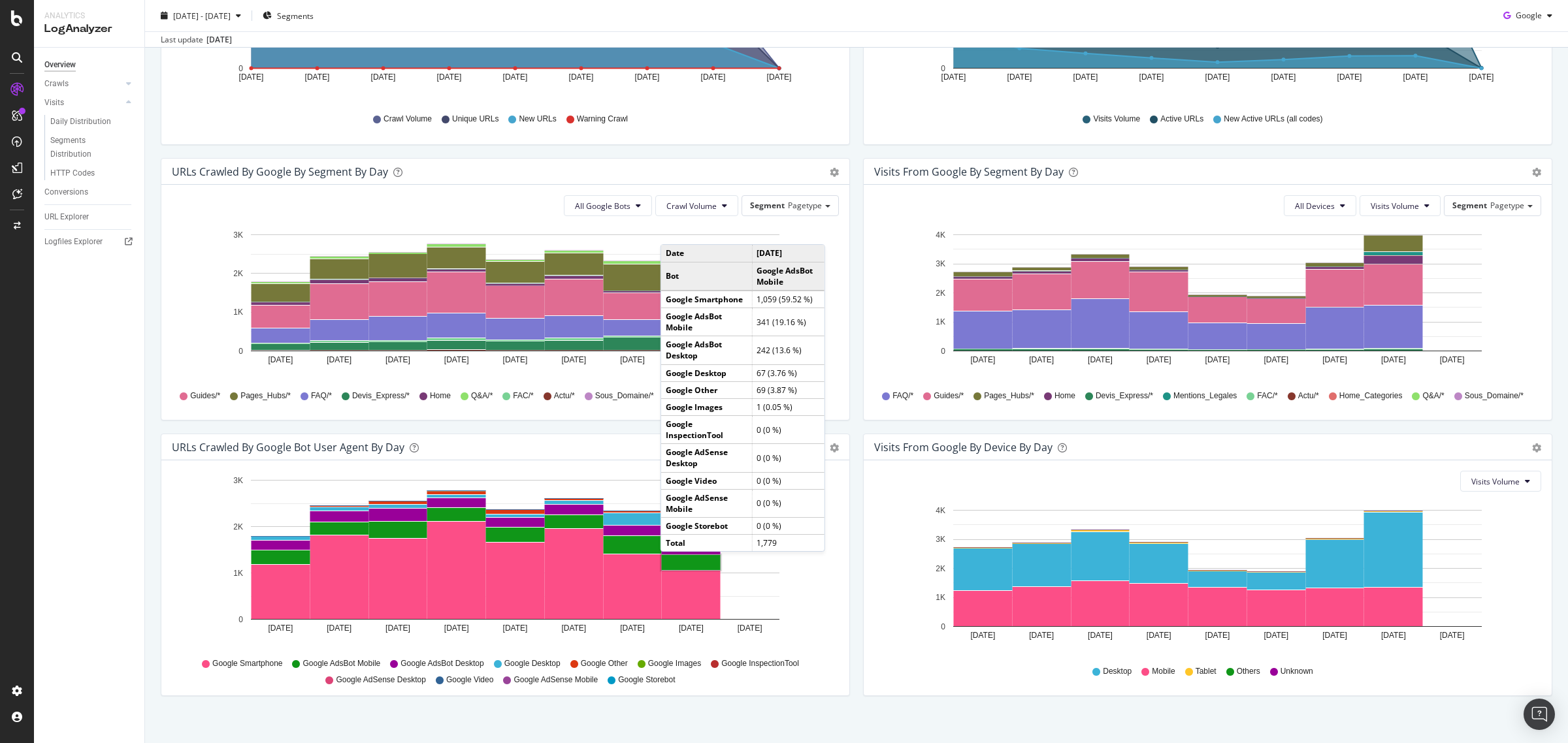
click at [673, 566] on rect "A chart." at bounding box center [692, 562] width 59 height 15
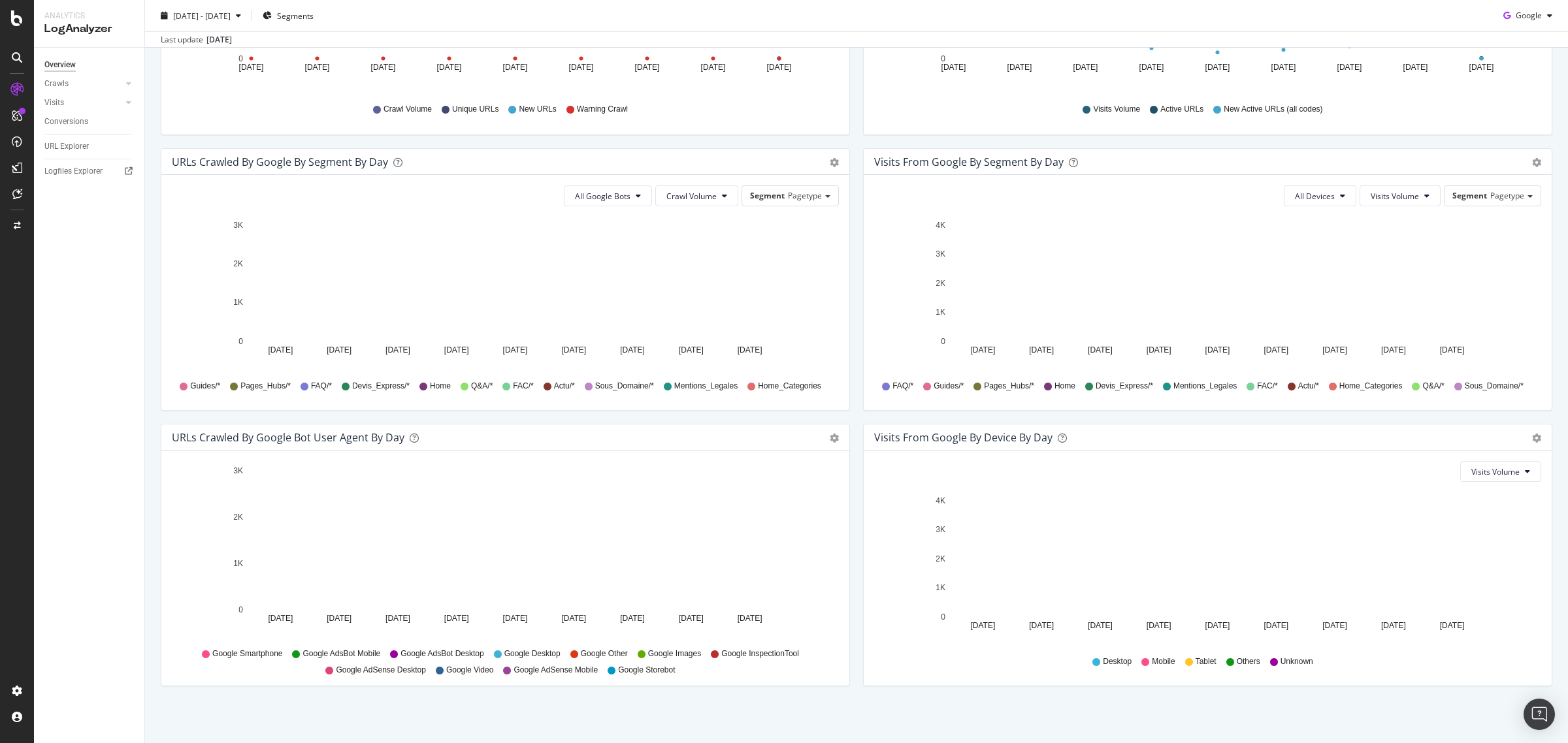
scroll to position [346, 0]
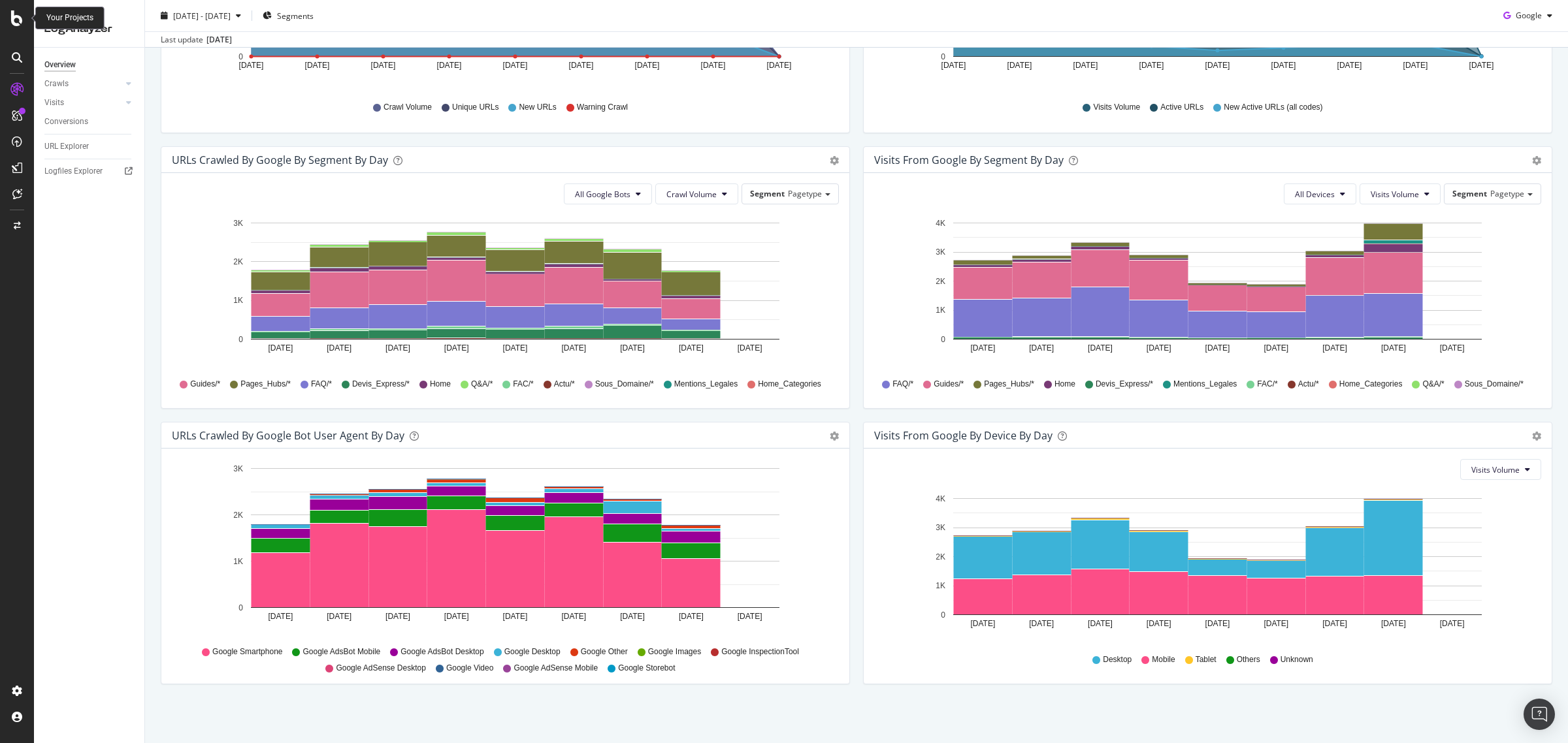
click at [17, 20] on icon at bounding box center [17, 18] width 12 height 15
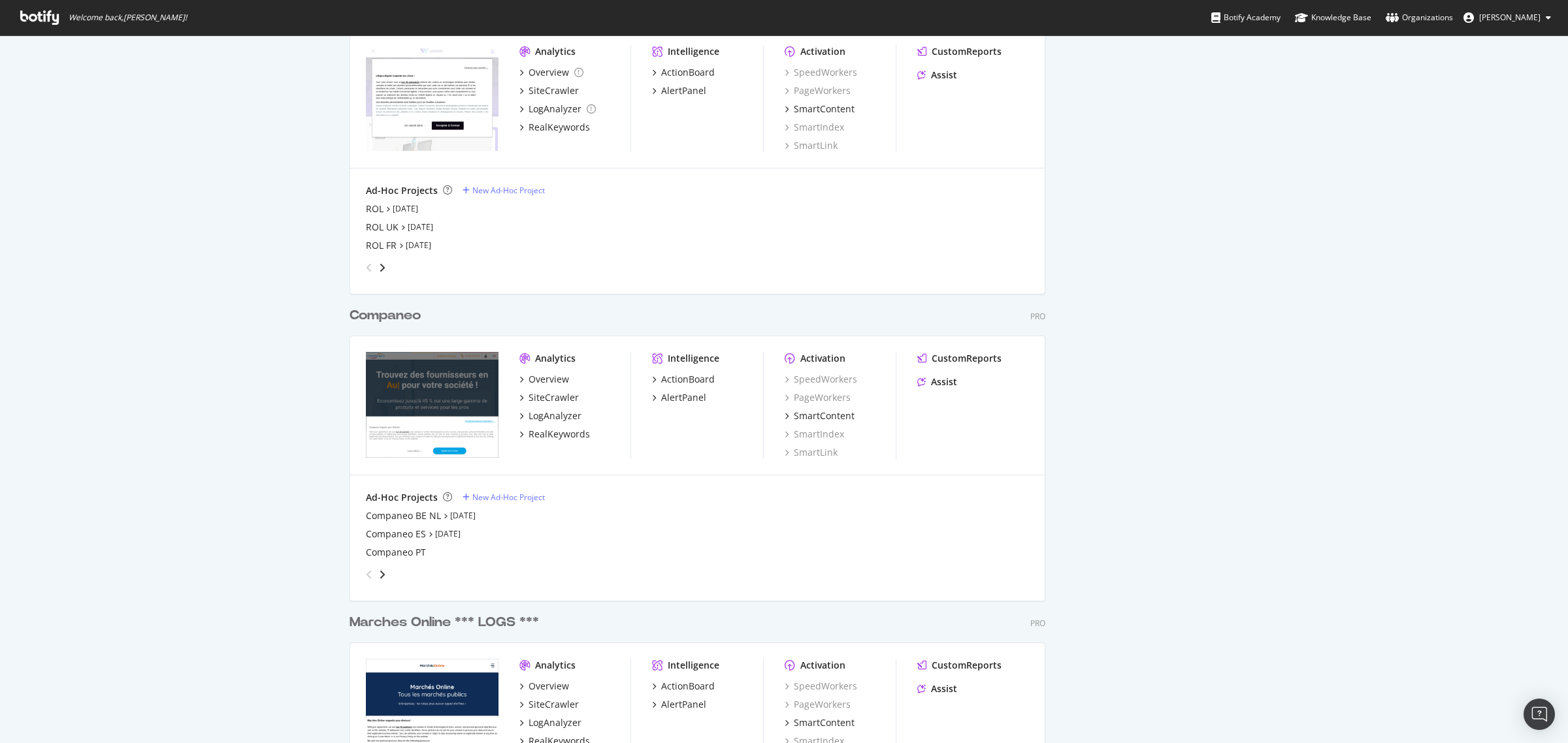
scroll to position [1388, 0]
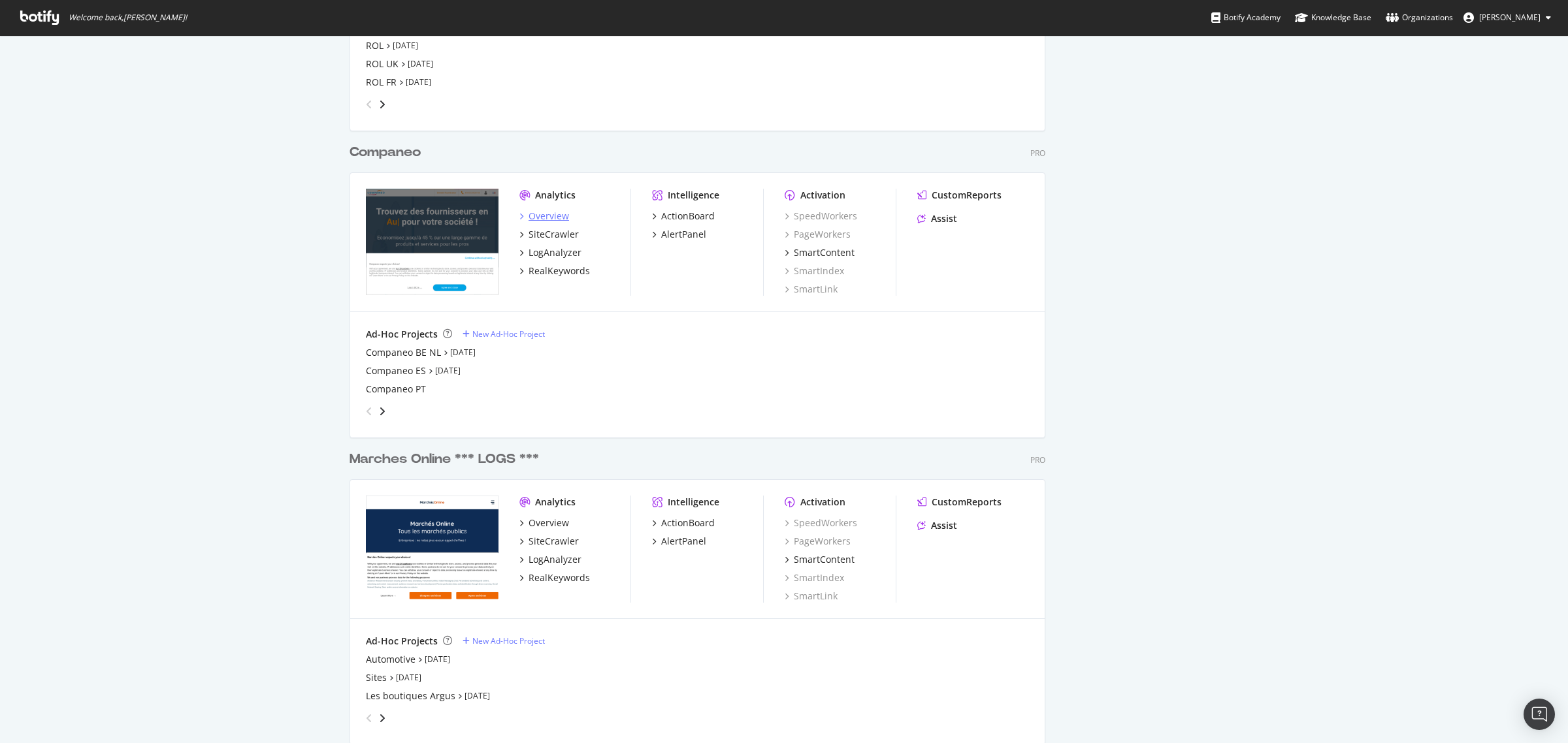
click at [530, 216] on div "Overview" at bounding box center [549, 216] width 41 height 13
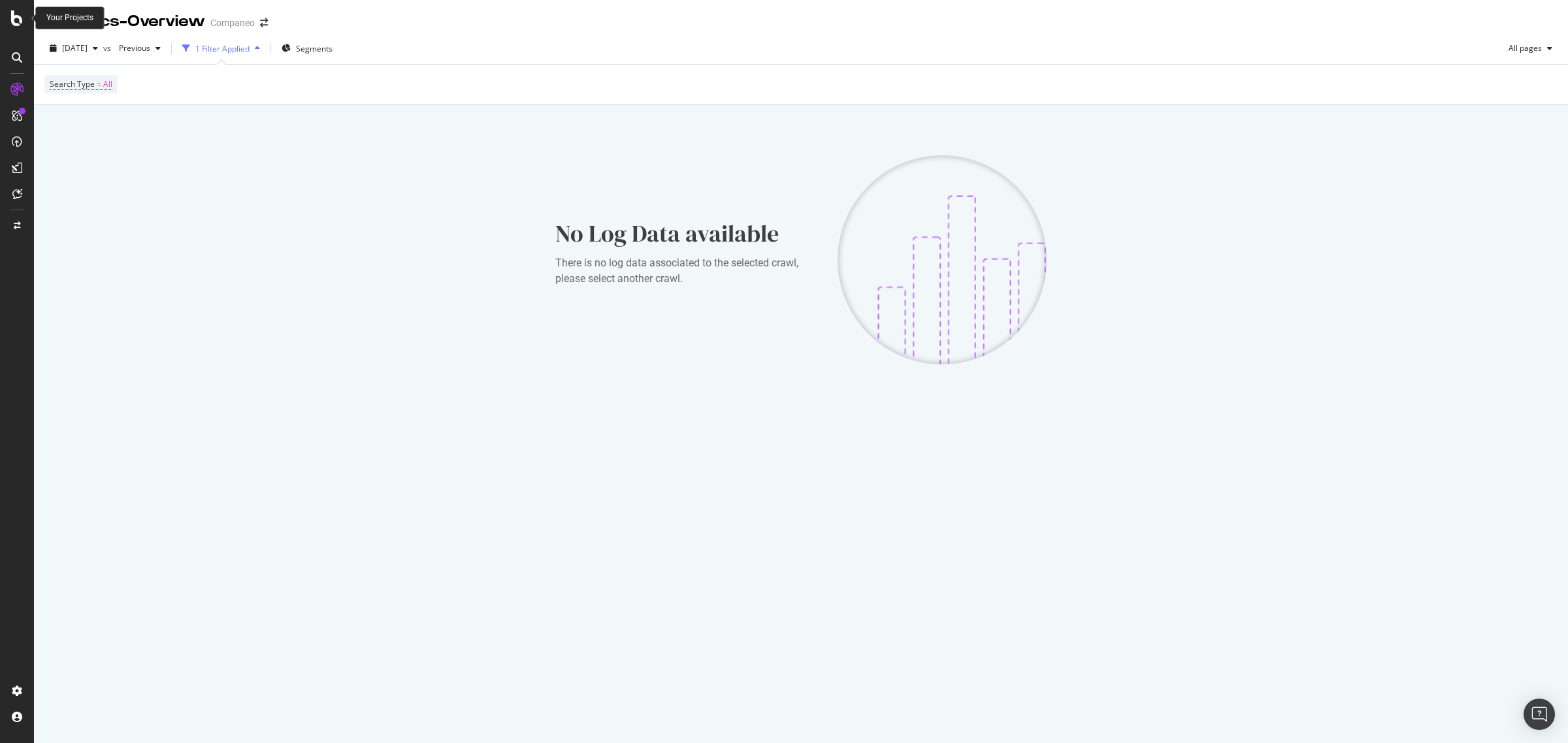
click at [14, 22] on icon at bounding box center [17, 18] width 12 height 15
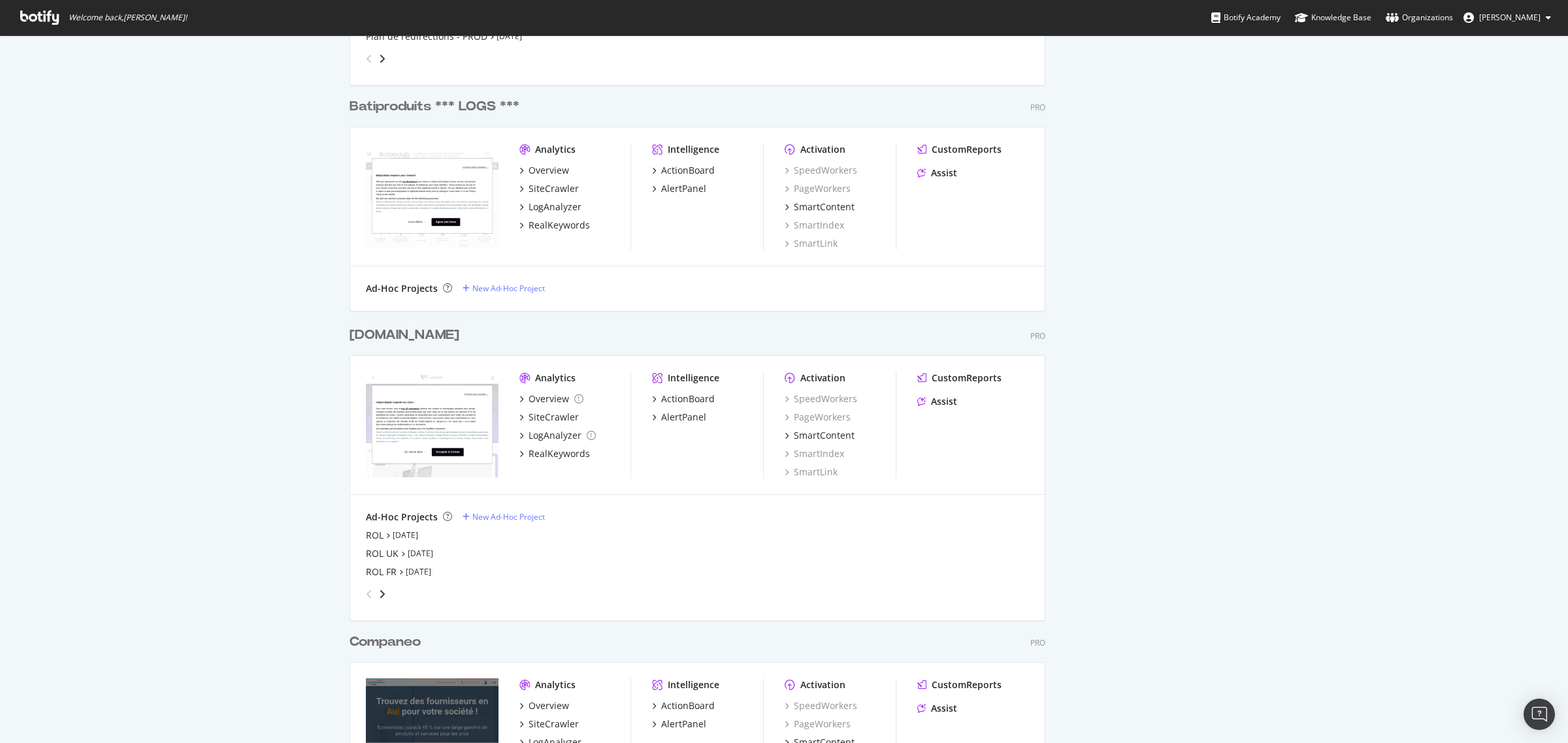
scroll to position [1061, 0]
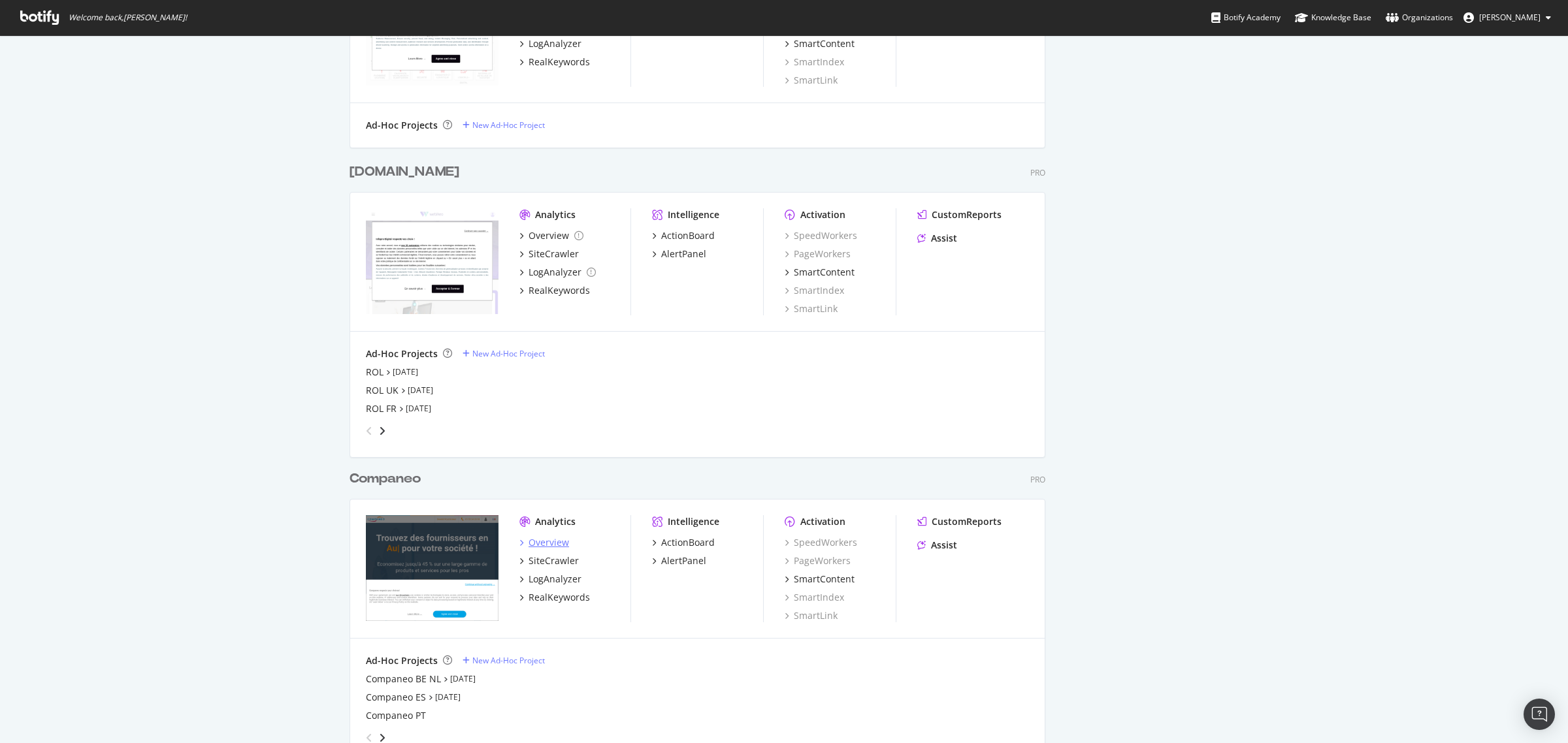
click at [563, 542] on div "Overview" at bounding box center [549, 543] width 41 height 13
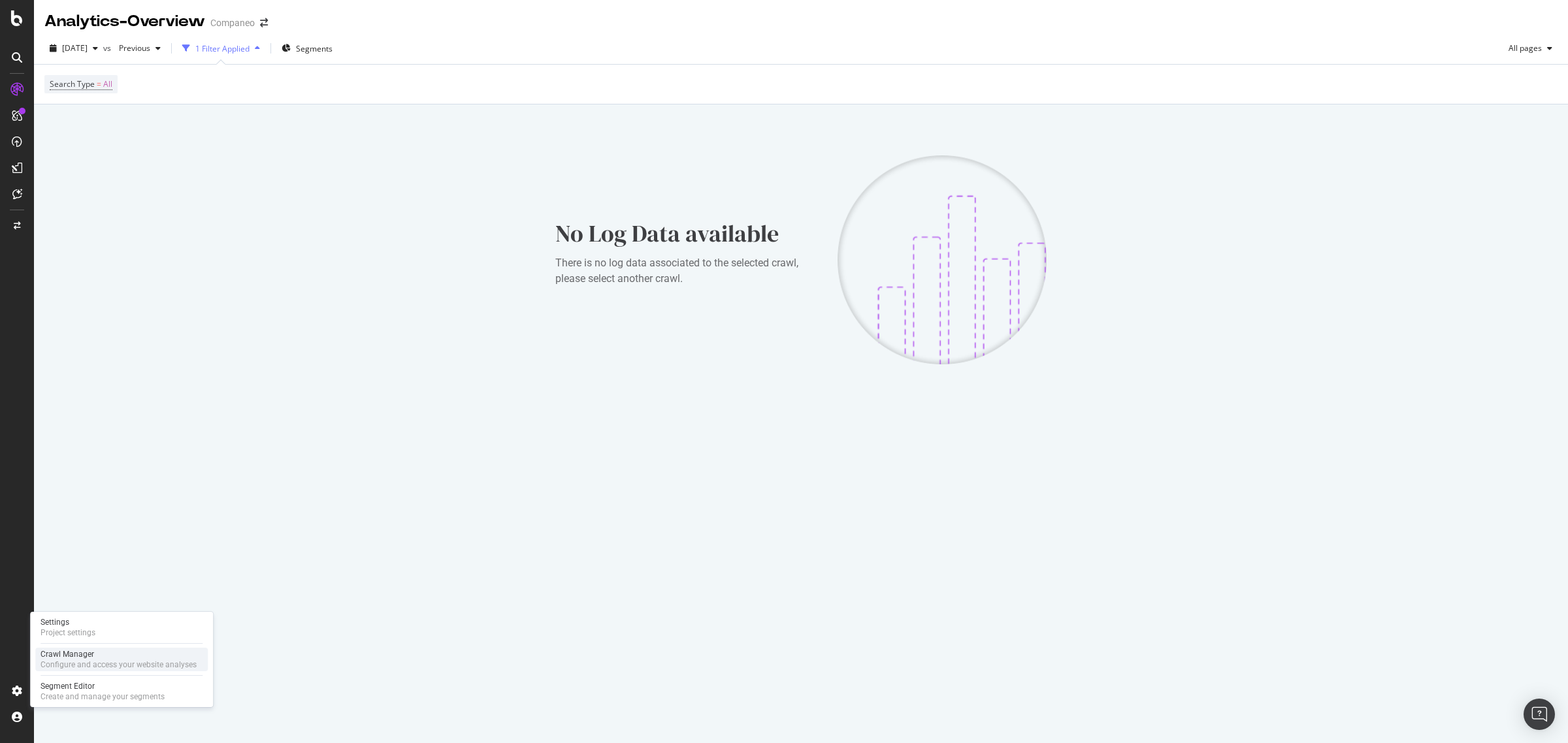
click at [76, 655] on div "Crawl Manager" at bounding box center [118, 654] width 156 height 11
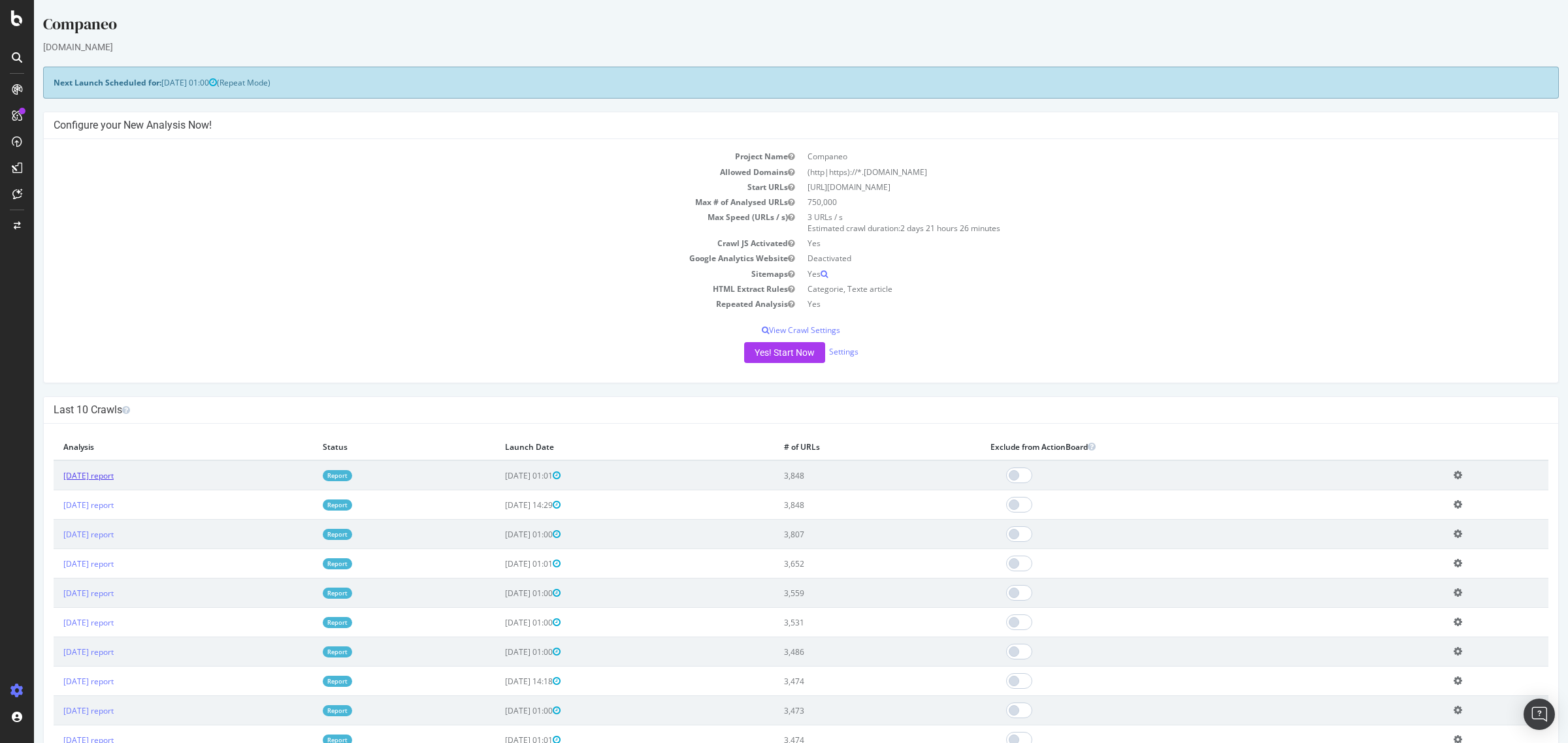
click at [83, 471] on link "2025 Aug. 31st report" at bounding box center [88, 475] width 50 height 11
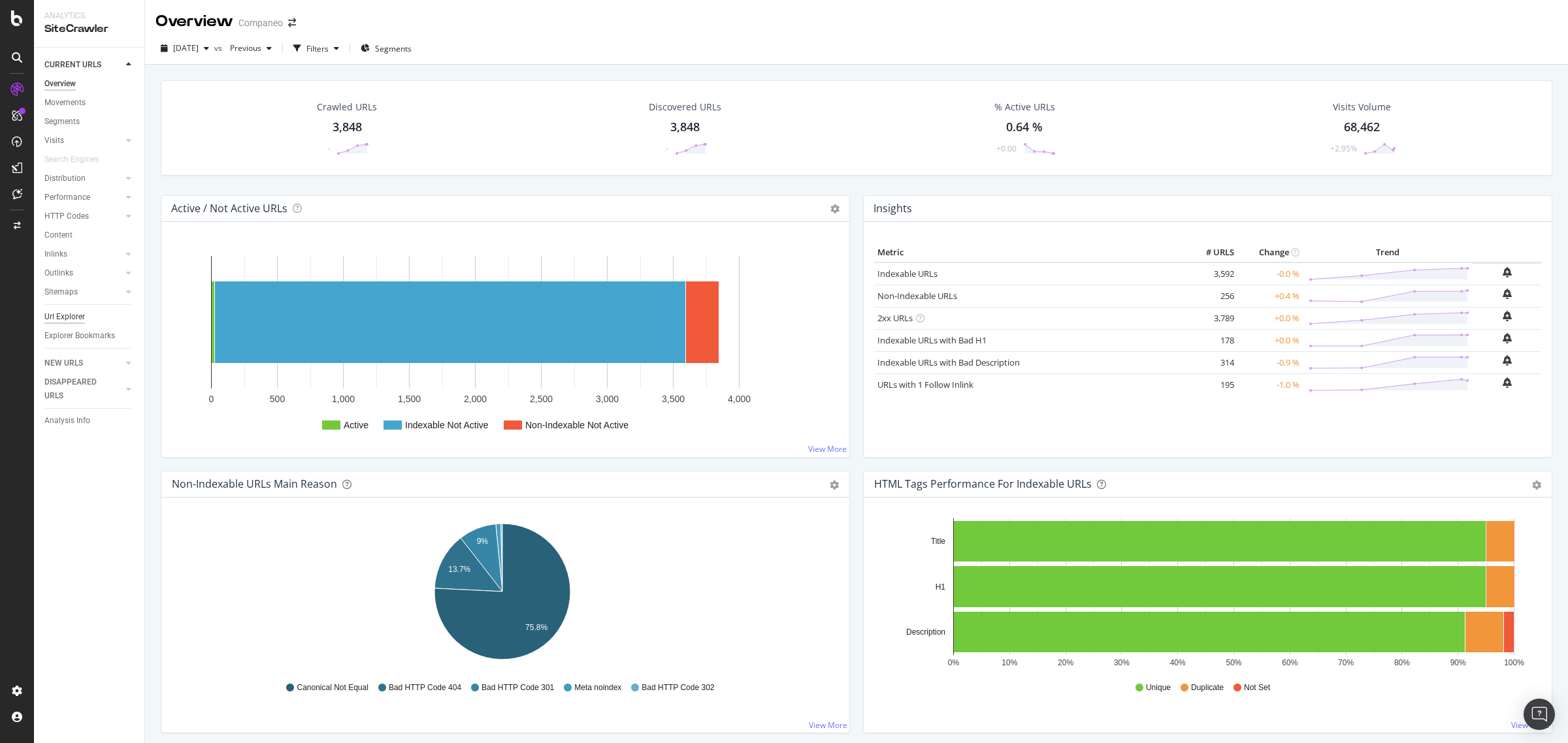
click at [57, 317] on div "Url Explorer" at bounding box center [64, 317] width 41 height 14
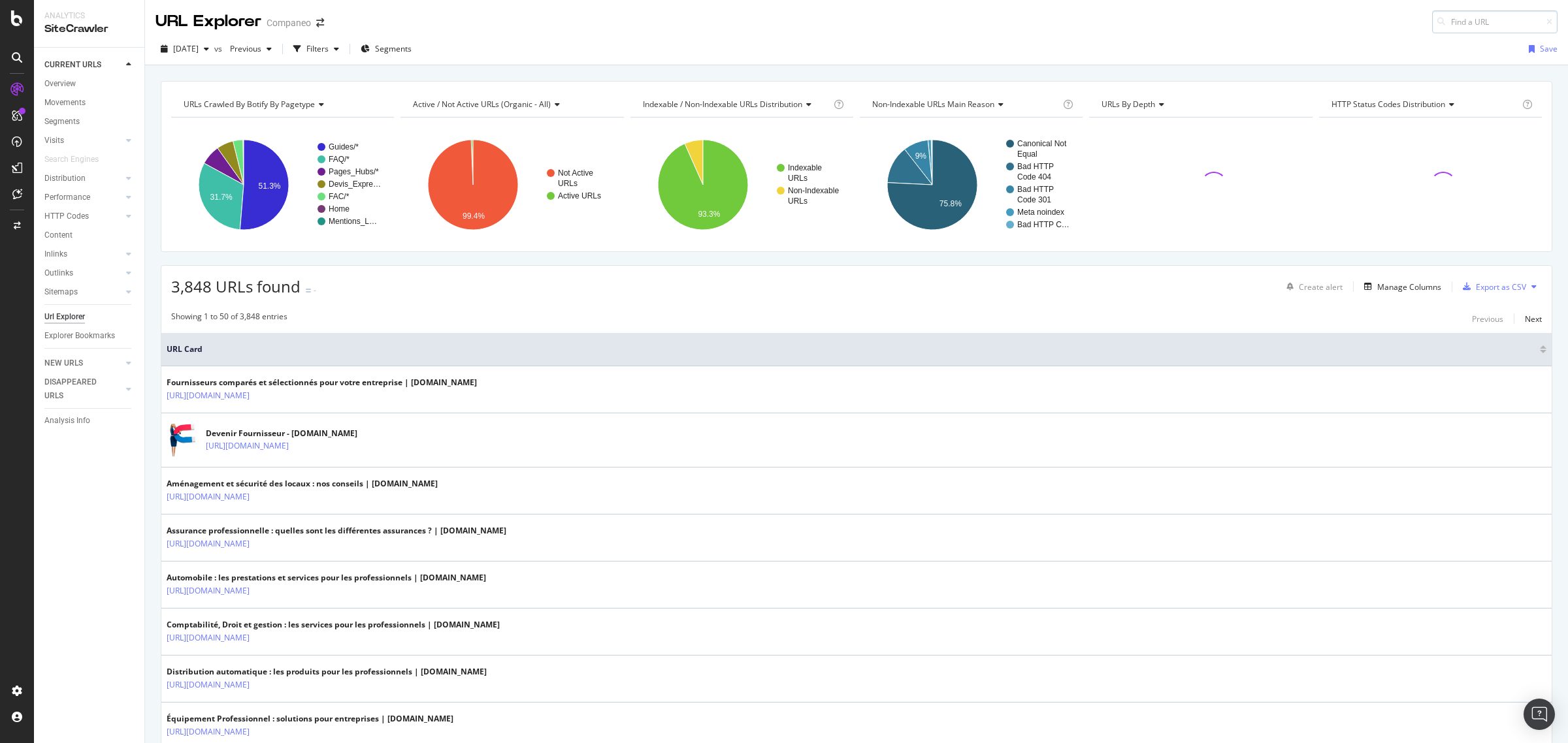
click at [1459, 28] on input at bounding box center [1494, 22] width 125 height 23
type input "d"
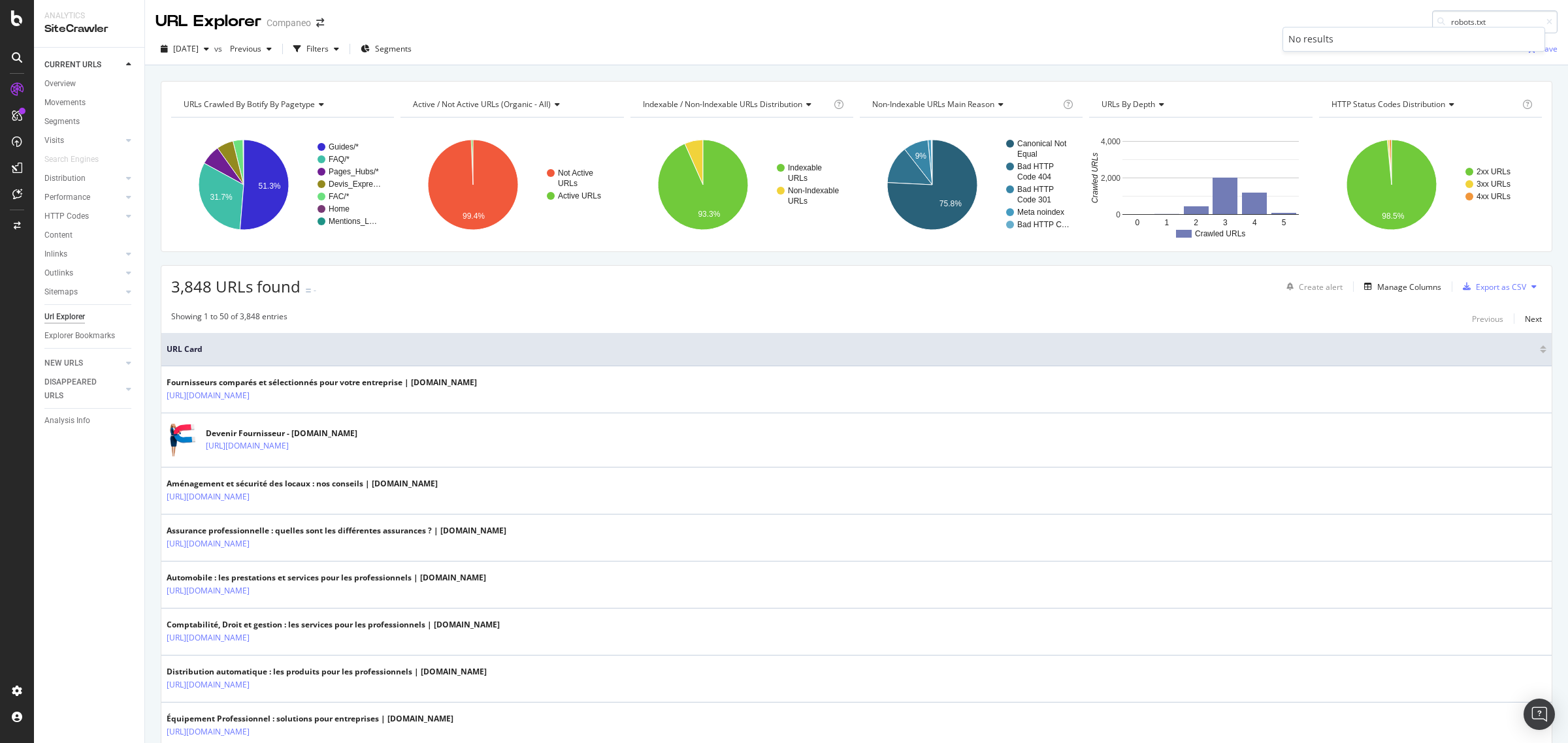
type input "robots.txt"
